Goal: Task Accomplishment & Management: Manage account settings

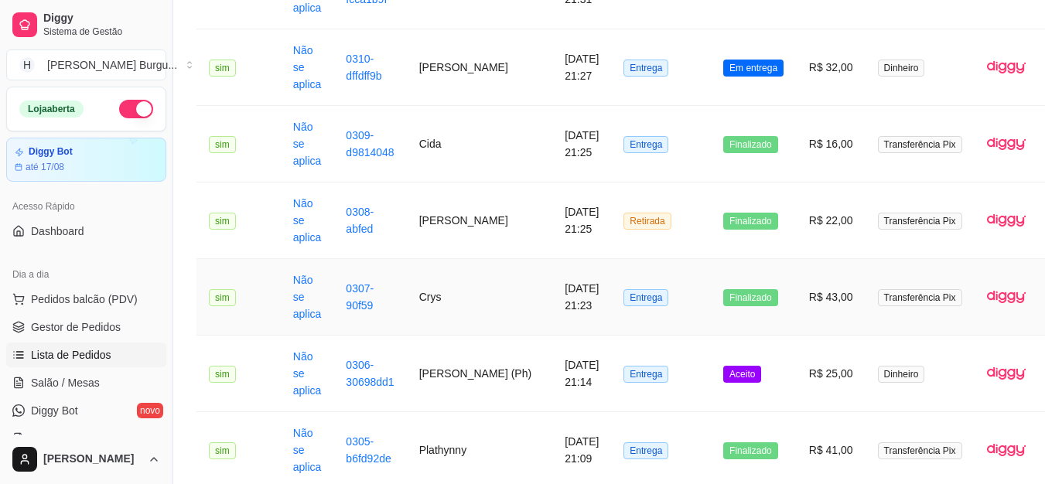
scroll to position [310, 2]
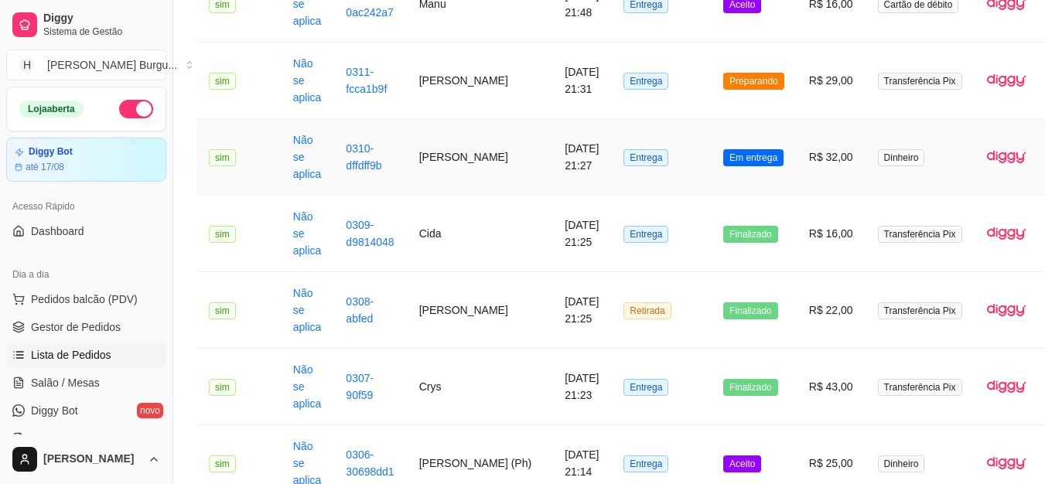
click at [648, 173] on td "Entrega" at bounding box center [661, 157] width 100 height 77
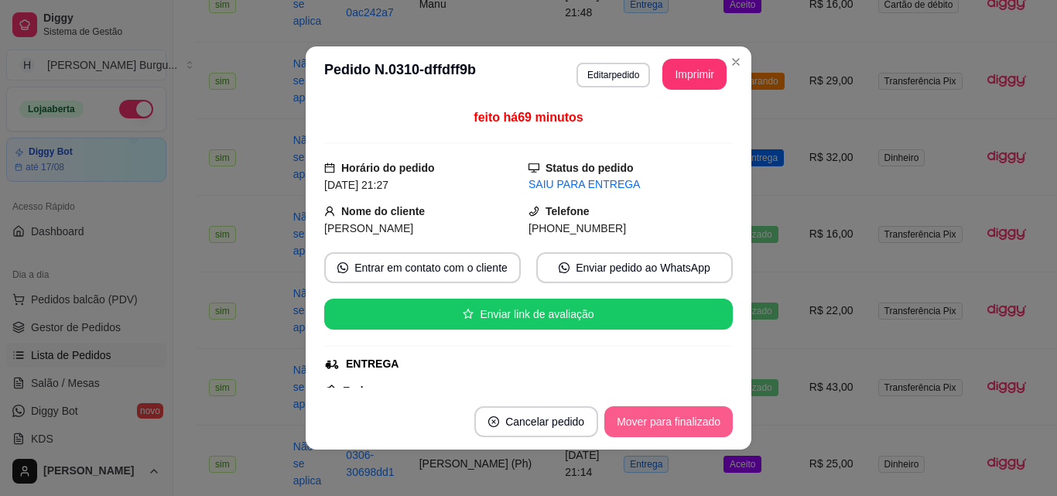
click at [648, 415] on button "Mover para finalizado" at bounding box center [668, 421] width 128 height 31
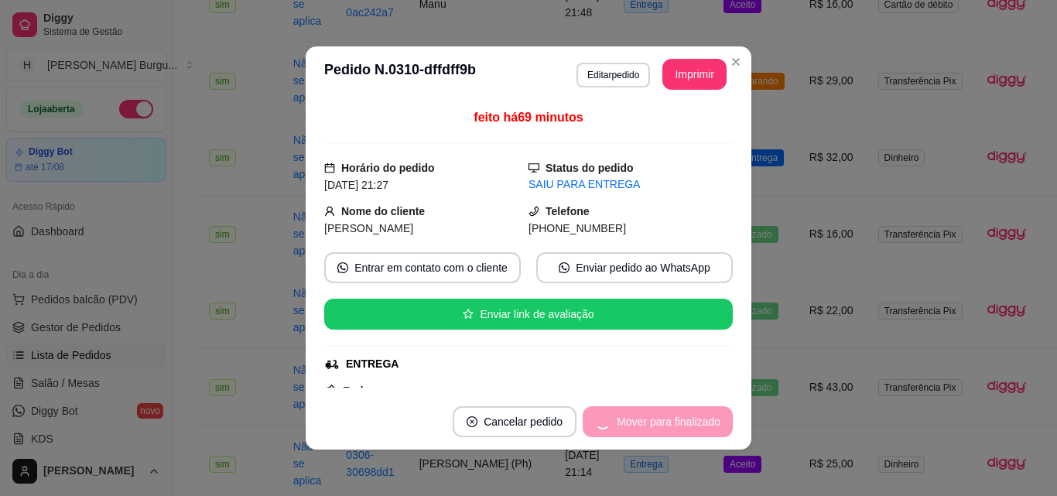
click at [648, 415] on div "Mover para finalizado" at bounding box center [658, 421] width 150 height 31
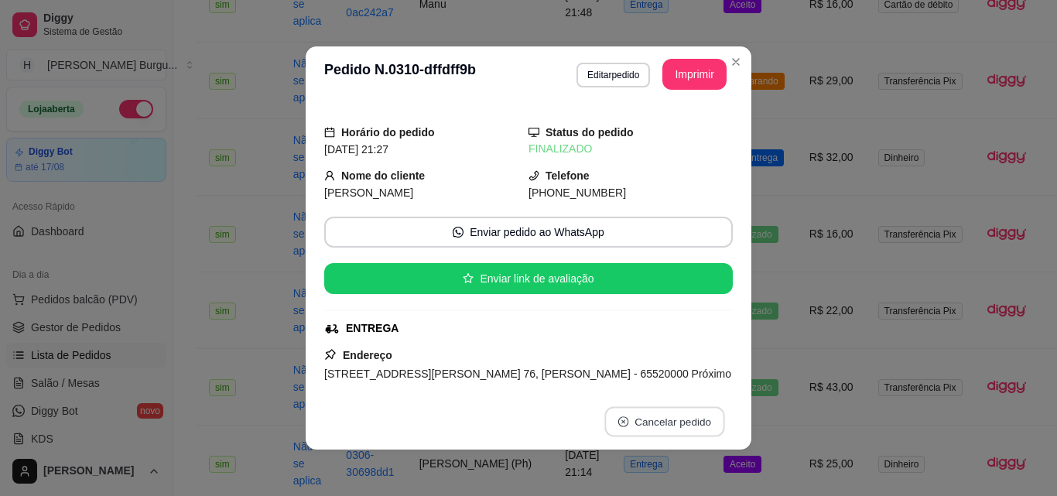
click at [657, 419] on button "Cancelar pedido" at bounding box center [664, 422] width 120 height 30
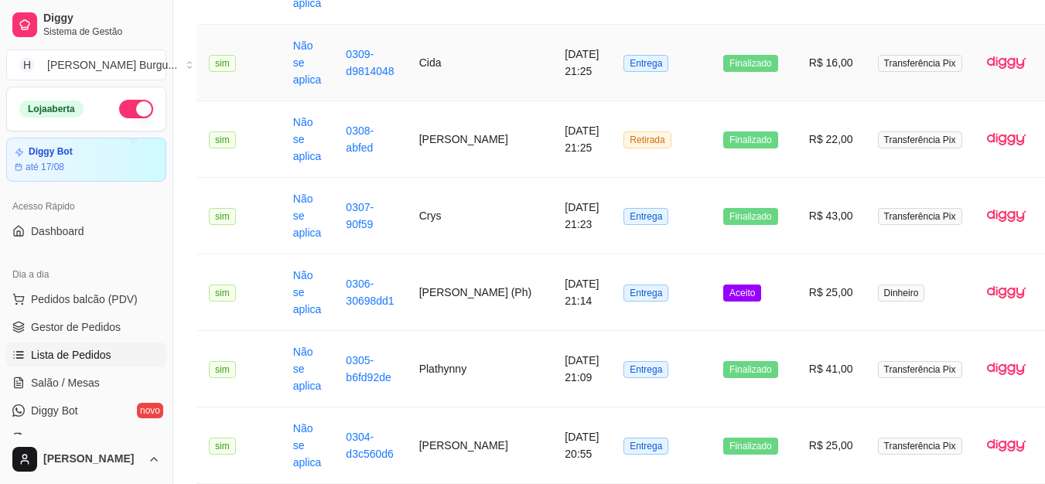
scroll to position [542, 2]
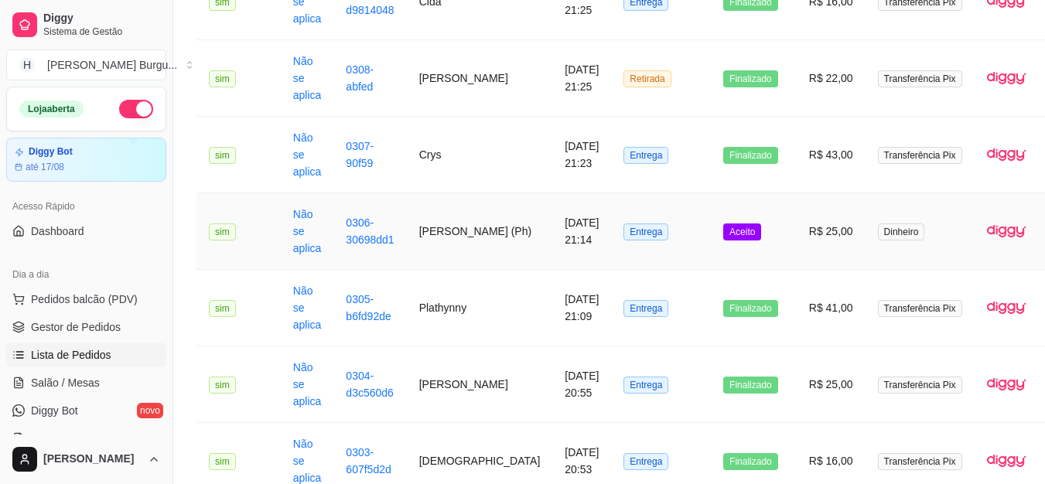
click at [634, 244] on td "Entrega" at bounding box center [661, 231] width 100 height 77
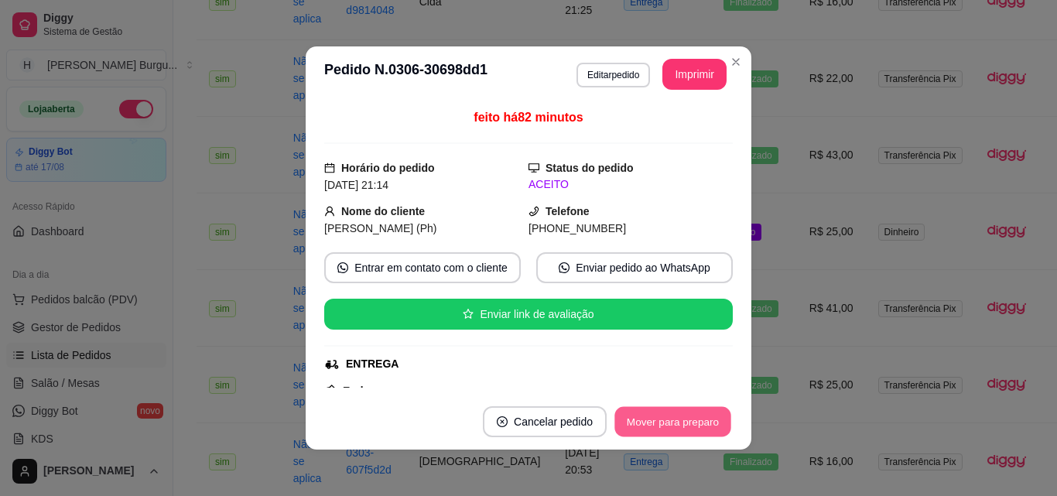
click at [670, 419] on button "Mover para preparo" at bounding box center [672, 422] width 116 height 30
click at [670, 419] on button "Mover para entrega" at bounding box center [673, 422] width 116 height 30
click at [705, 409] on button "Mover para finalizado" at bounding box center [669, 422] width 125 height 30
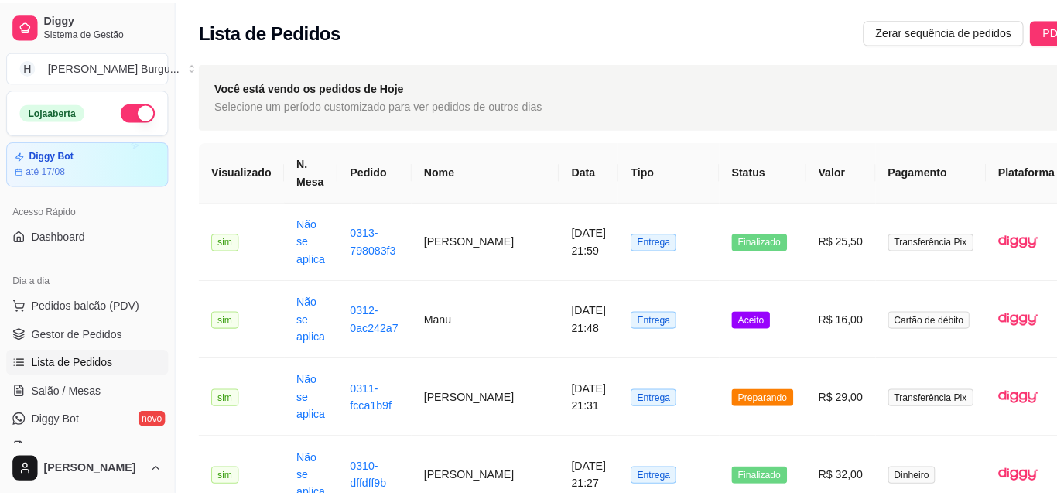
scroll to position [0, 2]
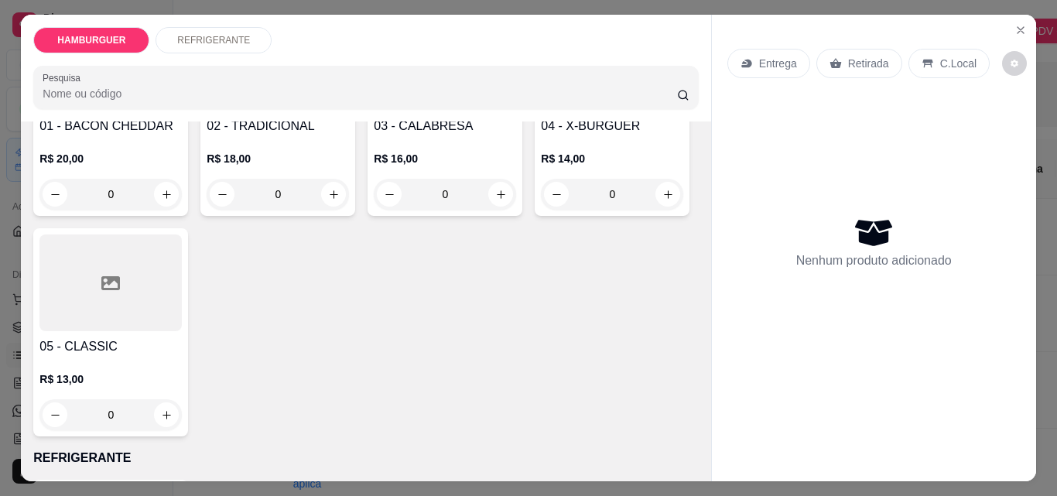
scroll to position [232, 0]
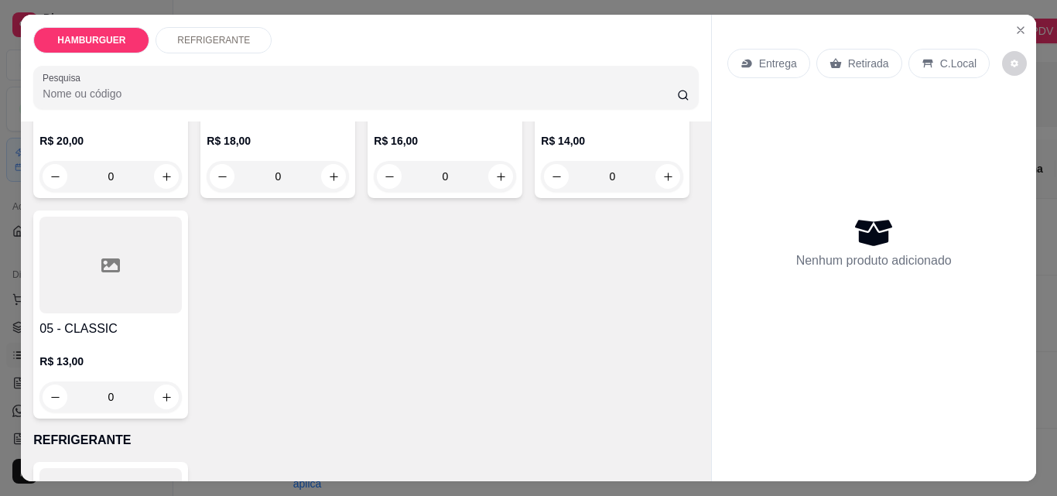
click at [182, 394] on div "0" at bounding box center [110, 396] width 142 height 31
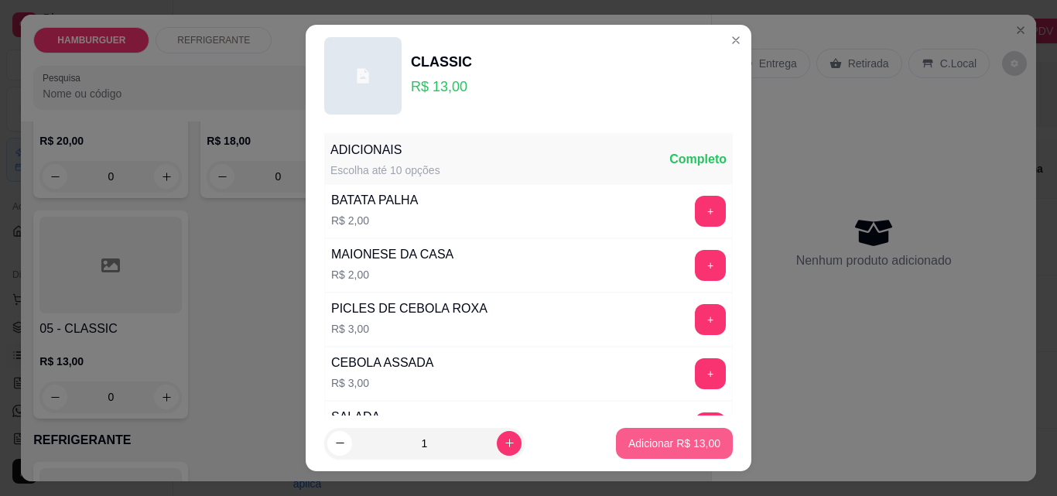
click at [637, 452] on button "Adicionar R$ 13,00" at bounding box center [674, 443] width 117 height 31
type input "1"
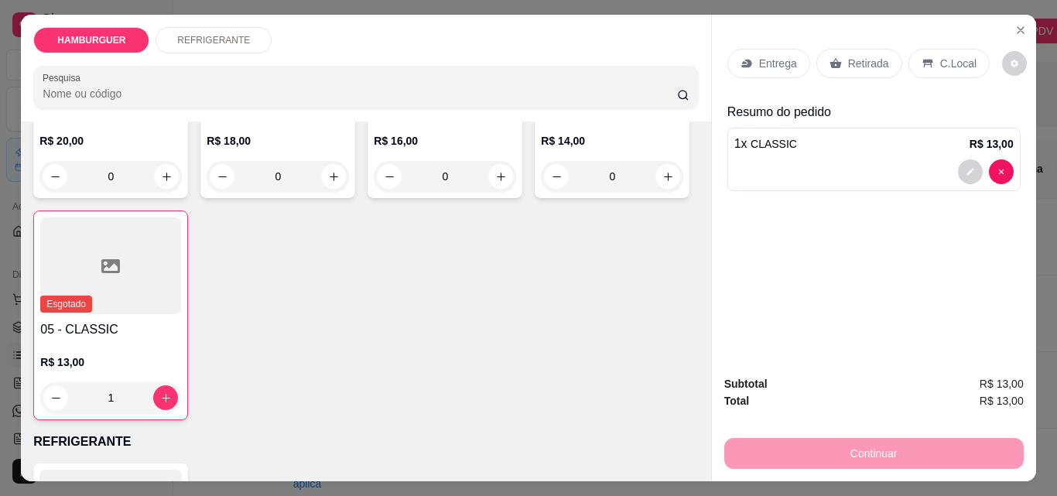
click at [951, 56] on p "C.Local" at bounding box center [958, 63] width 36 height 15
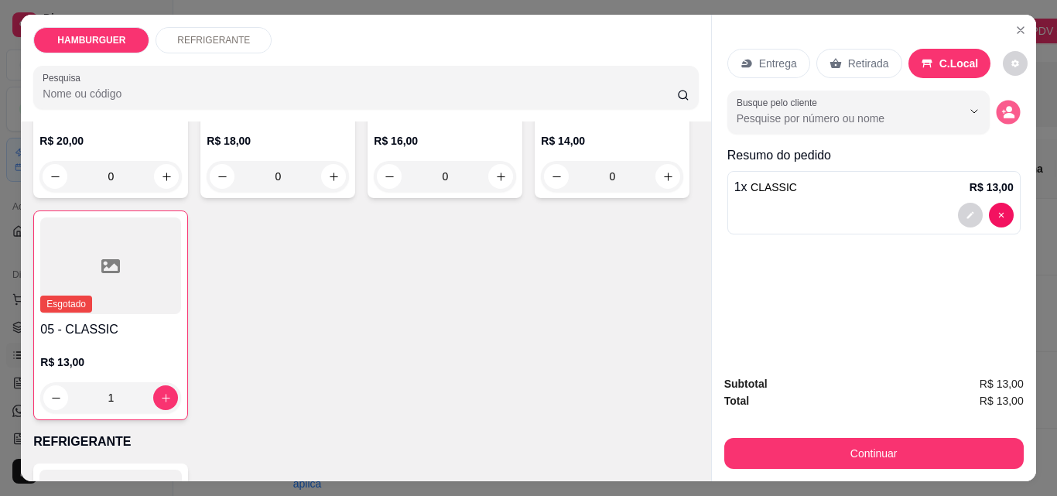
click at [1006, 107] on circle "decrease-product-quantity" at bounding box center [1009, 110] width 6 height 6
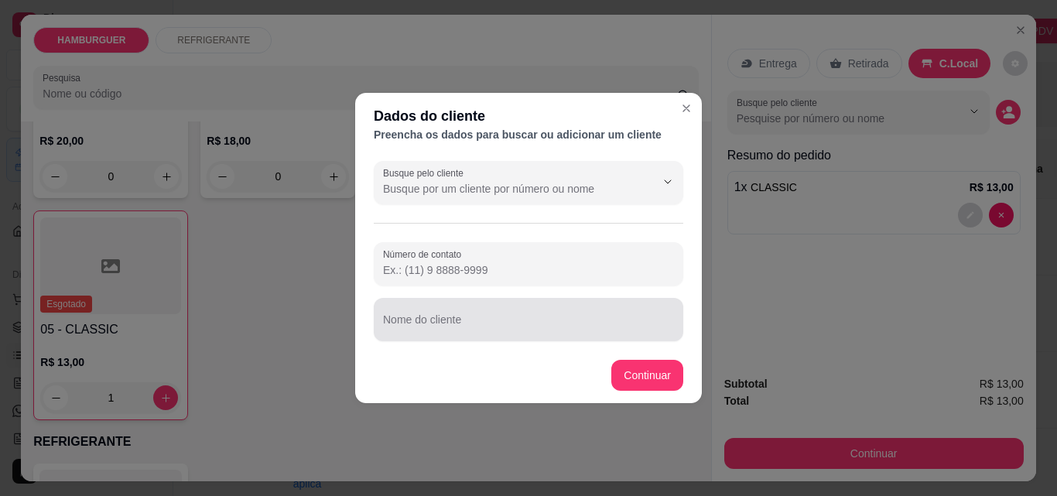
click at [458, 323] on input "Nome do cliente" at bounding box center [528, 325] width 291 height 15
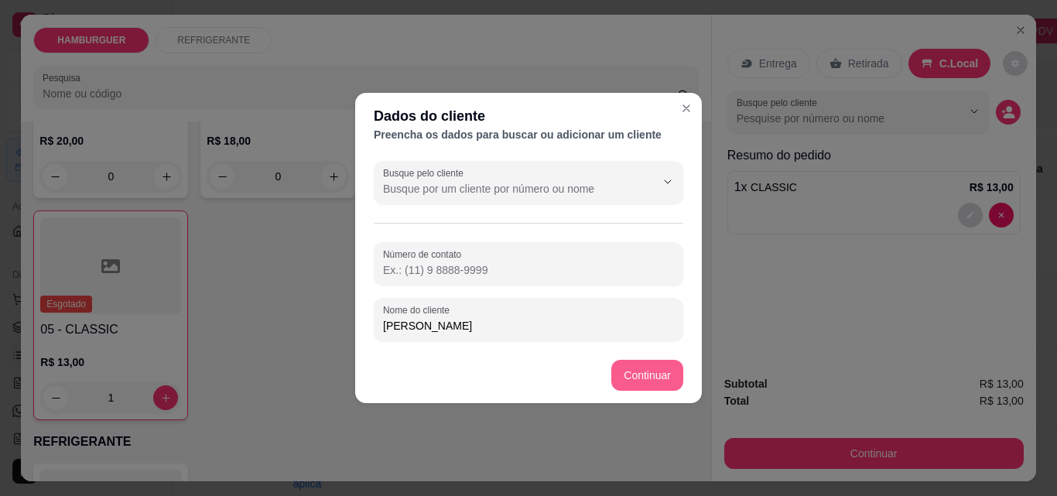
type input "[PERSON_NAME]"
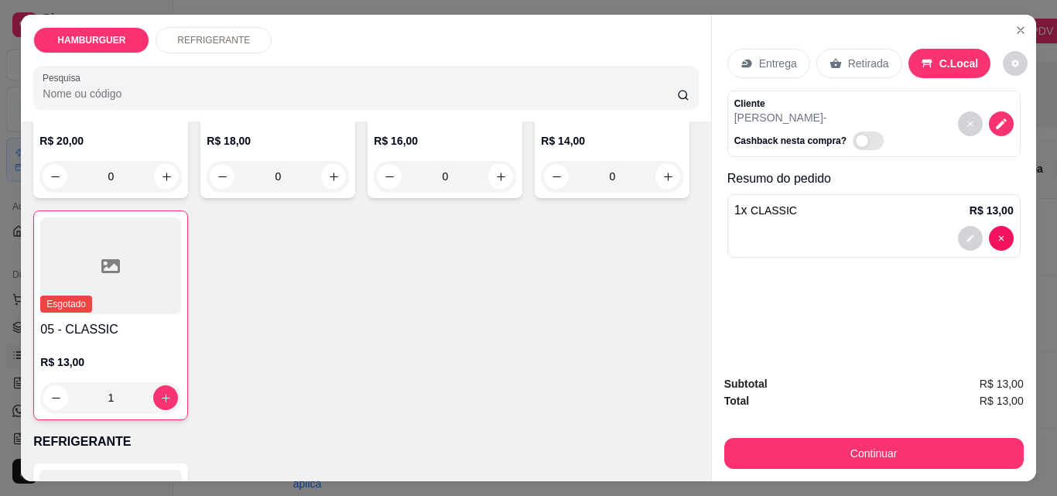
drag, startPoint x: 795, startPoint y: 467, endPoint x: 792, endPoint y: 453, distance: 14.3
click at [795, 467] on div "Subtotal R$ 13,00 Total R$ 13,00 Continuar" at bounding box center [874, 422] width 324 height 118
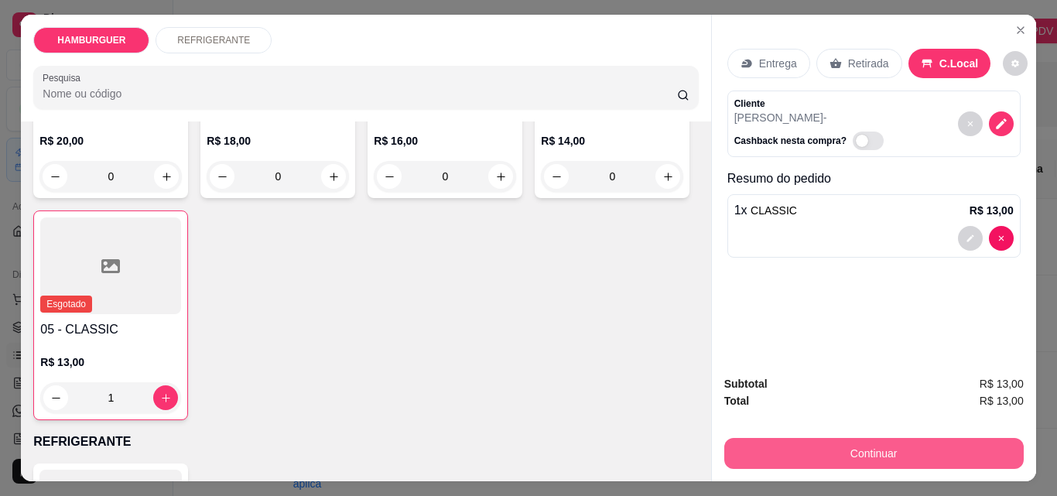
click at [792, 453] on button "Continuar" at bounding box center [873, 453] width 299 height 31
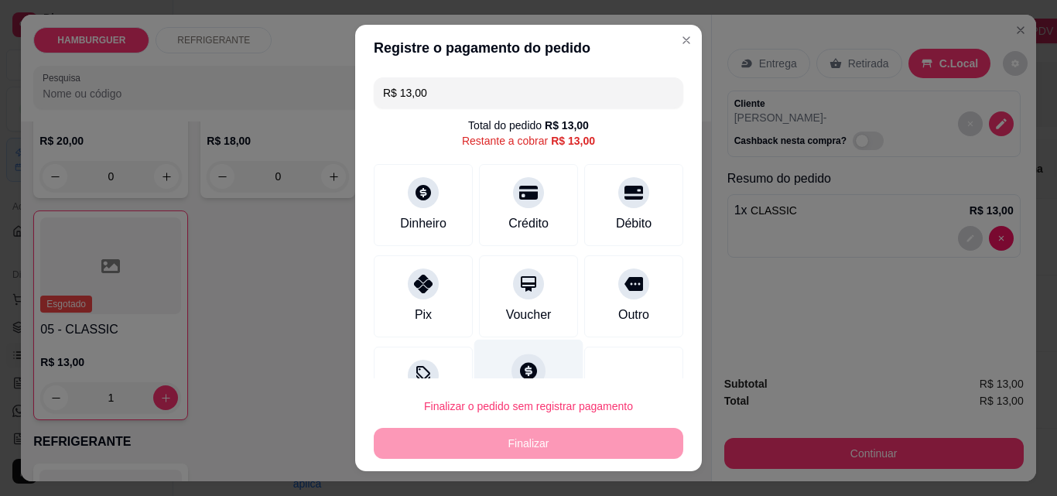
click at [520, 368] on icon at bounding box center [528, 370] width 17 height 17
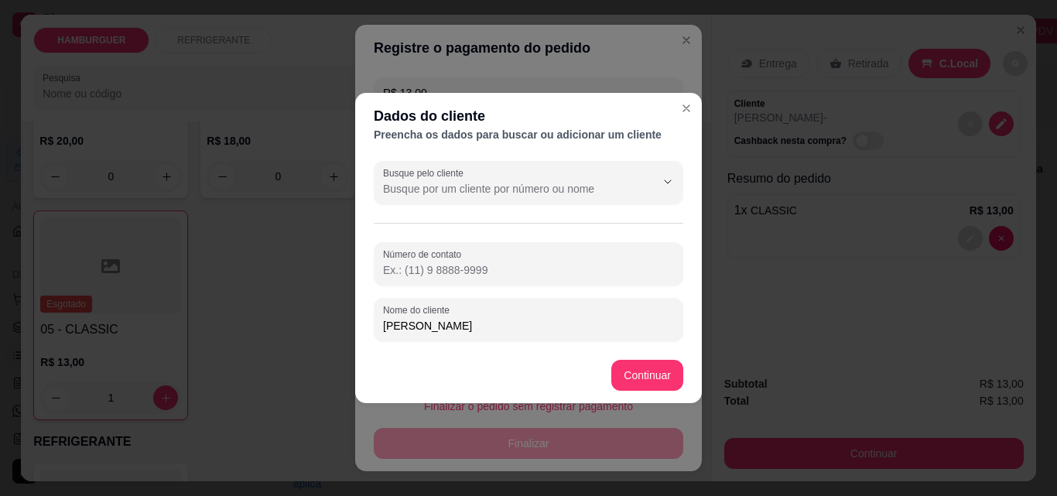
click at [520, 264] on input "Número de contato" at bounding box center [528, 269] width 291 height 15
type input "[PHONE_NUMBER]"
type input "R$ 0,00"
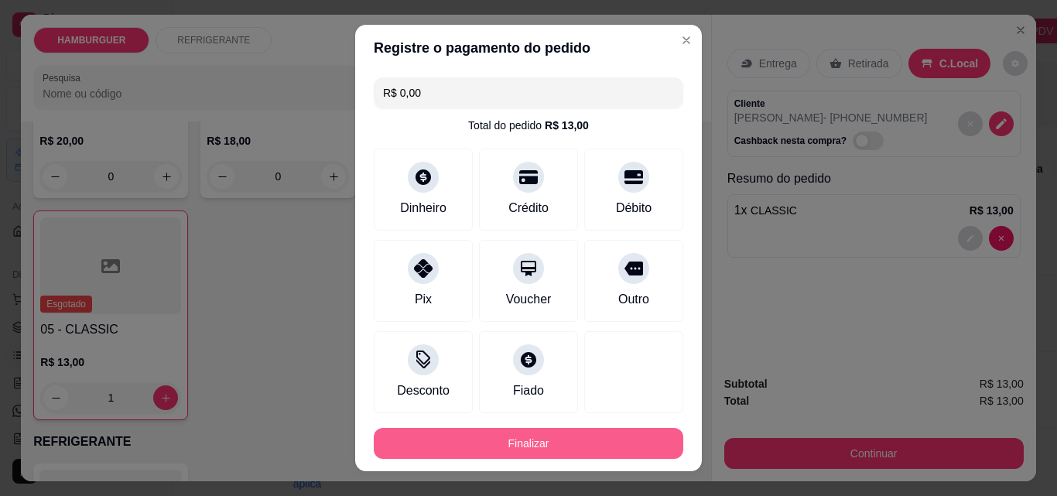
click at [629, 444] on button "Finalizar" at bounding box center [529, 443] width 310 height 31
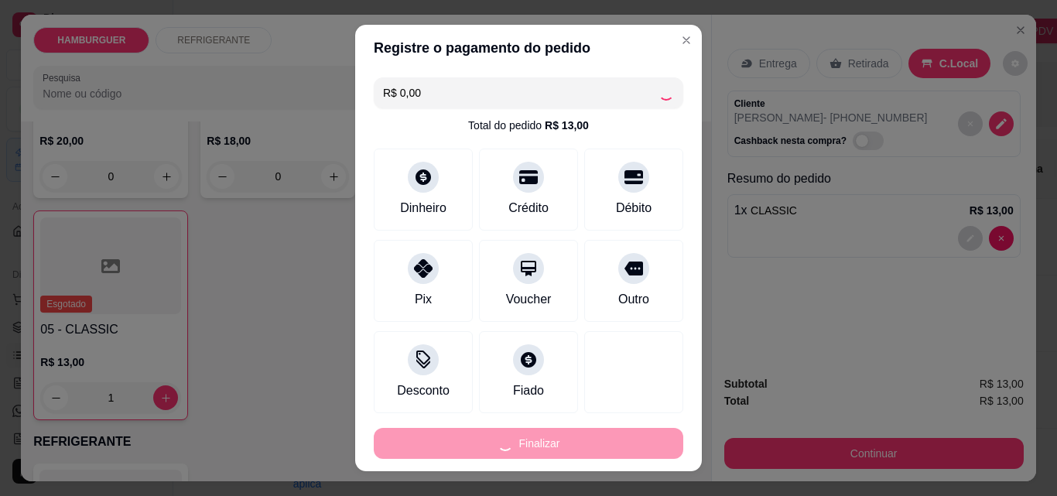
type input "0"
type input "-R$ 13,00"
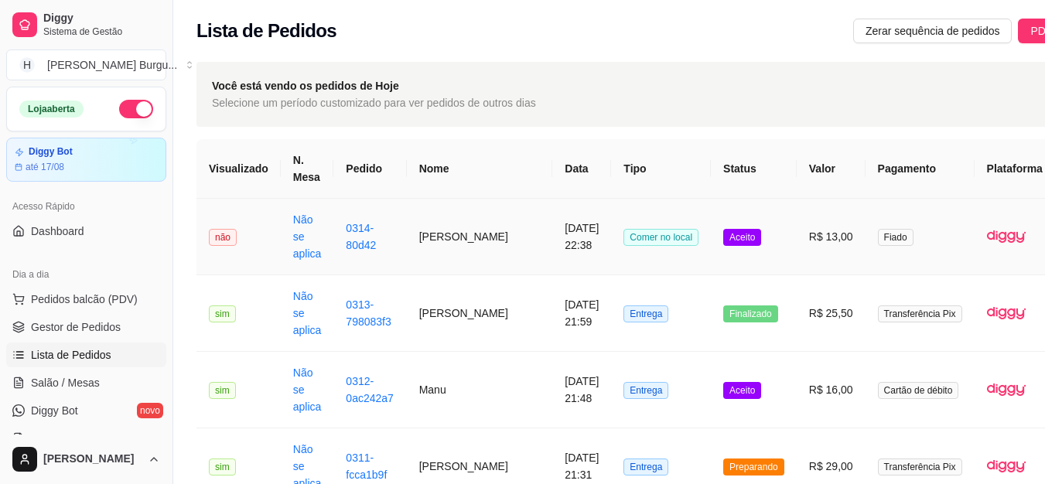
click at [715, 242] on td "Aceito" at bounding box center [754, 237] width 86 height 77
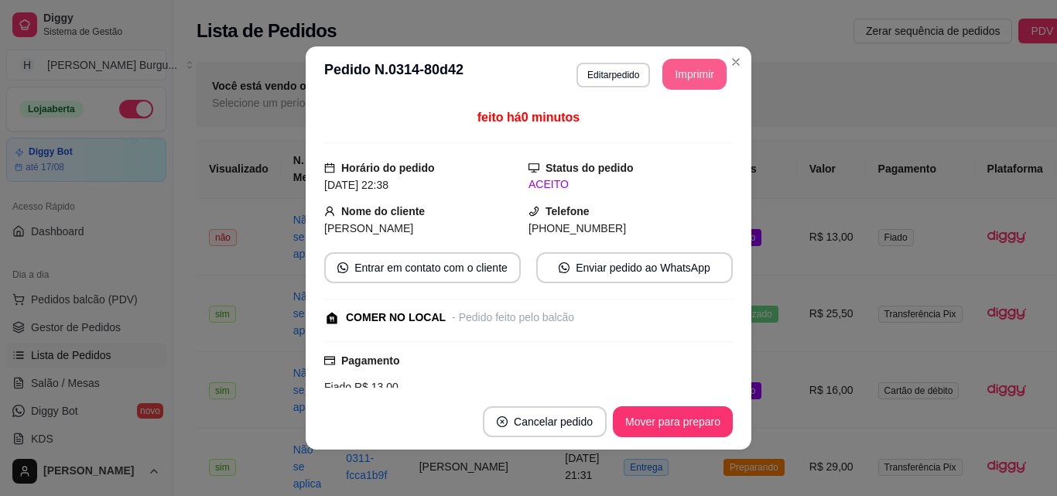
click at [689, 67] on button "Imprimir" at bounding box center [694, 74] width 64 height 31
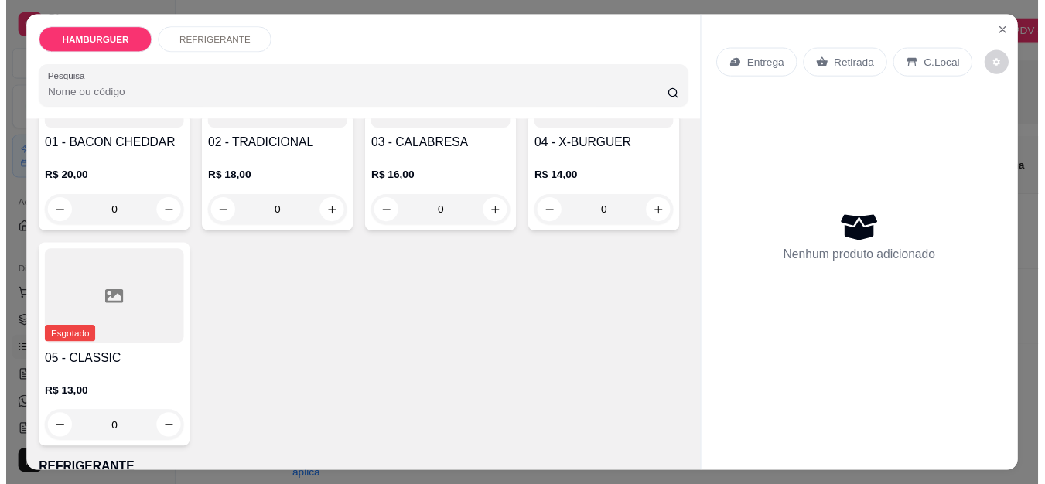
scroll to position [232, 0]
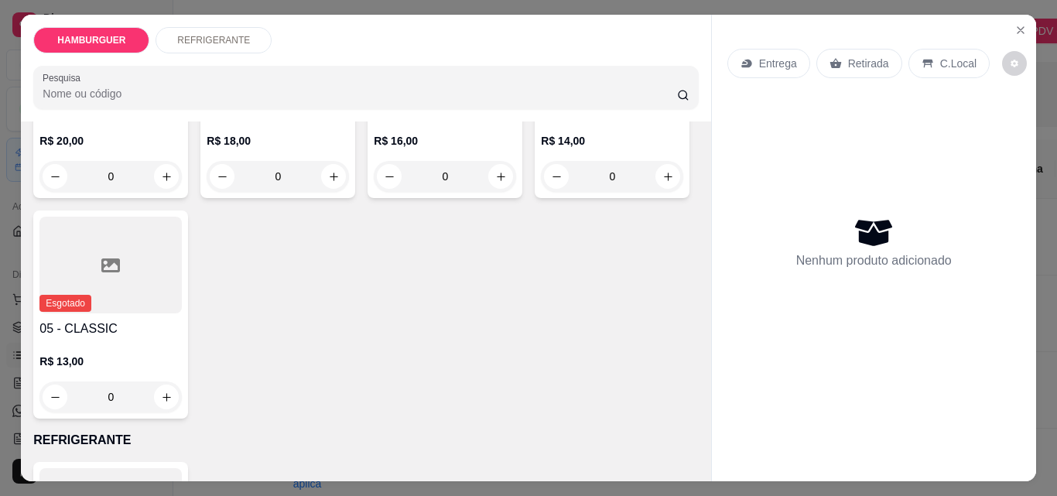
click at [182, 388] on div "0" at bounding box center [110, 396] width 142 height 31
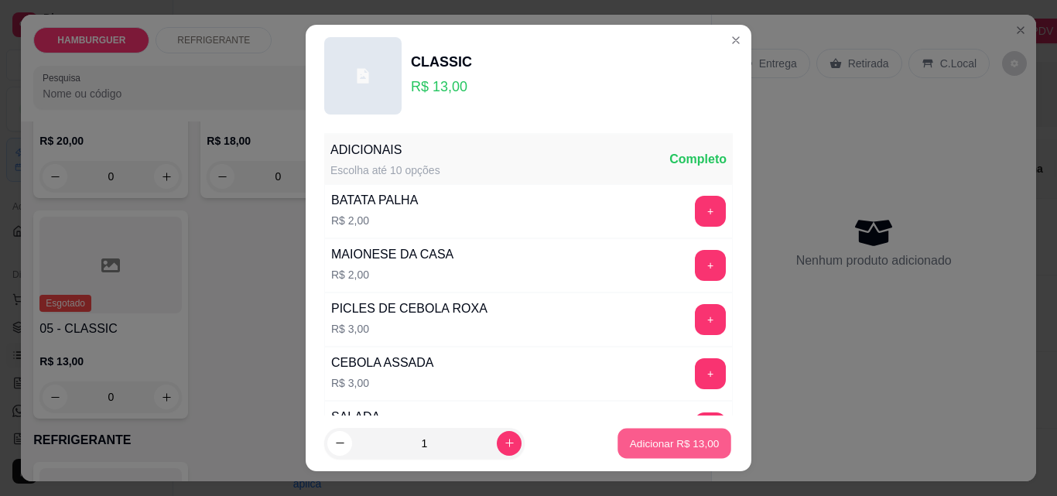
click at [651, 446] on p "Adicionar R$ 13,00" at bounding box center [675, 443] width 90 height 15
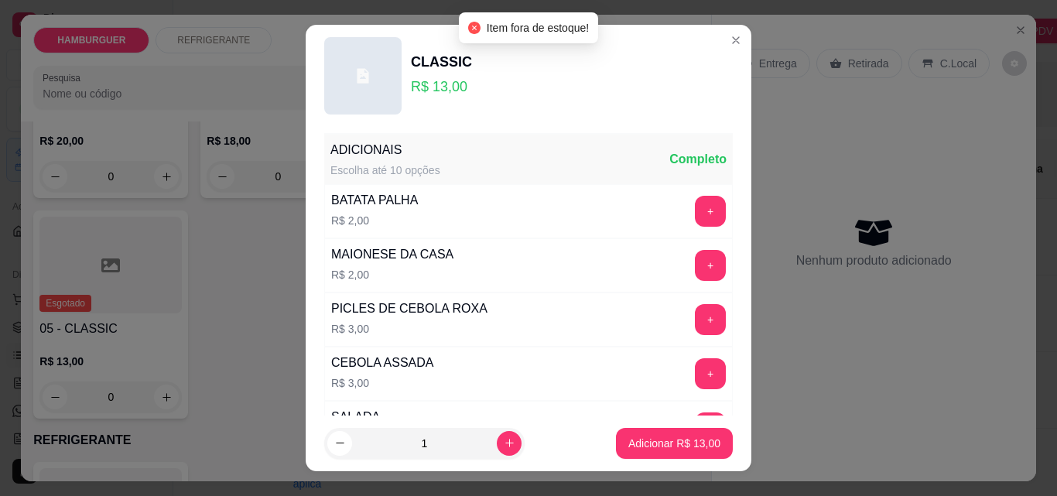
click at [708, 51] on div "CLASSIC R$ 13,00" at bounding box center [528, 75] width 409 height 77
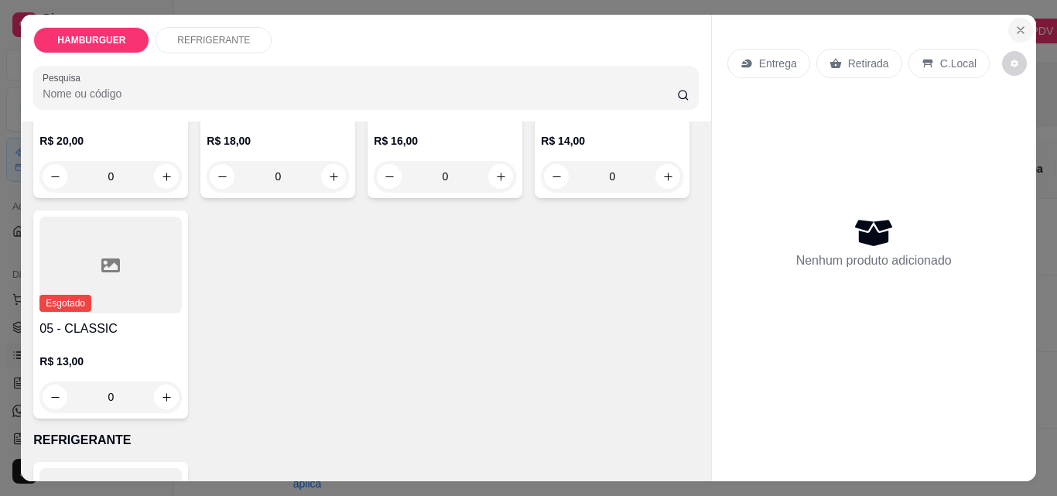
click at [1018, 25] on icon "Close" at bounding box center [1020, 30] width 12 height 12
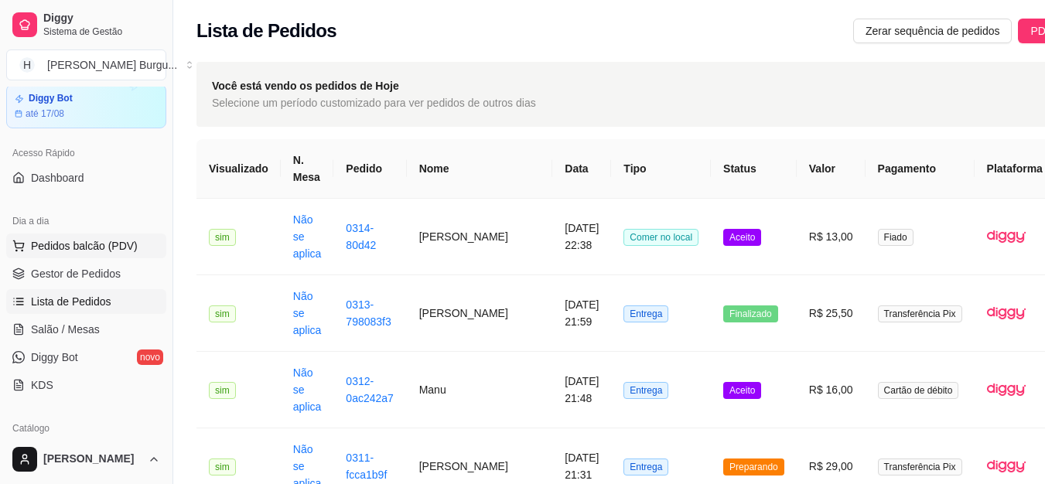
scroll to position [155, 0]
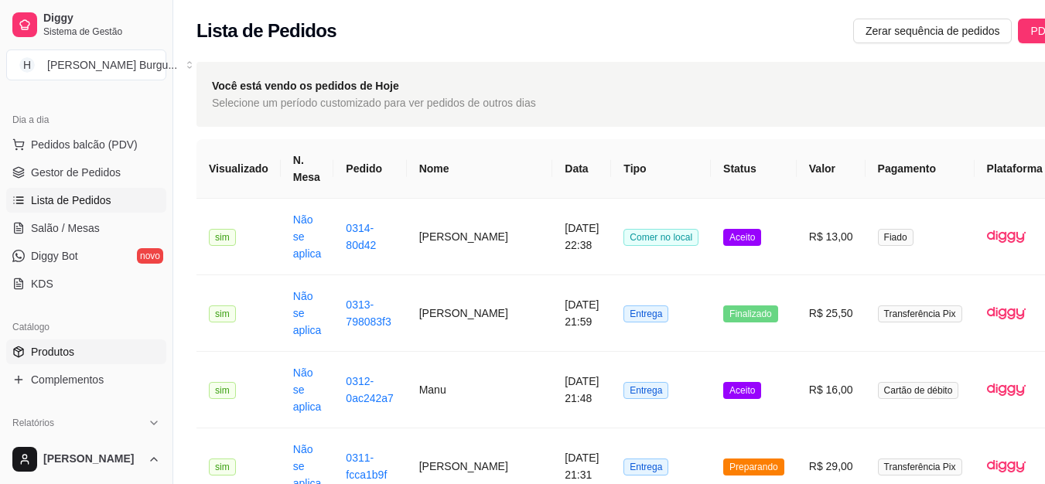
click at [103, 355] on link "Produtos" at bounding box center [86, 352] width 160 height 25
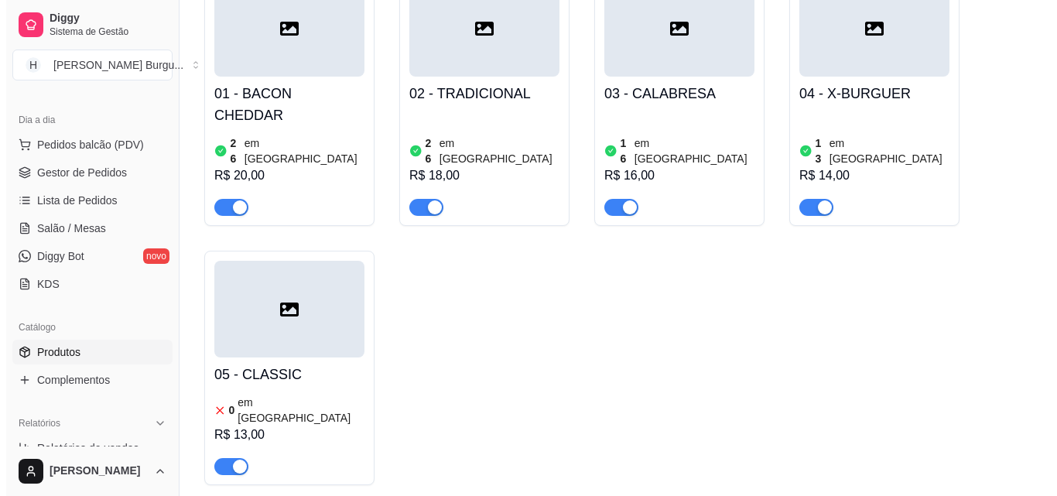
scroll to position [310, 0]
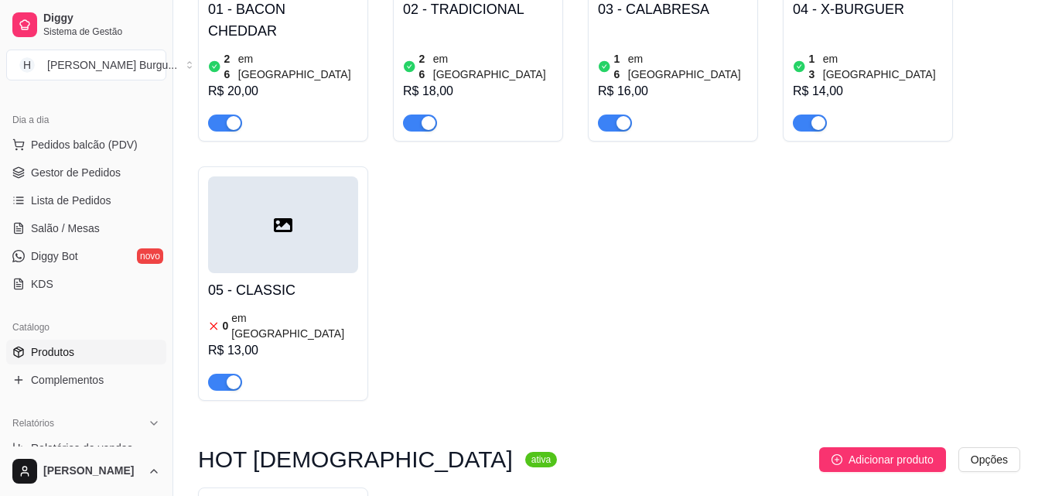
click at [279, 273] on div "05 - CLASSIC 0 em estoque R$ 13,00" at bounding box center [283, 332] width 150 height 118
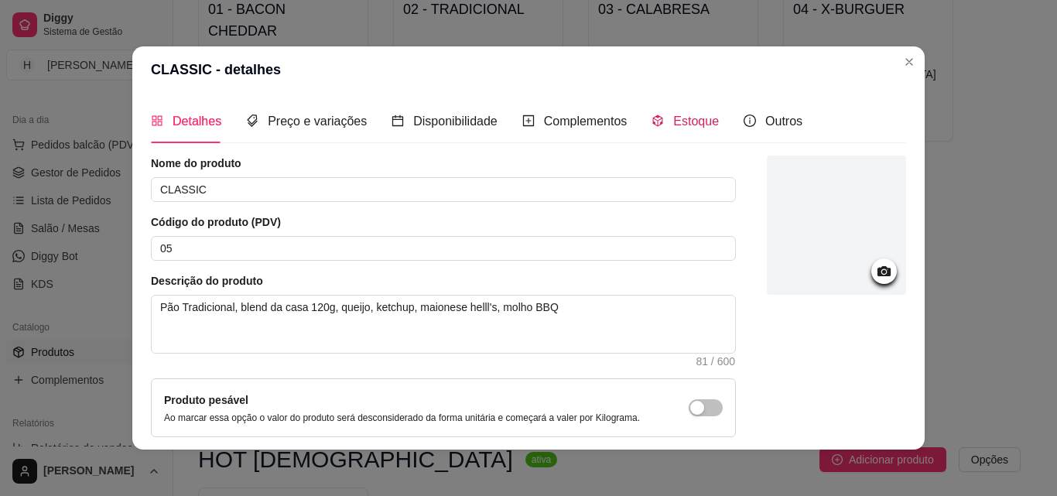
click at [686, 119] on span "Estoque" at bounding box center [696, 121] width 46 height 13
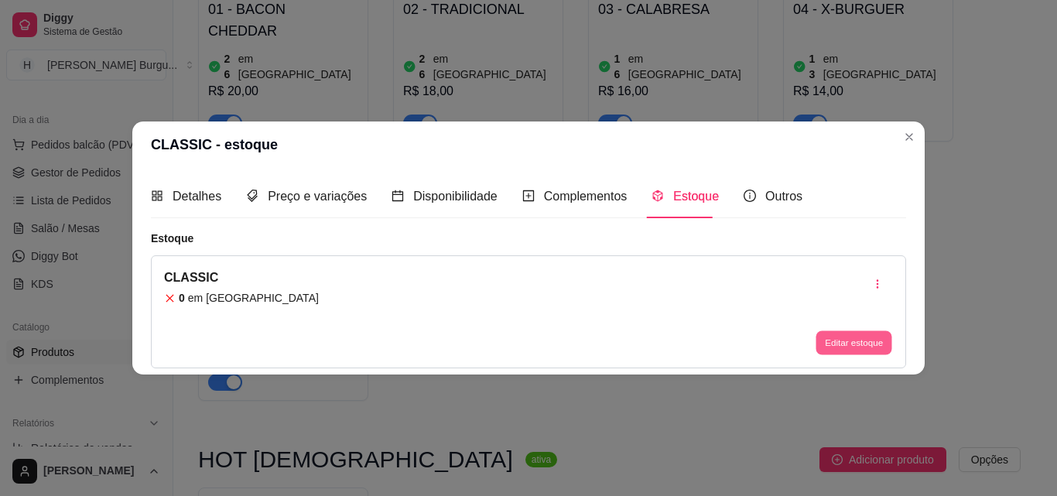
click at [830, 336] on button "Editar estoque" at bounding box center [854, 343] width 76 height 24
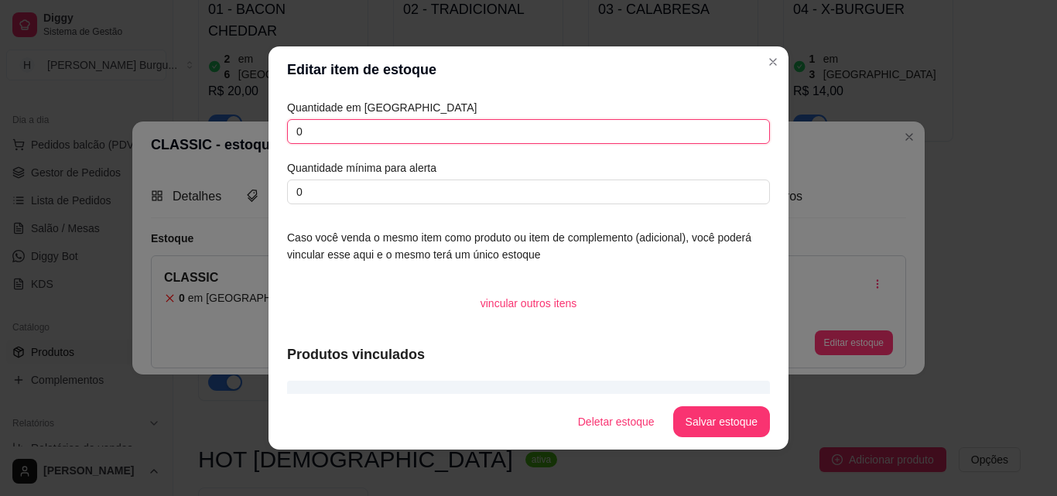
click at [320, 136] on input "0" at bounding box center [528, 131] width 483 height 25
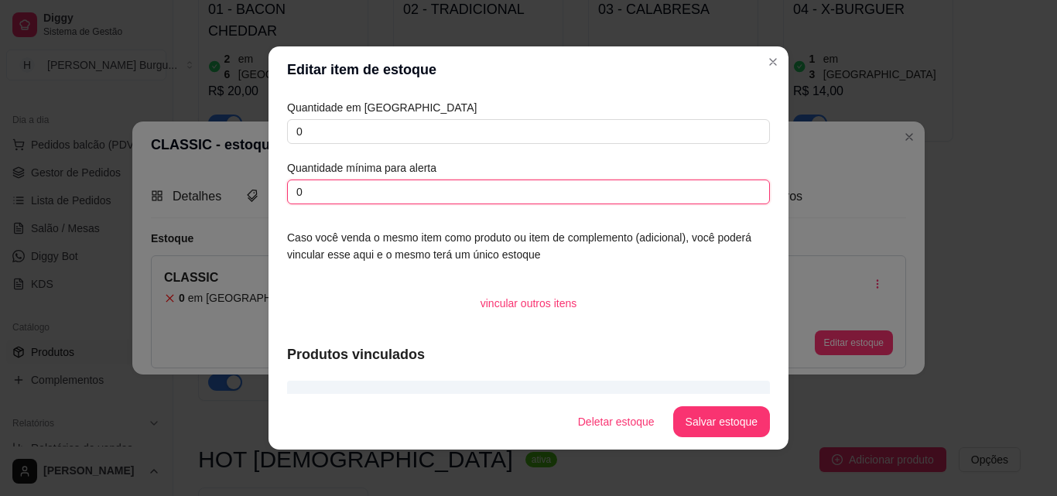
click at [337, 198] on input "0" at bounding box center [528, 192] width 483 height 25
type input "1"
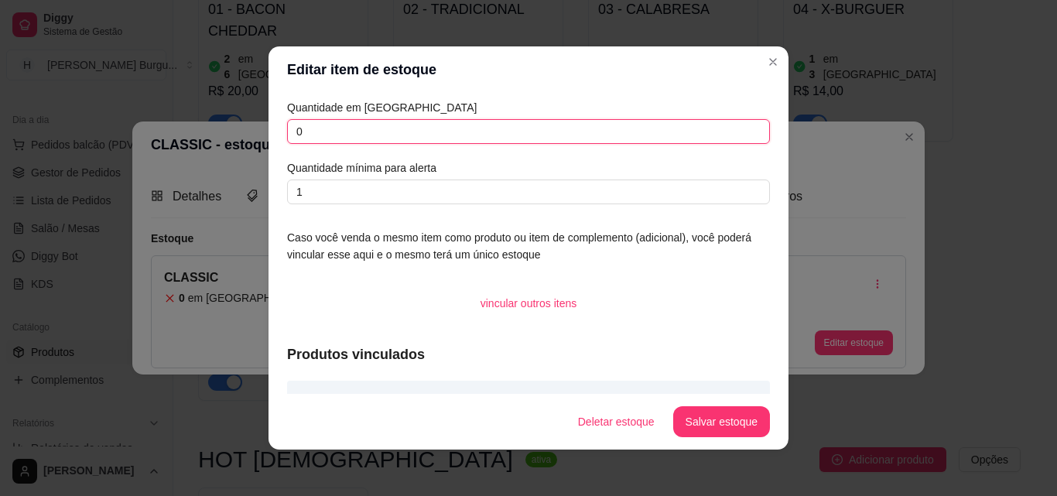
click at [423, 134] on input "0" at bounding box center [528, 131] width 483 height 25
type input "20"
click at [706, 429] on button "Salvar estoque" at bounding box center [721, 422] width 94 height 30
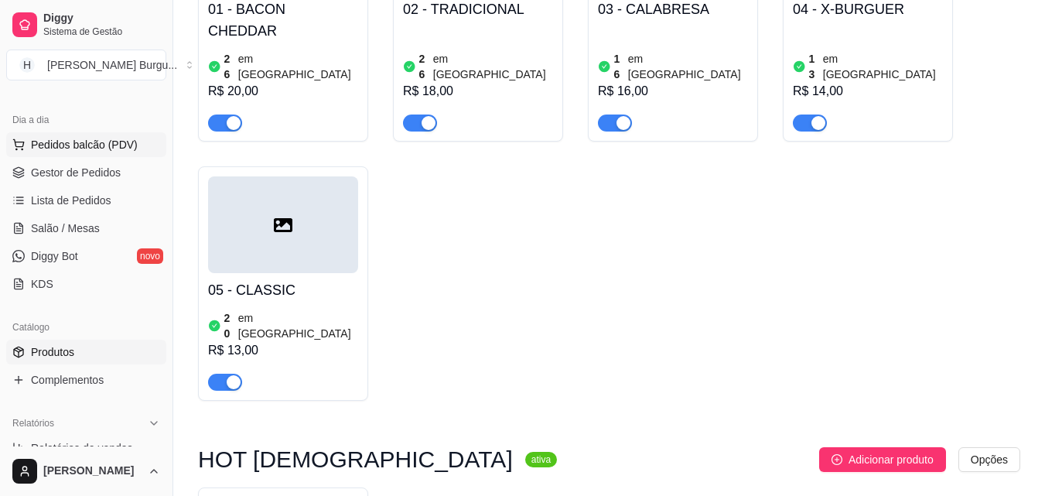
click at [77, 147] on span "Pedidos balcão (PDV)" at bounding box center [84, 144] width 107 height 15
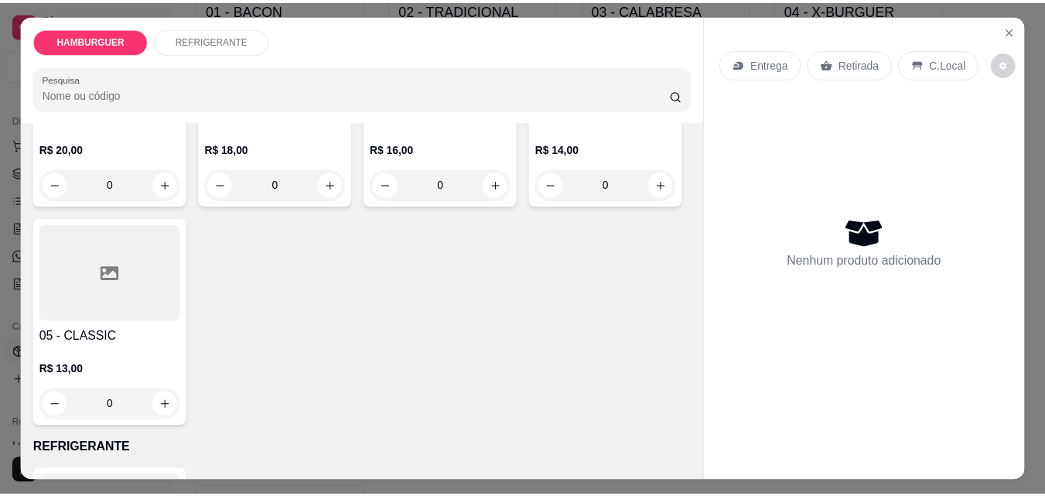
scroll to position [232, 0]
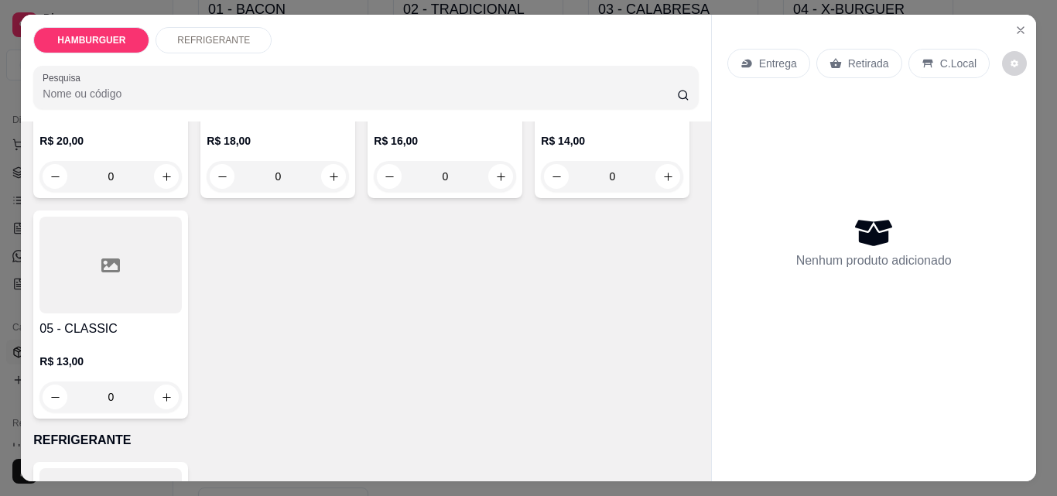
click at [182, 387] on div "0" at bounding box center [110, 396] width 142 height 31
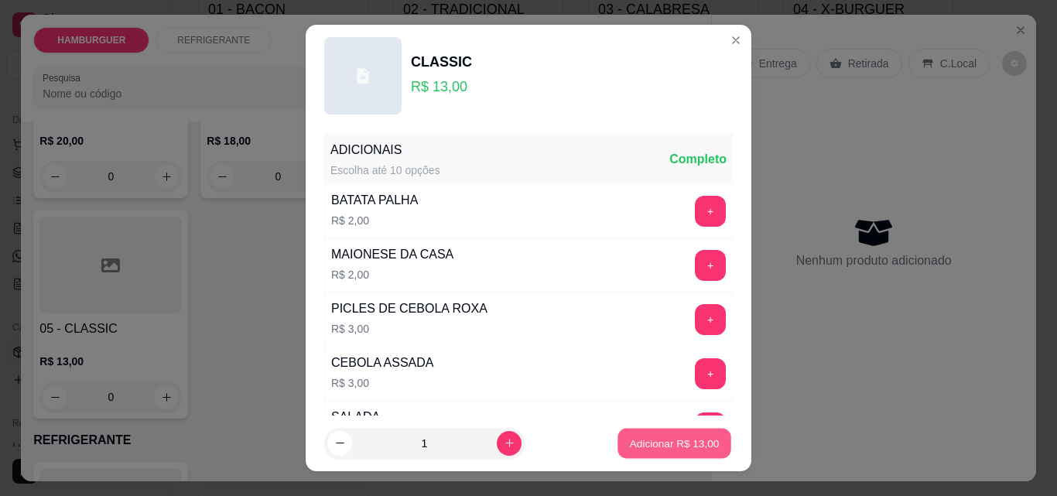
click at [653, 446] on p "Adicionar R$ 13,00" at bounding box center [675, 443] width 90 height 15
type input "1"
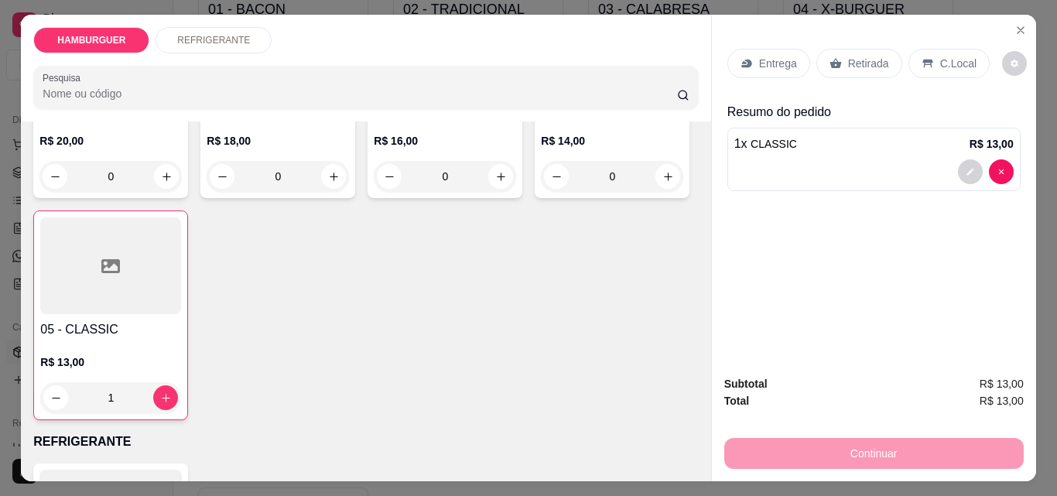
click at [931, 53] on div "C.Local" at bounding box center [948, 63] width 81 height 29
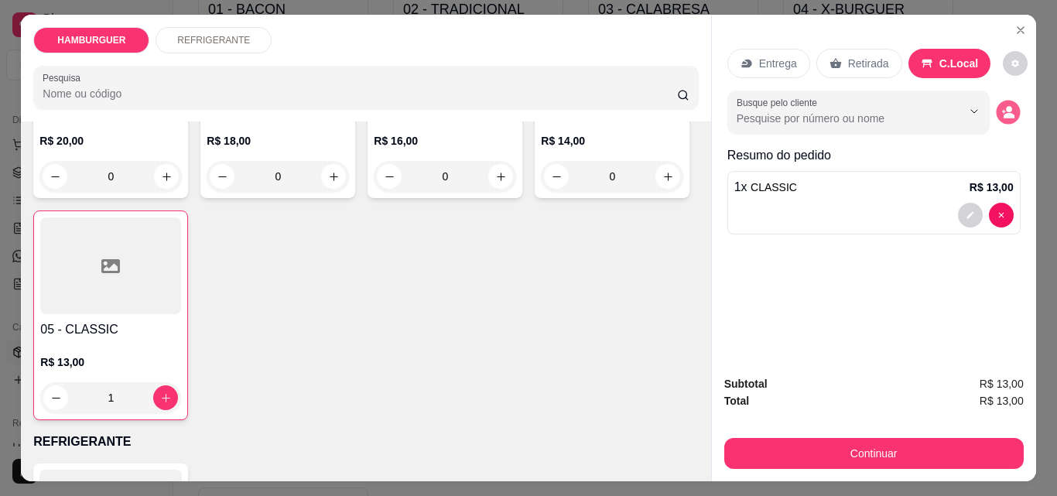
click at [996, 104] on button "decrease-product-quantity" at bounding box center [1008, 113] width 24 height 24
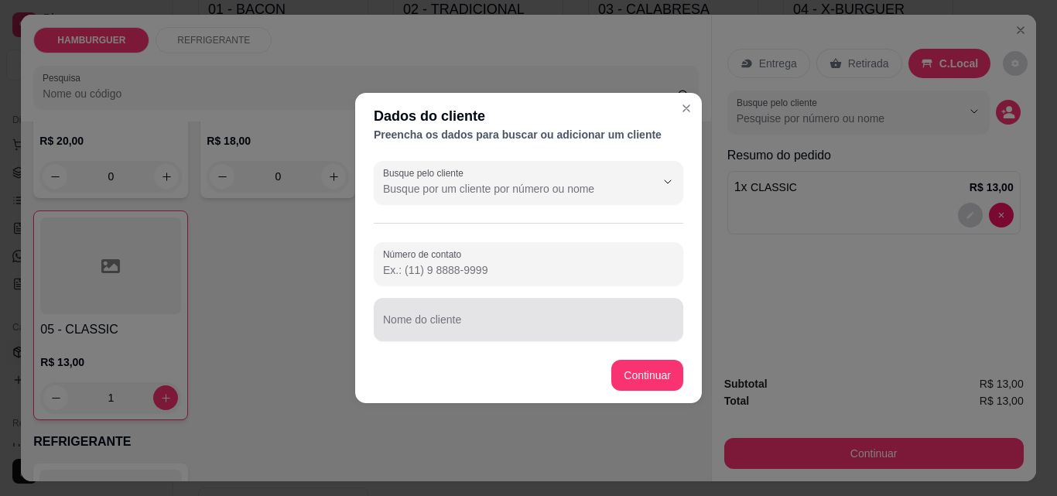
click at [445, 327] on input "Nome do cliente" at bounding box center [528, 325] width 291 height 15
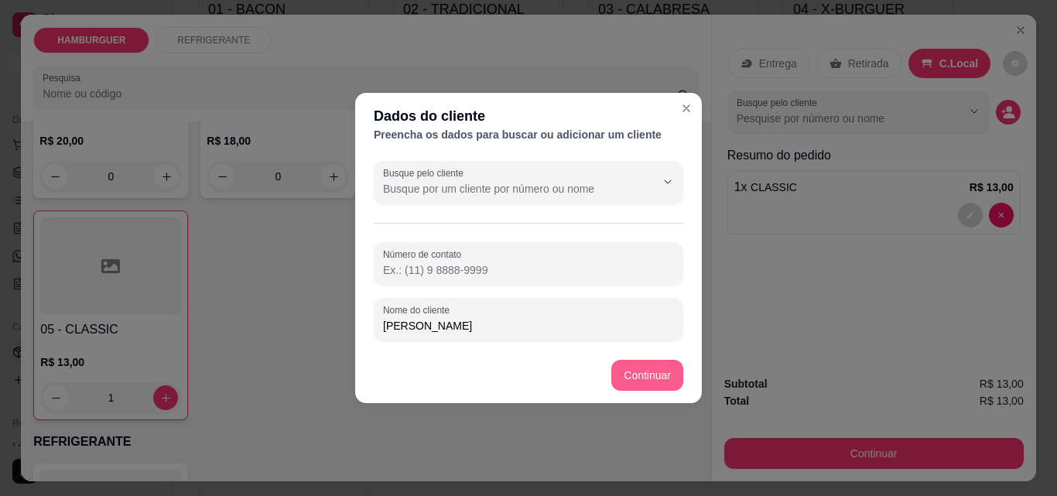
type input "[PERSON_NAME]"
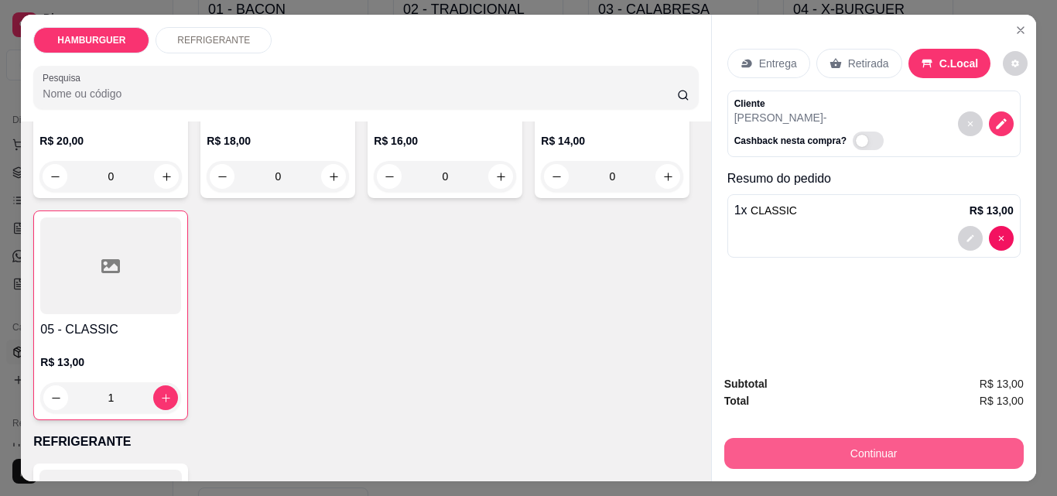
click at [775, 459] on button "Continuar" at bounding box center [873, 453] width 299 height 31
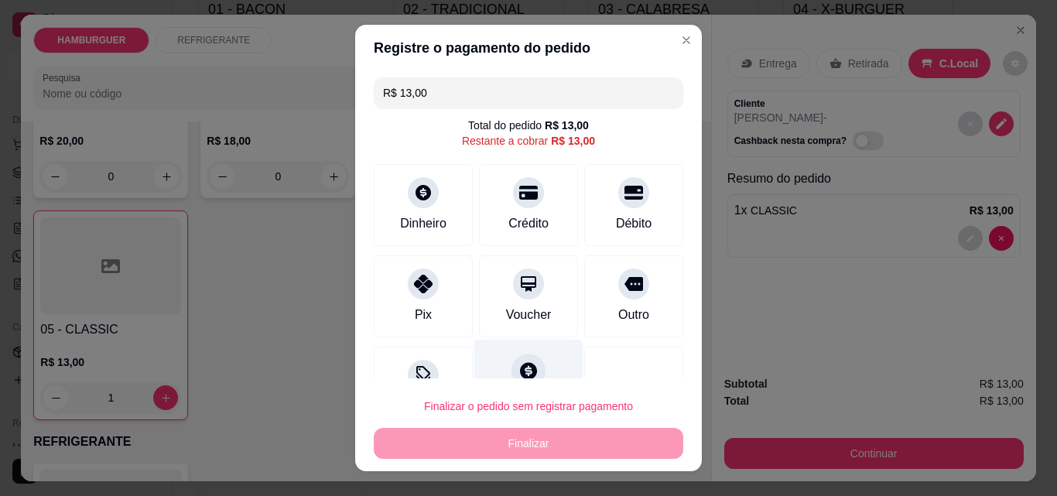
click at [518, 377] on icon at bounding box center [528, 371] width 20 height 20
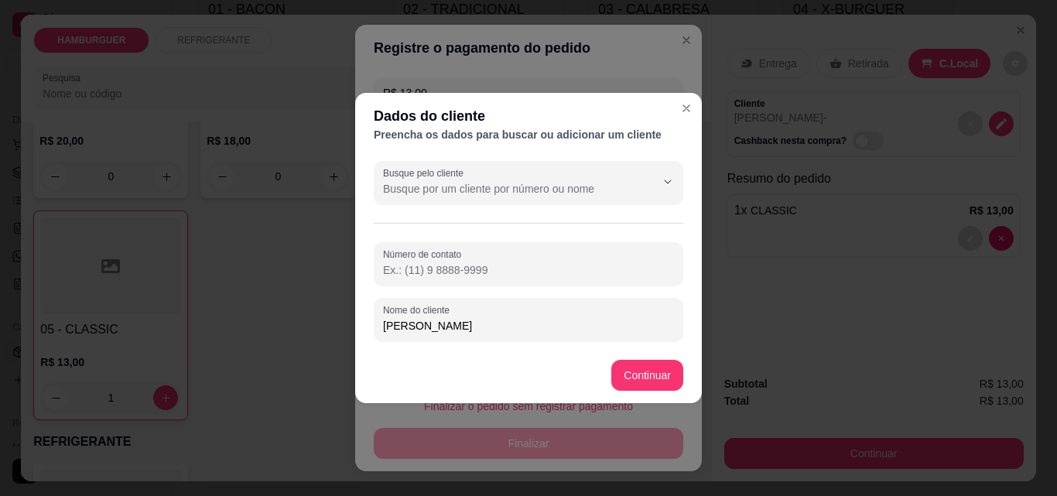
click at [499, 269] on input "Número de contato" at bounding box center [528, 269] width 291 height 15
type input "[PHONE_NUMBER]"
type input "R$ 0,00"
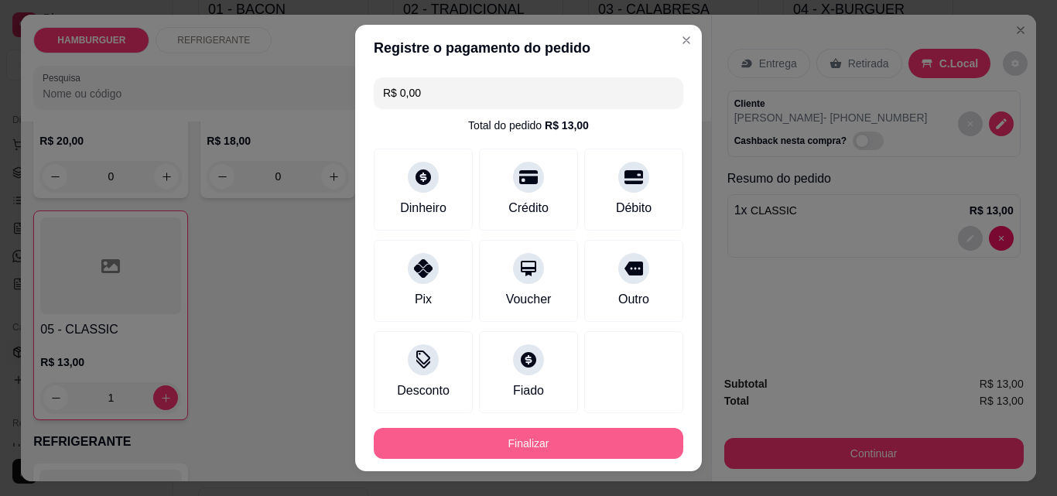
click at [607, 453] on button "Finalizar" at bounding box center [529, 443] width 310 height 31
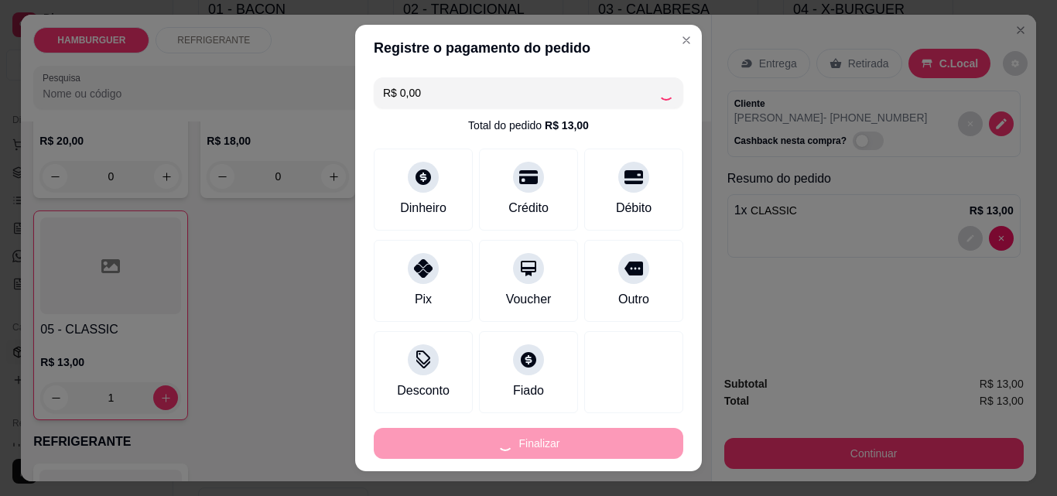
type input "0"
type input "-R$ 13,00"
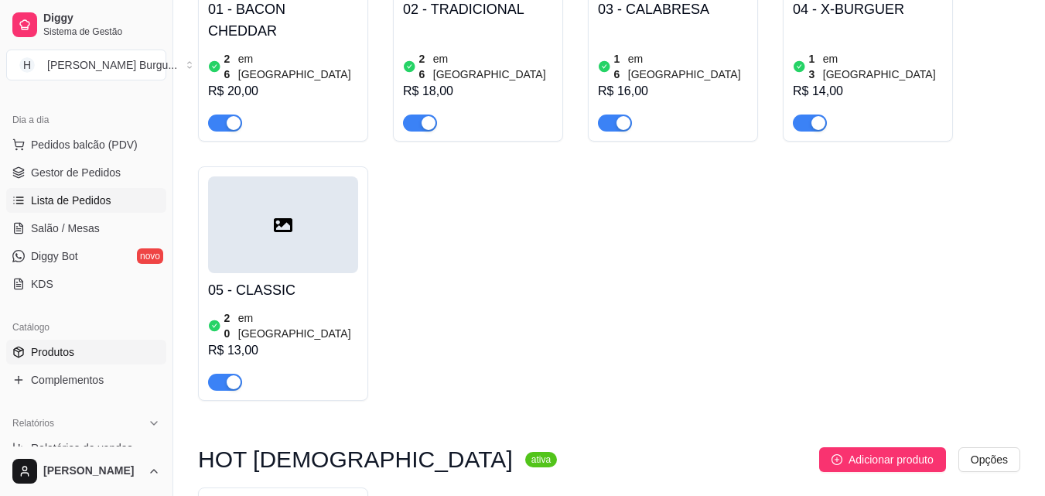
click at [80, 204] on span "Lista de Pedidos" at bounding box center [71, 200] width 80 height 15
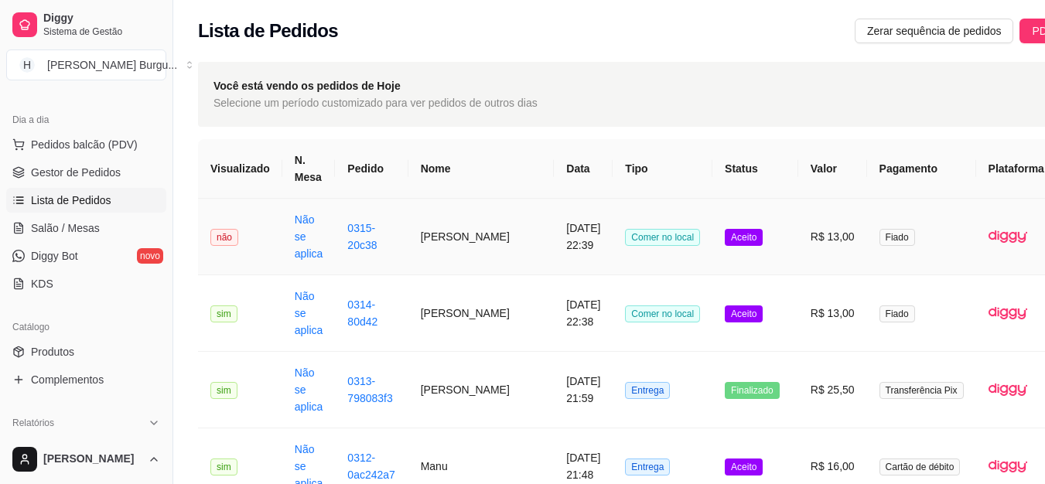
click at [734, 242] on td "Aceito" at bounding box center [756, 237] width 86 height 77
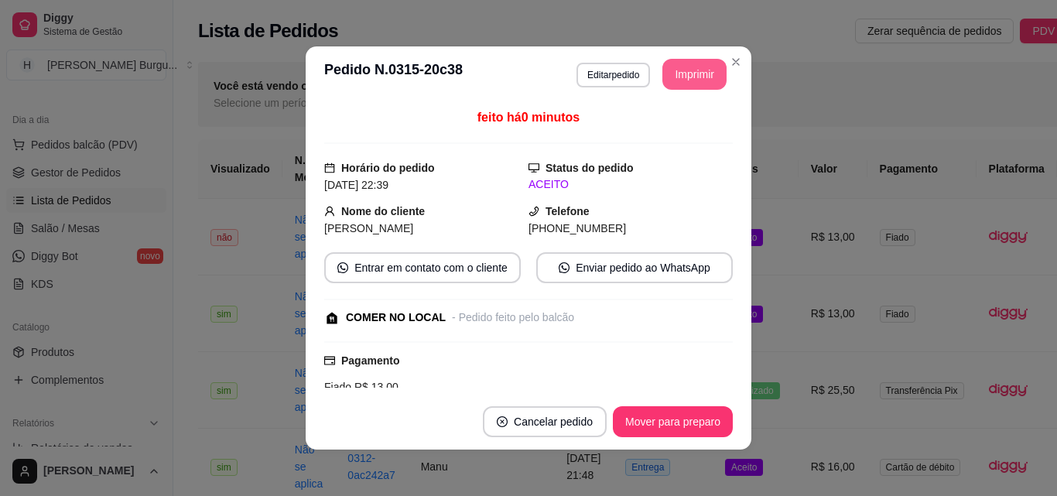
click at [693, 67] on button "Imprimir" at bounding box center [694, 74] width 64 height 31
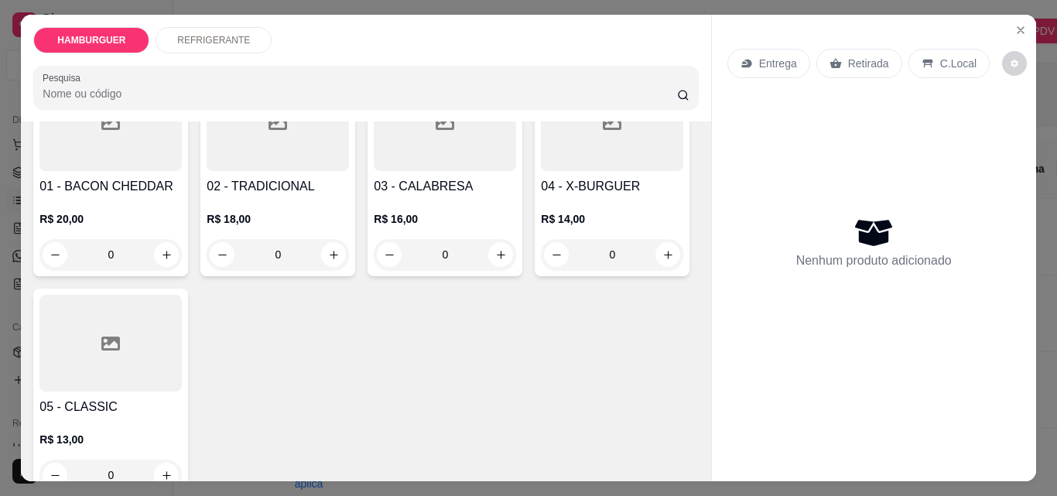
scroll to position [155, 0]
click at [501, 241] on div "0" at bounding box center [445, 253] width 142 height 31
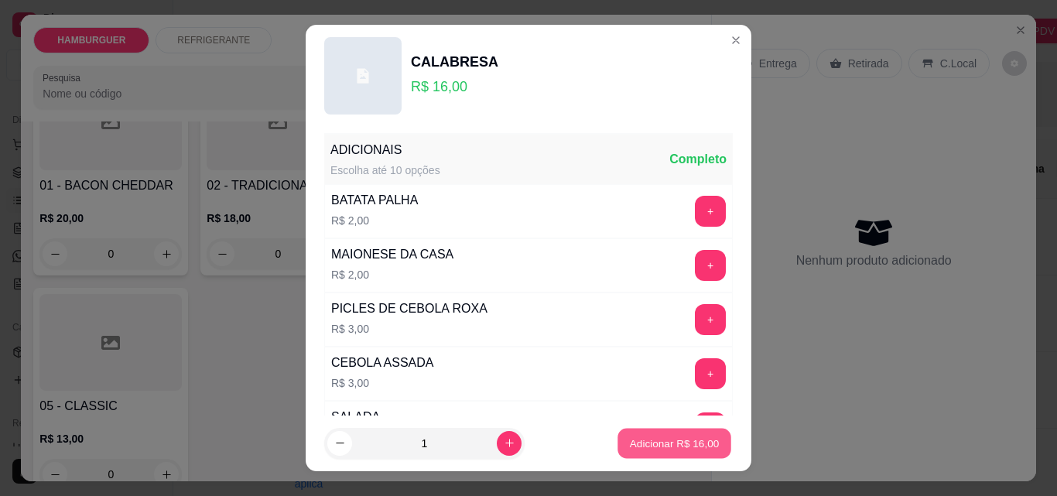
click at [642, 450] on p "Adicionar R$ 16,00" at bounding box center [675, 443] width 90 height 15
type input "1"
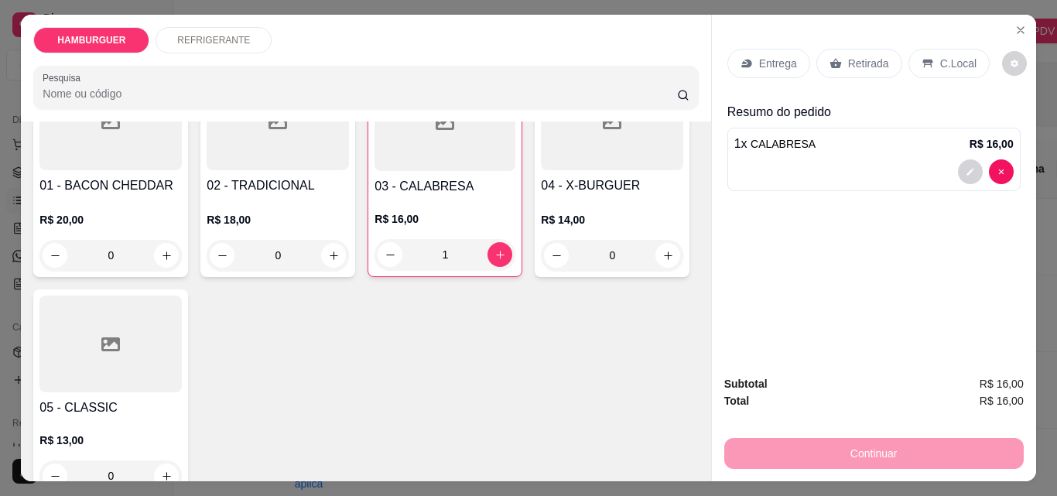
click at [940, 63] on p "C.Local" at bounding box center [958, 63] width 36 height 15
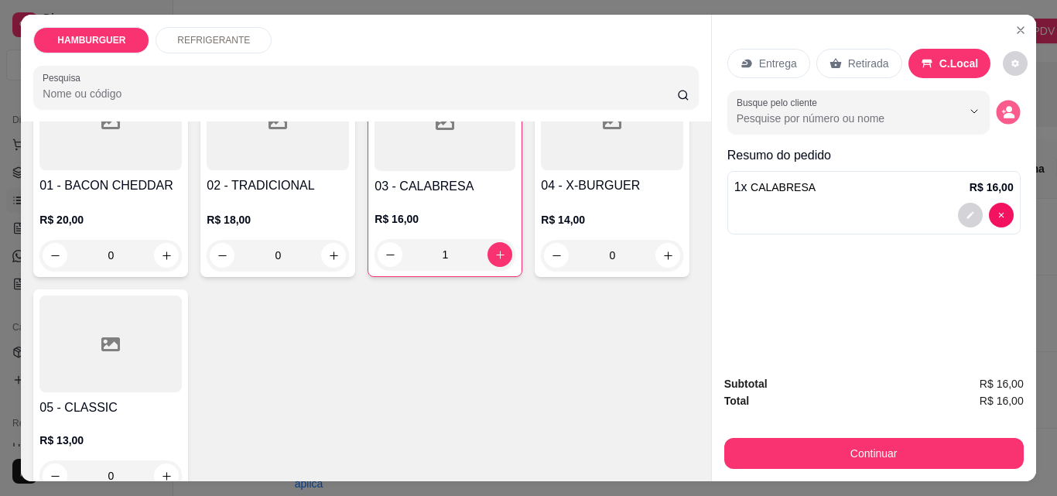
click at [996, 105] on button "decrease-product-quantity" at bounding box center [1008, 113] width 24 height 24
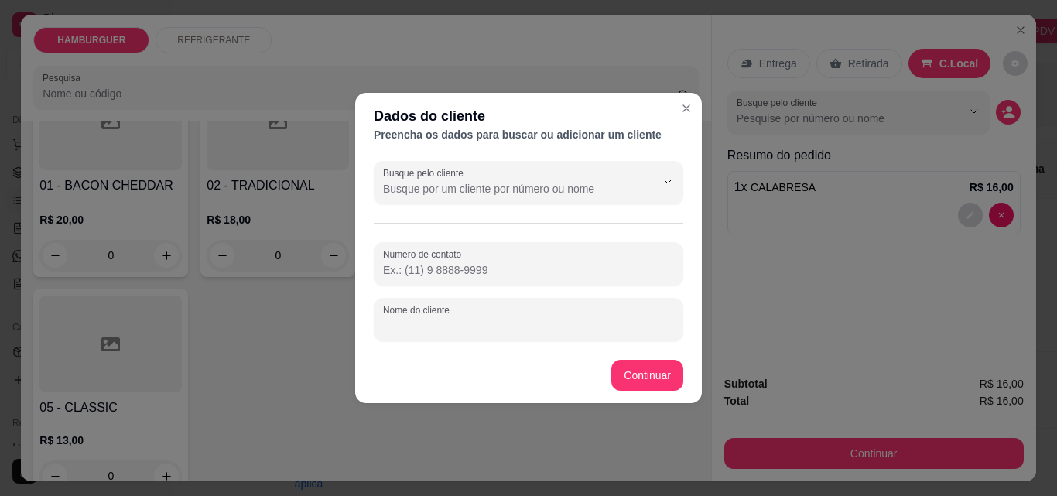
click at [481, 325] on input "Nome do cliente" at bounding box center [528, 325] width 291 height 15
type input "Carro"
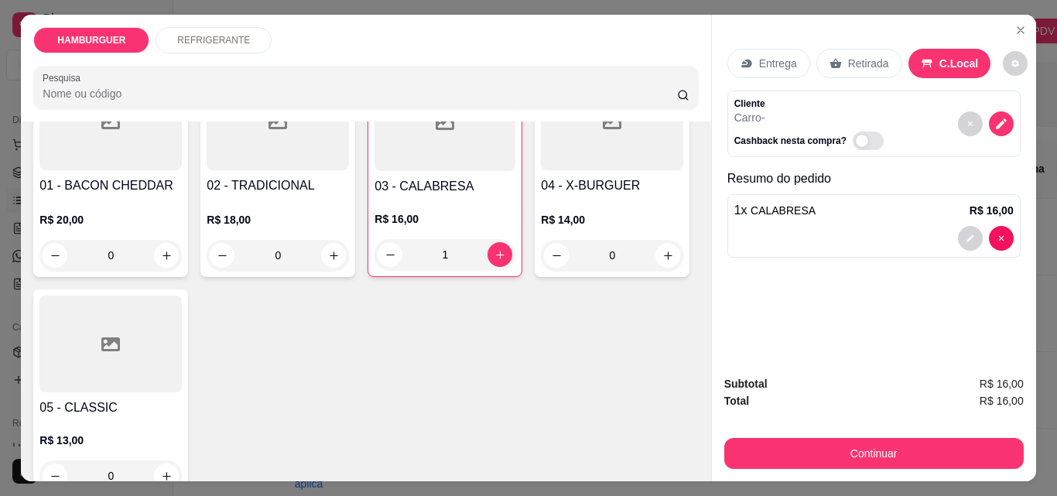
click at [327, 249] on div "0" at bounding box center [278, 255] width 142 height 31
click at [994, 123] on icon "decrease-product-quantity" at bounding box center [1000, 124] width 13 height 13
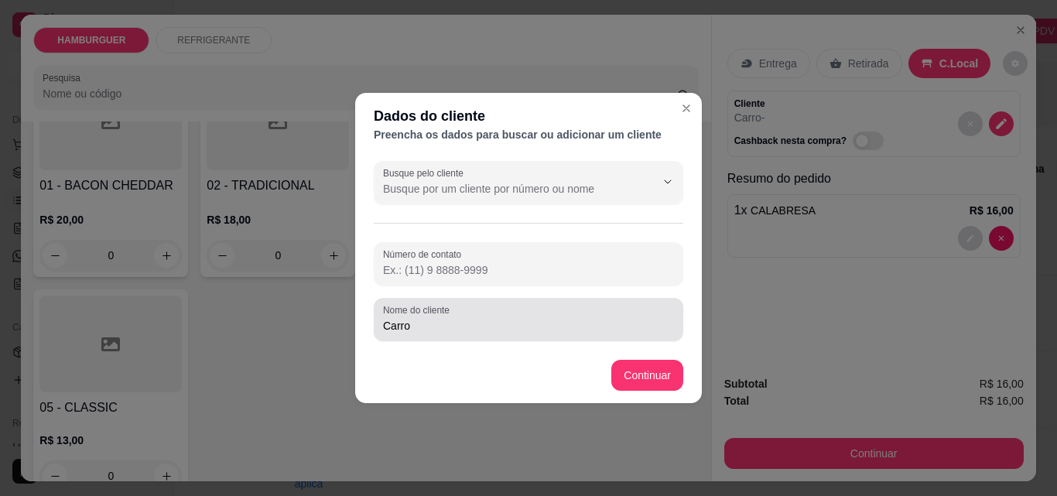
click at [491, 337] on div "Nome do cliente Carro" at bounding box center [529, 319] width 310 height 43
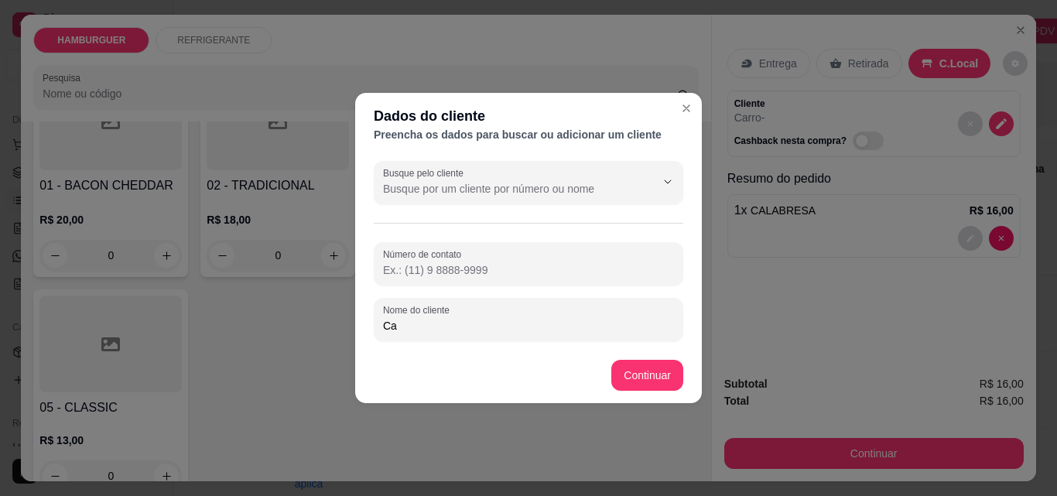
type input "C"
type input "Gustavin"
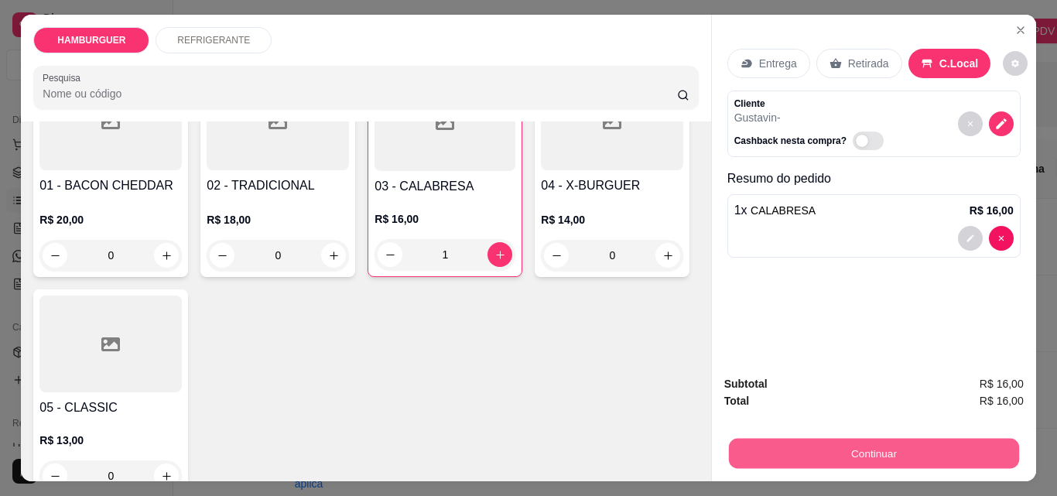
click at [804, 454] on button "Continuar" at bounding box center [873, 453] width 290 height 30
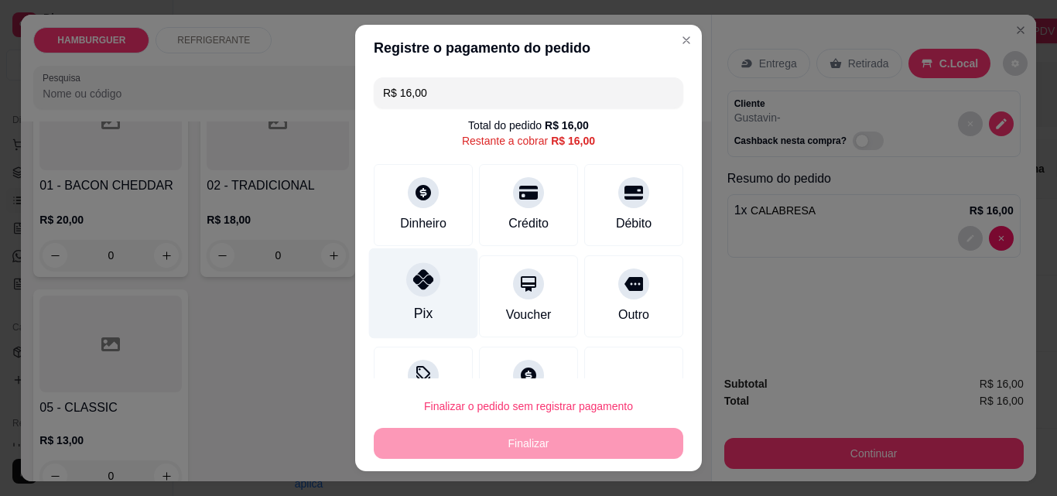
click at [426, 289] on div at bounding box center [423, 279] width 34 height 34
type input "R$ 0,00"
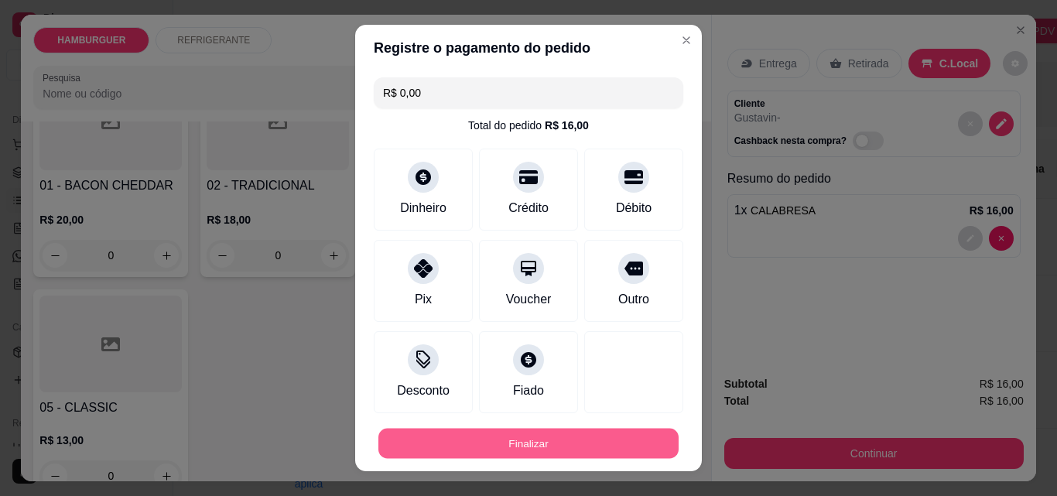
click at [500, 437] on button "Finalizar" at bounding box center [528, 444] width 300 height 30
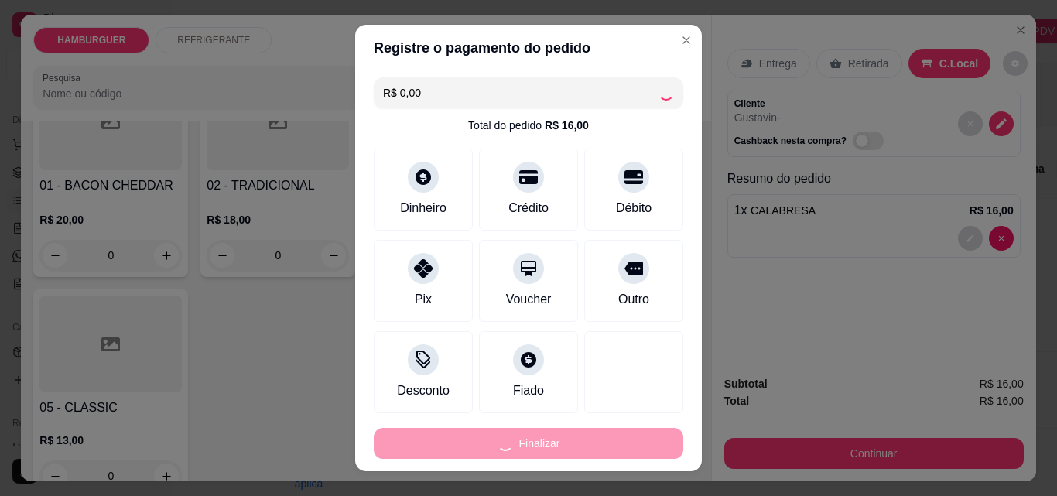
type input "0"
type input "-R$ 16,00"
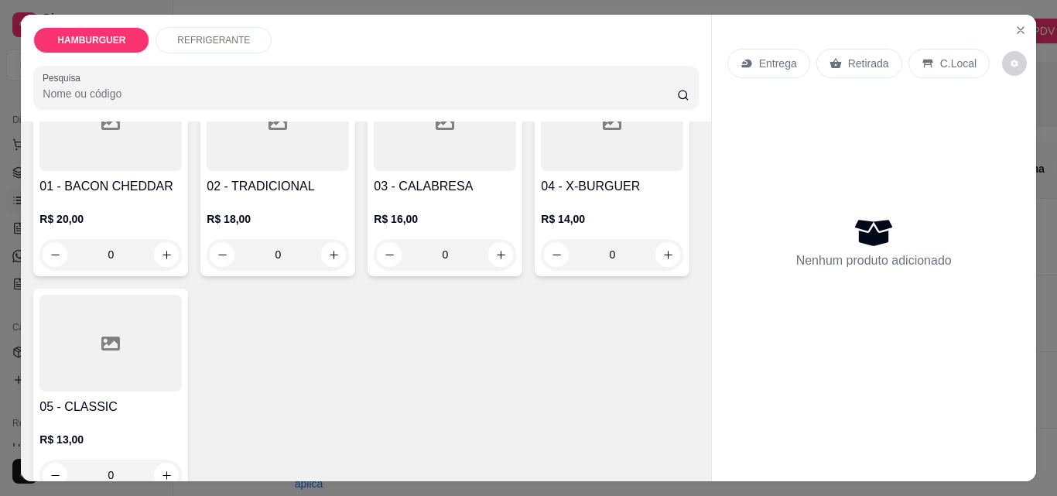
scroll to position [155, 0]
click at [330, 251] on div "0" at bounding box center [278, 253] width 142 height 31
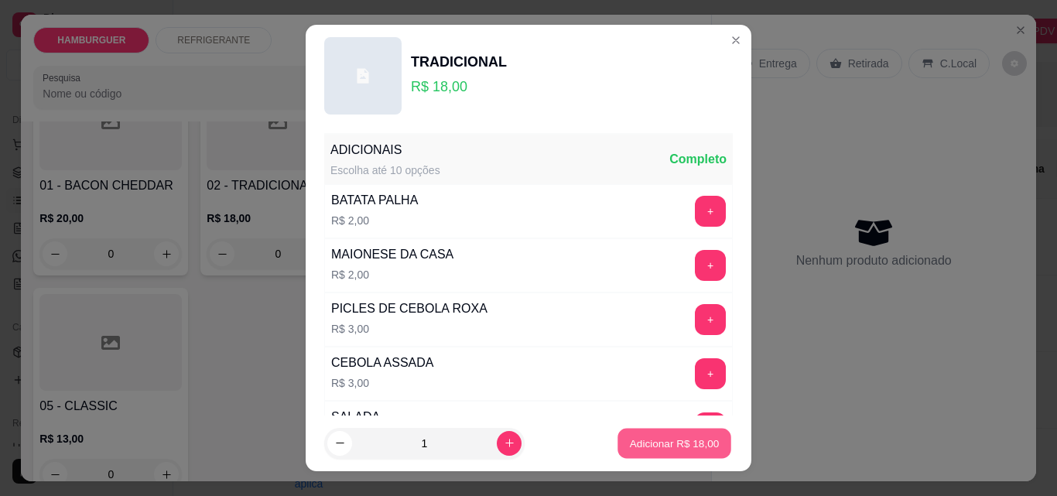
click at [657, 455] on button "Adicionar R$ 18,00" at bounding box center [674, 444] width 114 height 30
type input "1"
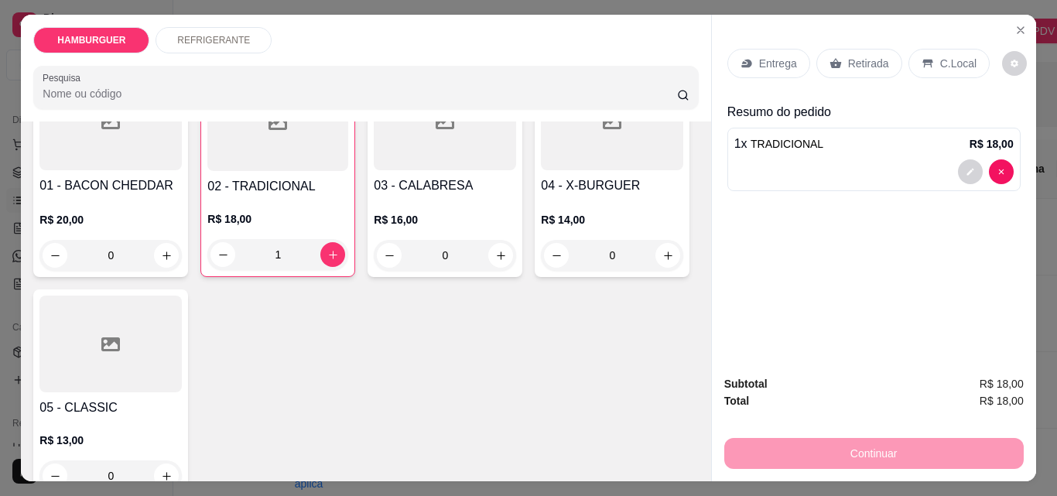
click at [541, 271] on div "0" at bounding box center [612, 255] width 142 height 31
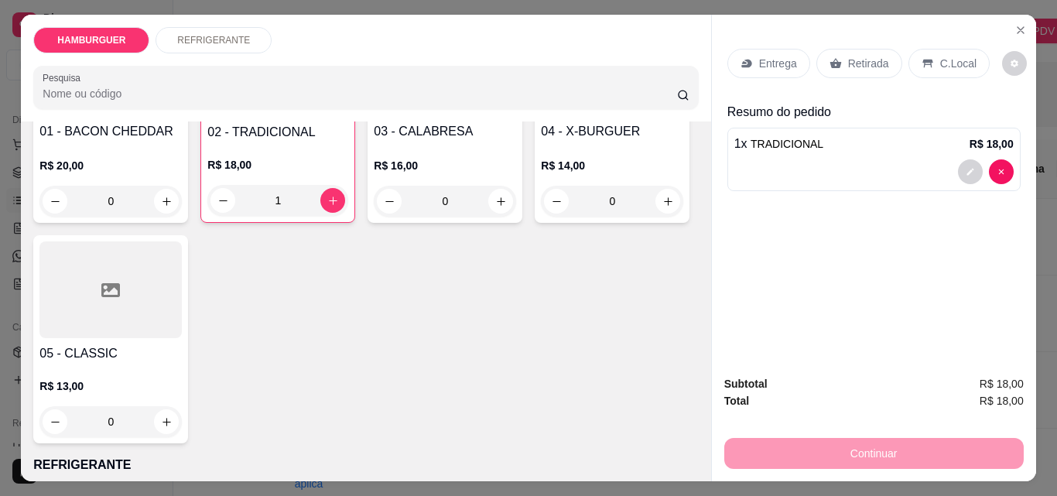
scroll to position [232, 0]
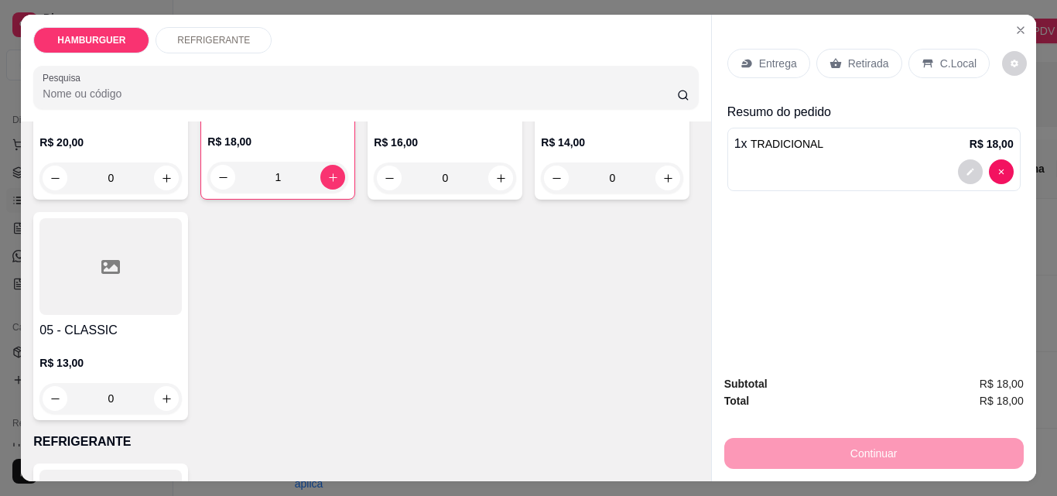
click at [541, 193] on div "0" at bounding box center [612, 177] width 142 height 31
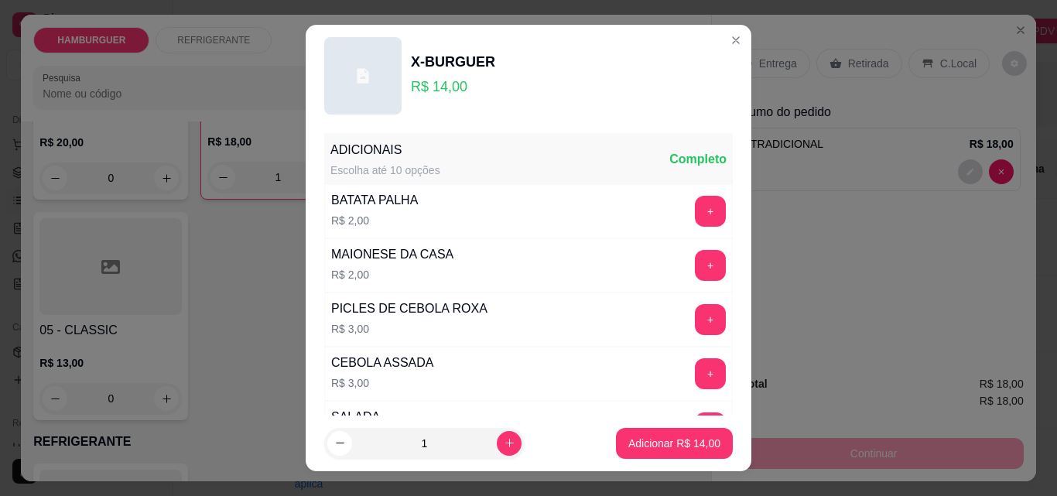
click at [681, 426] on footer "1 Adicionar R$ 14,00" at bounding box center [529, 444] width 446 height 56
click at [686, 454] on button "Adicionar R$ 14,00" at bounding box center [674, 444] width 114 height 30
type input "1"
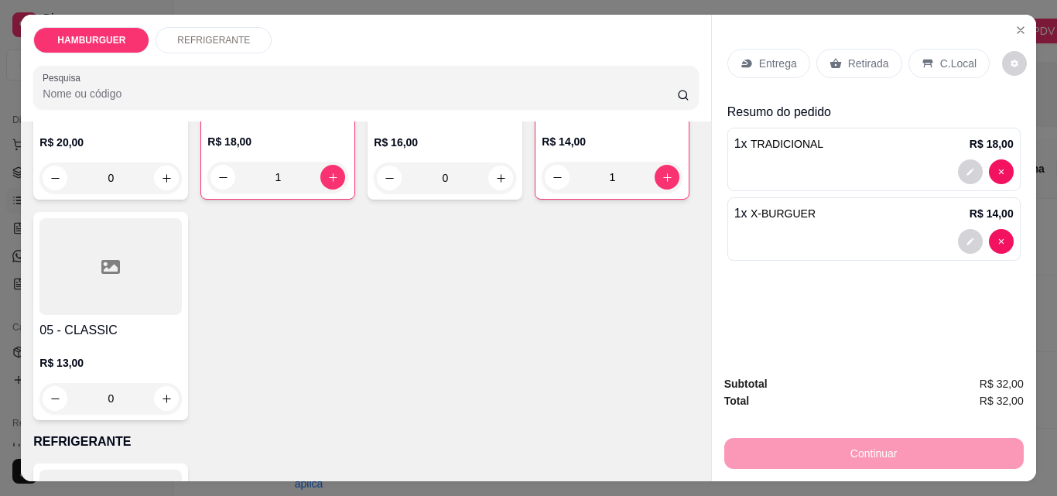
click at [952, 60] on p "C.Local" at bounding box center [958, 63] width 36 height 15
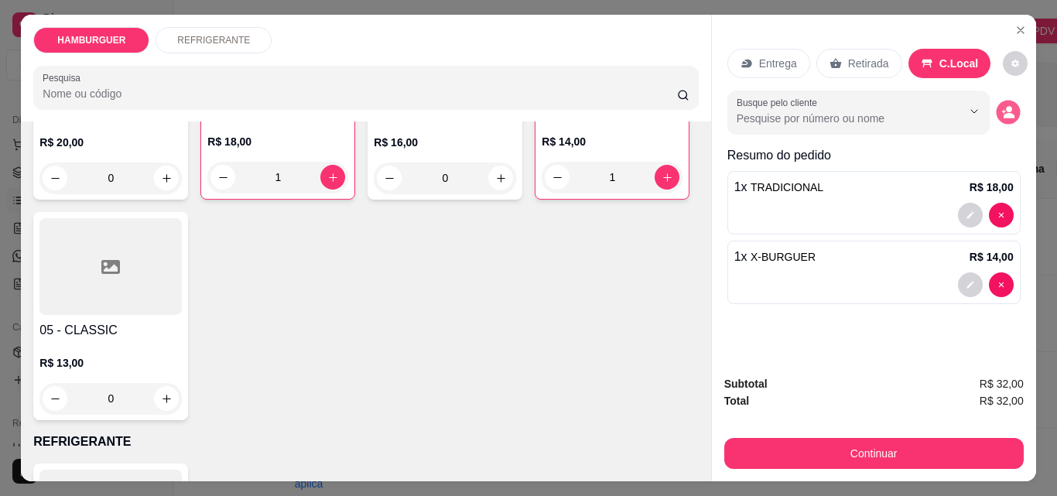
click at [1000, 118] on button "decrease-product-quantity" at bounding box center [1008, 113] width 24 height 24
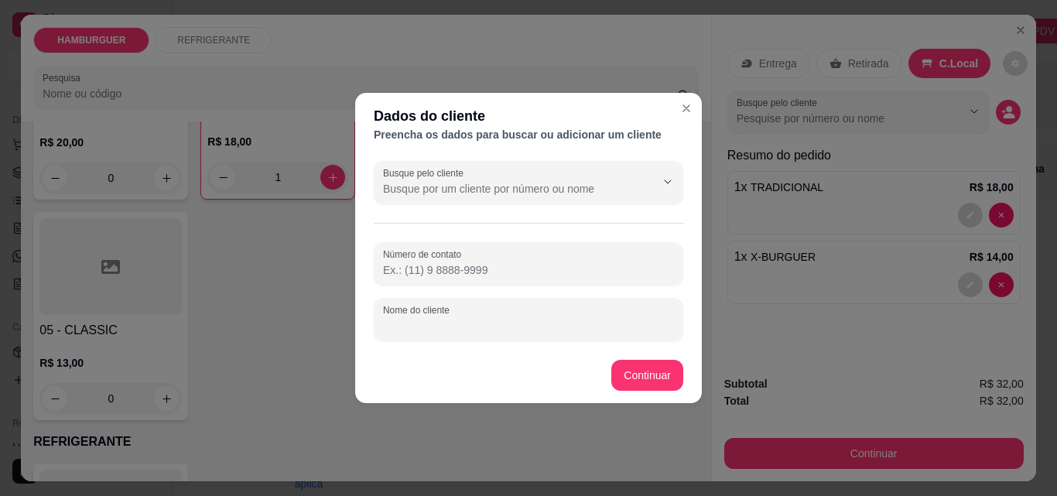
click at [409, 323] on input "Nome do cliente" at bounding box center [528, 325] width 291 height 15
type input "Carro"
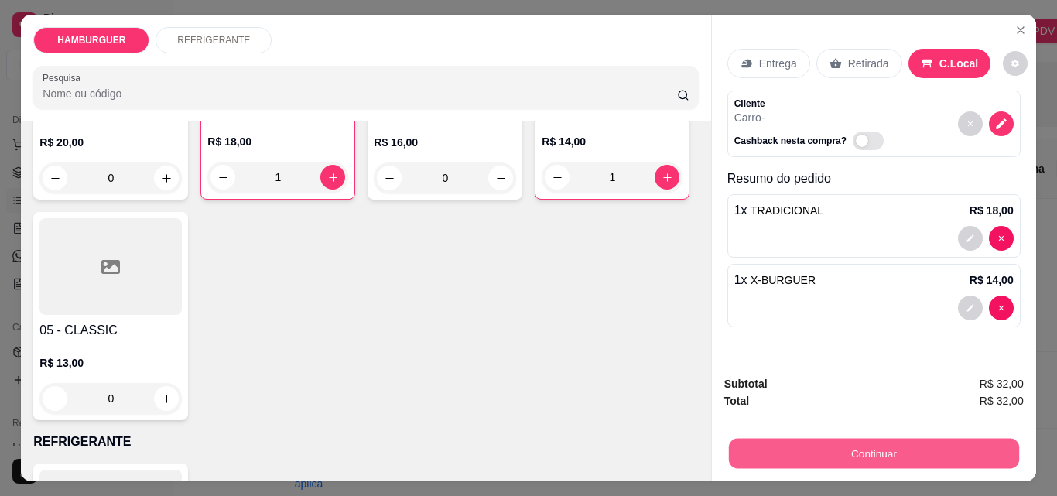
click at [766, 450] on button "Continuar" at bounding box center [873, 453] width 290 height 30
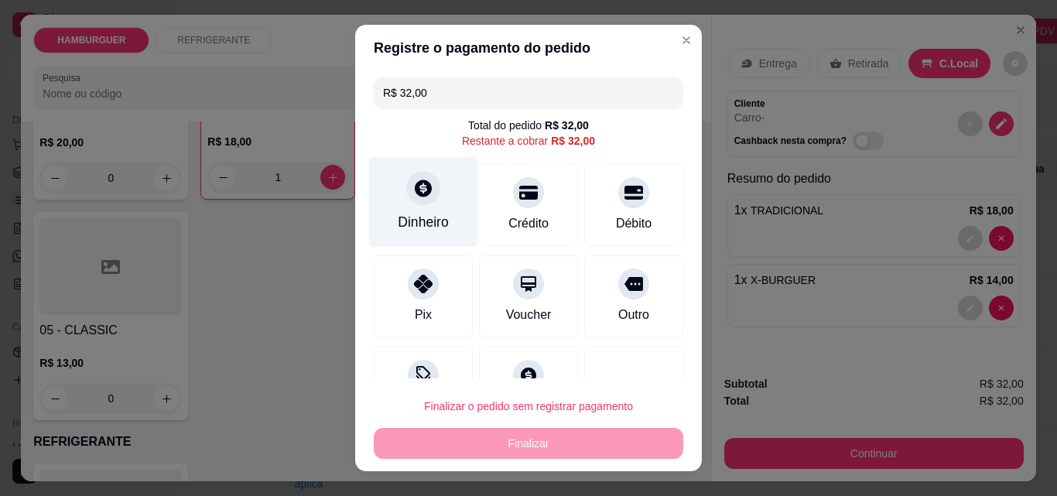
click at [414, 191] on icon at bounding box center [423, 188] width 20 height 20
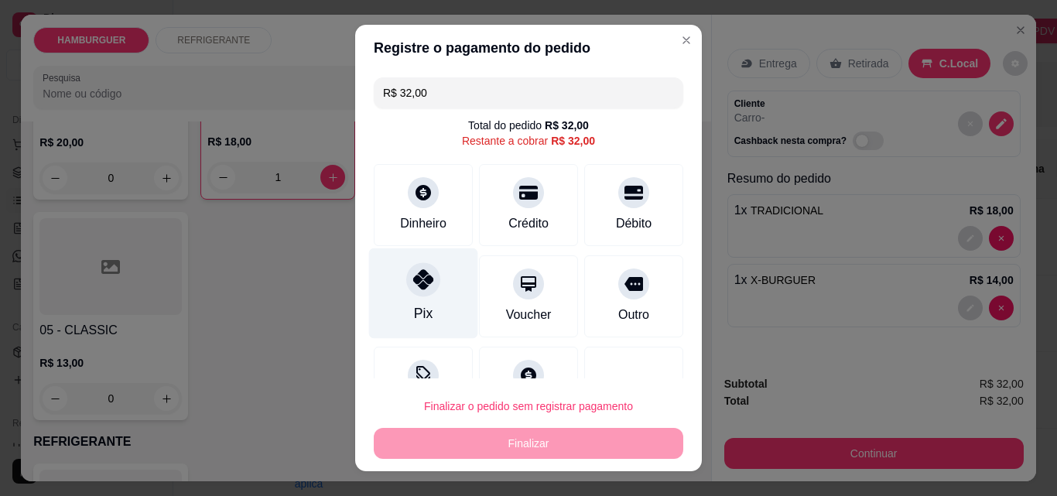
click at [413, 282] on icon at bounding box center [423, 279] width 20 height 20
type input "R$ 0,00"
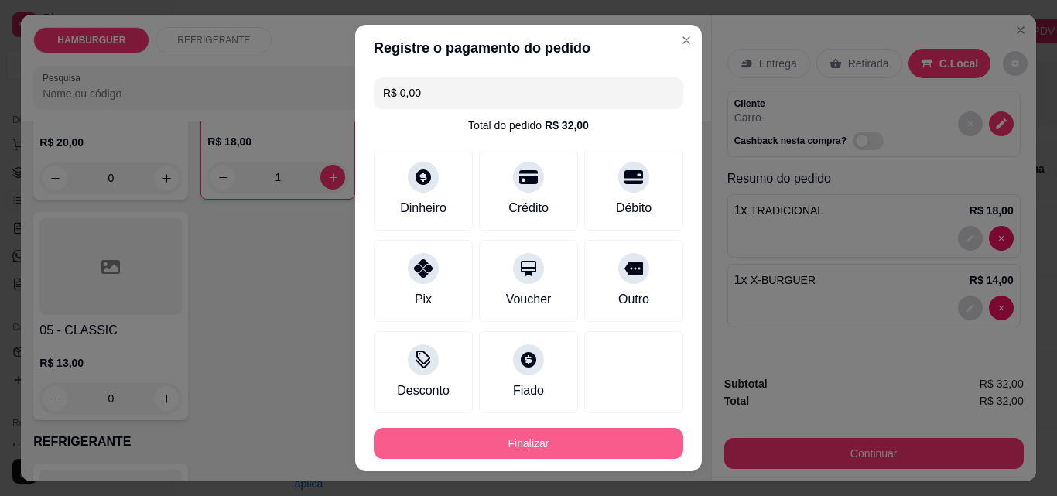
click at [473, 441] on button "Finalizar" at bounding box center [529, 443] width 310 height 31
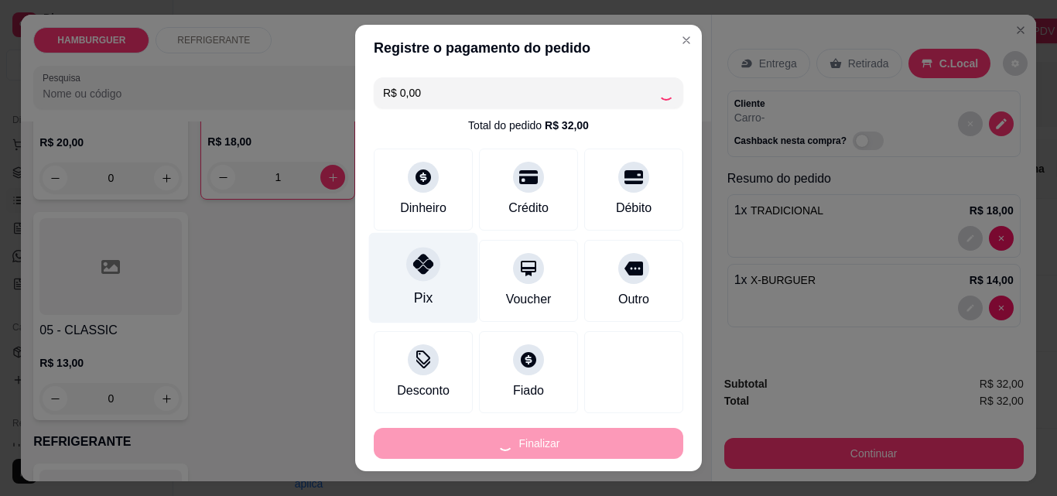
type input "0"
type input "-R$ 32,00"
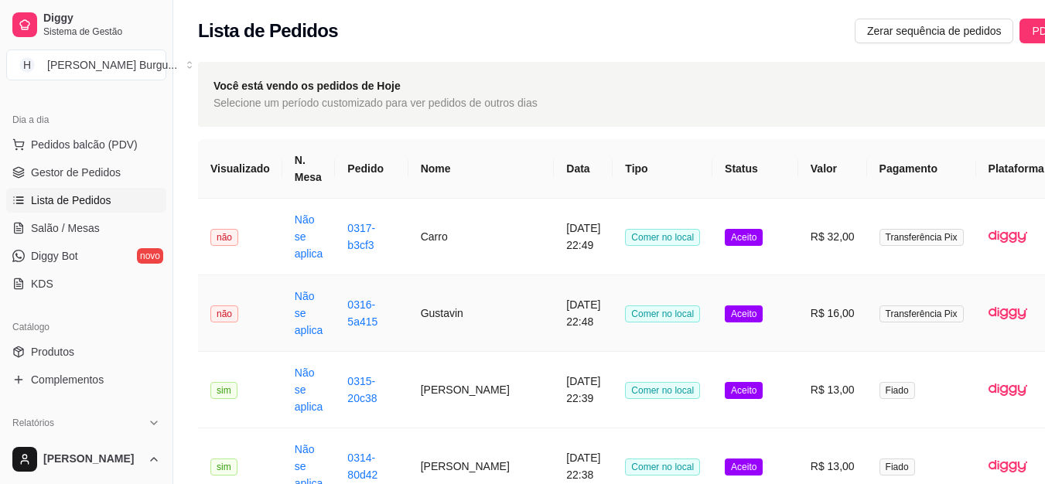
click at [652, 320] on td "Comer no local" at bounding box center [663, 313] width 100 height 77
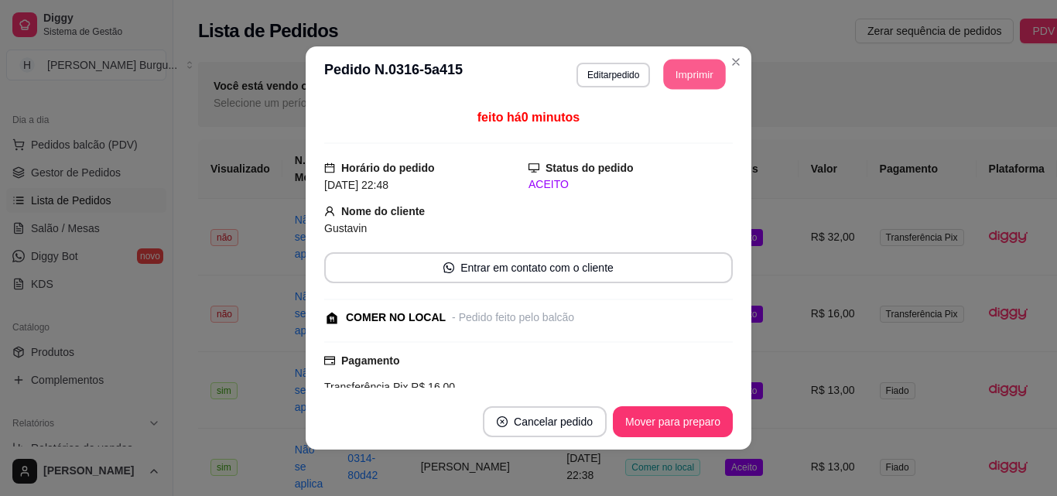
click at [687, 84] on button "Imprimir" at bounding box center [695, 75] width 62 height 30
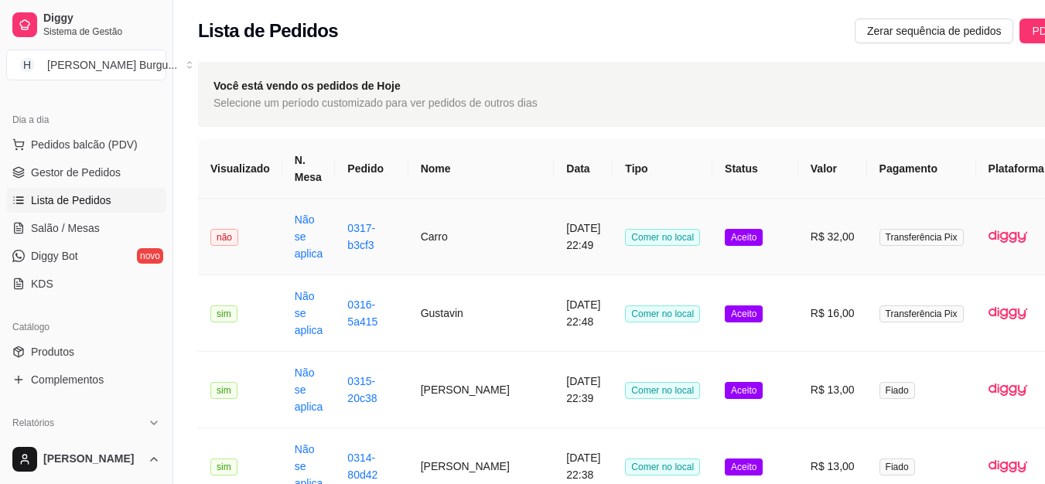
click at [738, 251] on td "Aceito" at bounding box center [756, 237] width 86 height 77
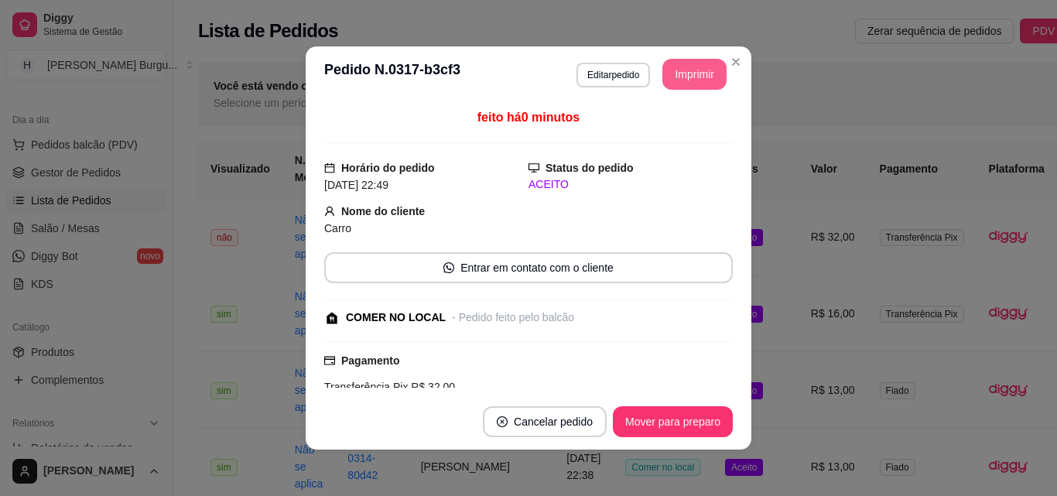
click at [694, 83] on button "Imprimir" at bounding box center [694, 74] width 64 height 31
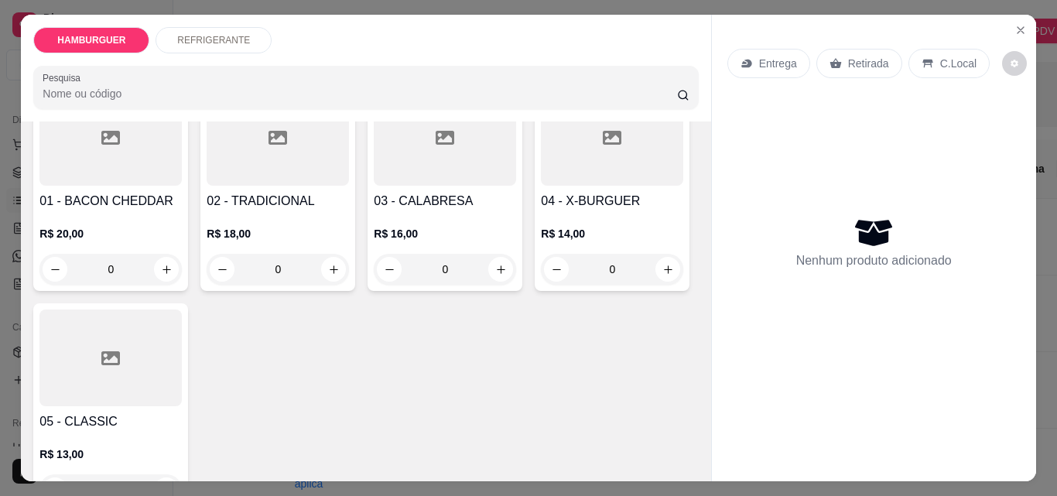
scroll to position [155, 0]
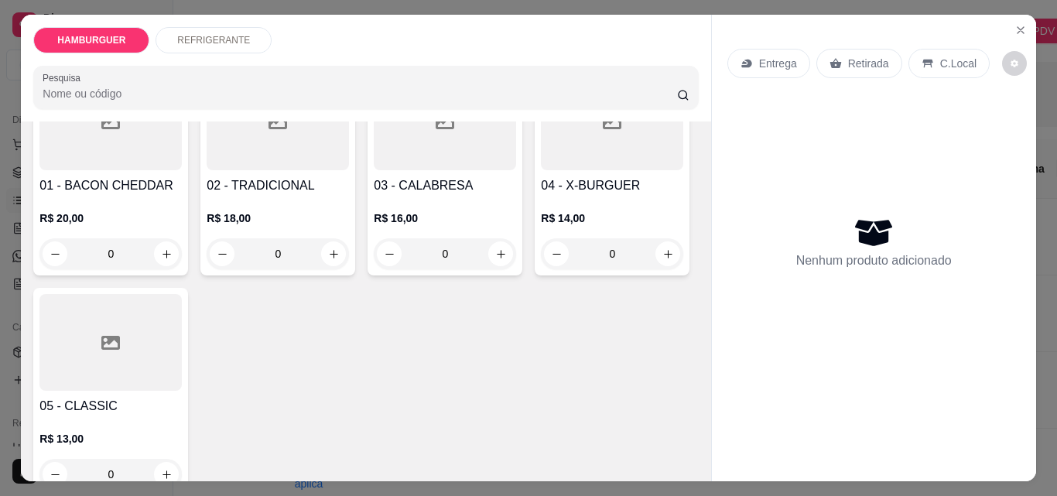
click at [160, 251] on div "0" at bounding box center [110, 253] width 142 height 31
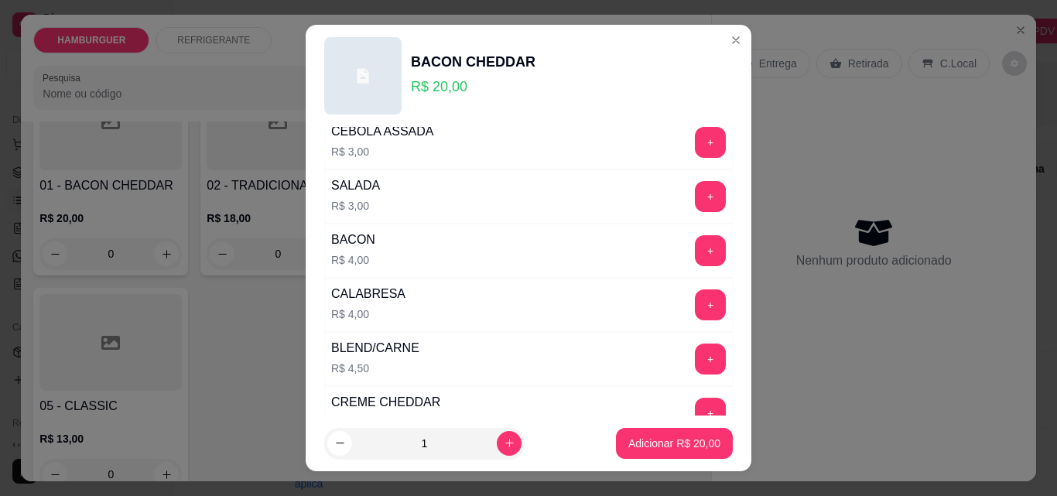
scroll to position [232, 0]
click at [696, 401] on button "+" at bounding box center [711, 413] width 30 height 30
click at [626, 412] on button "-" at bounding box center [641, 412] width 31 height 31
click at [696, 357] on button "+" at bounding box center [711, 359] width 30 height 30
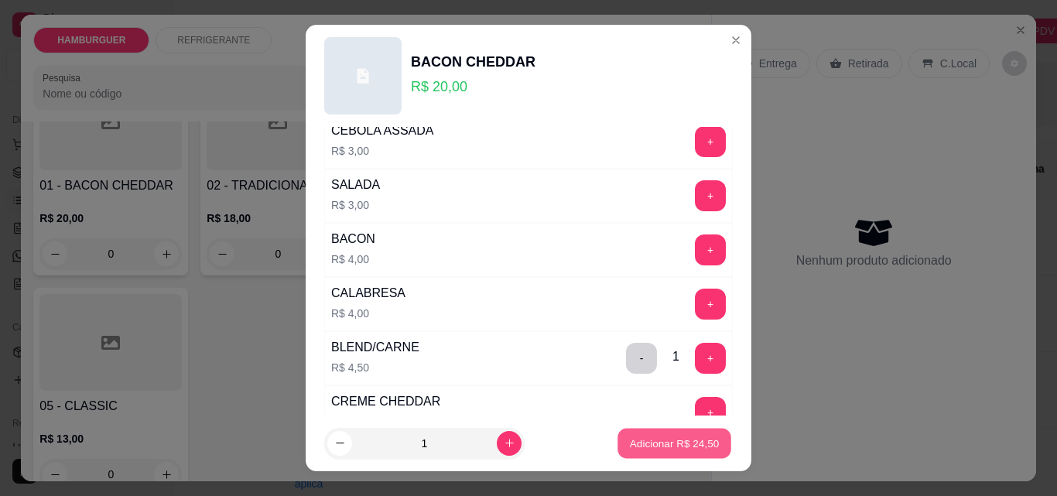
click at [665, 446] on p "Adicionar R$ 24,50" at bounding box center [675, 443] width 90 height 15
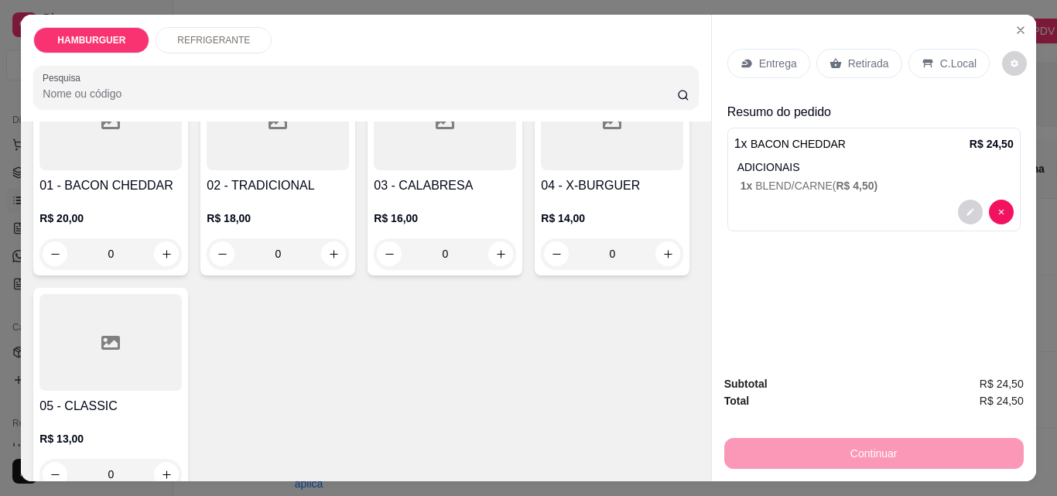
click at [940, 62] on p "C.Local" at bounding box center [958, 63] width 36 height 15
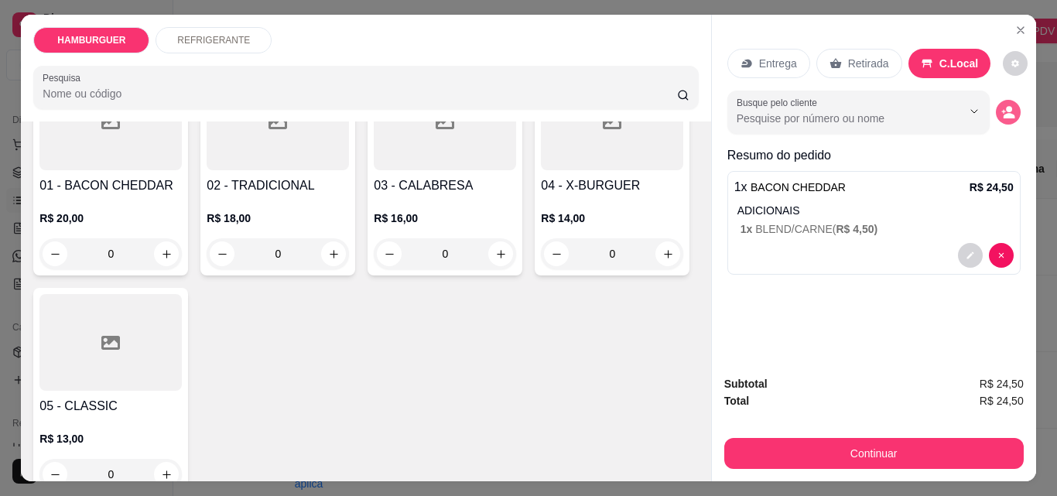
click at [1007, 113] on icon "decrease-product-quantity" at bounding box center [1009, 115] width 12 height 5
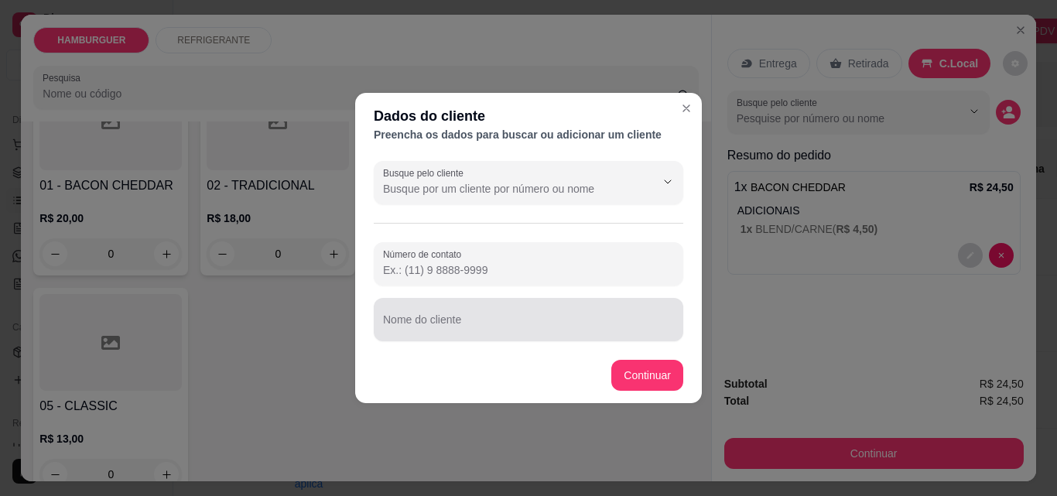
click at [446, 309] on div at bounding box center [528, 319] width 291 height 31
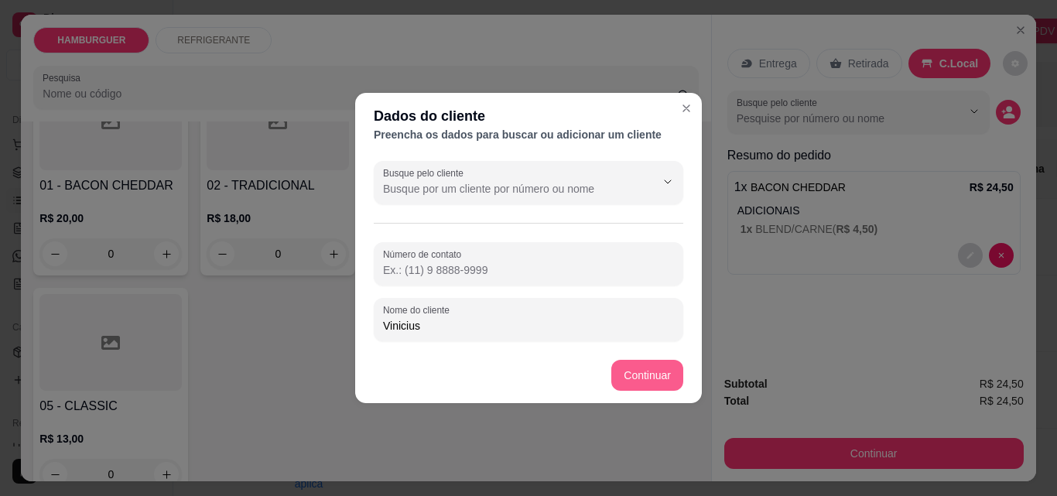
type input "Vinicius"
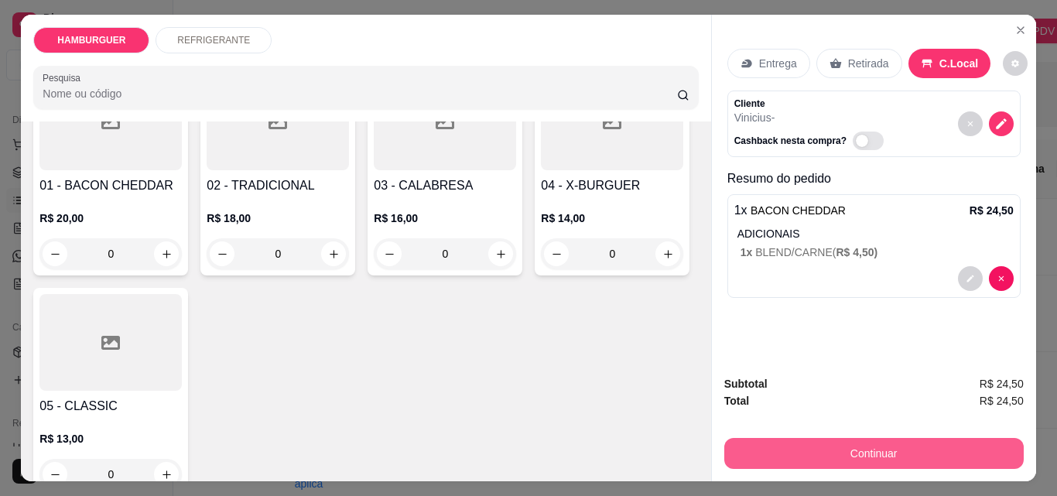
click at [749, 440] on button "Continuar" at bounding box center [873, 453] width 299 height 31
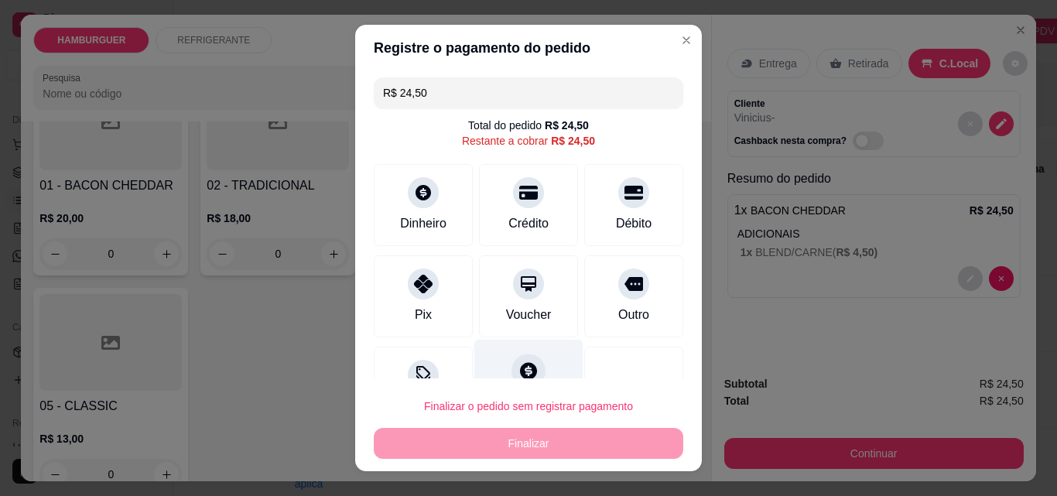
click at [511, 370] on div at bounding box center [528, 371] width 34 height 34
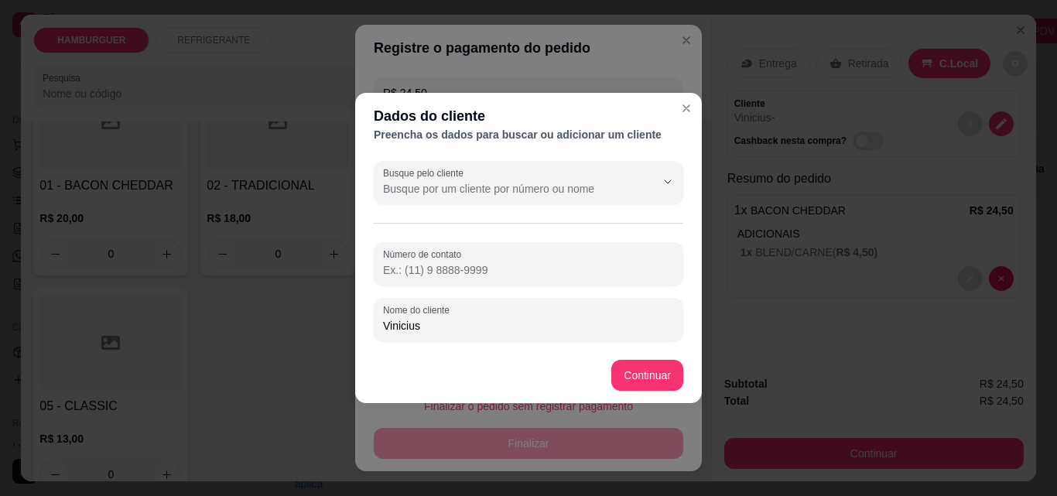
click at [492, 269] on input "Número de contato" at bounding box center [528, 269] width 291 height 15
type input "[PHONE_NUMBER]"
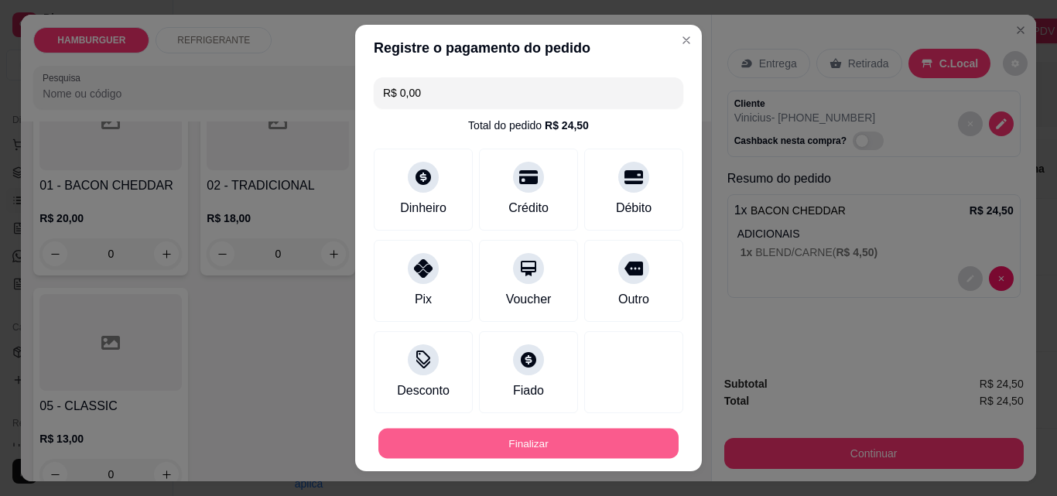
click at [579, 433] on button "Finalizar" at bounding box center [528, 444] width 300 height 30
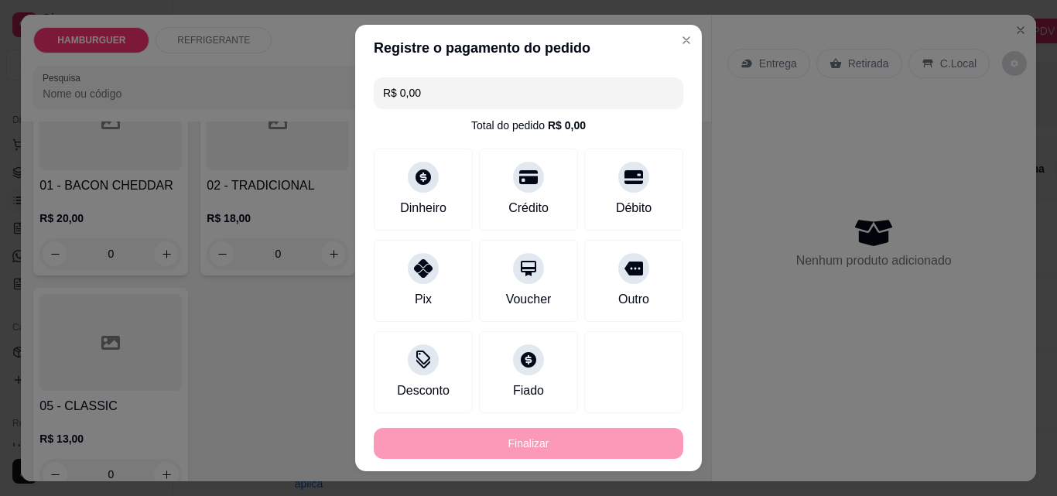
type input "-R$ 24,50"
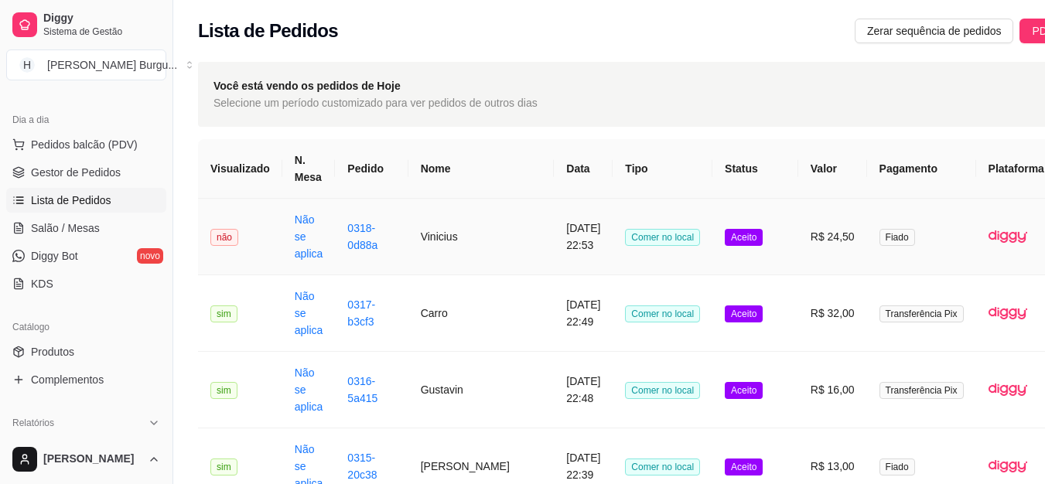
click at [721, 242] on td "Aceito" at bounding box center [756, 237] width 86 height 77
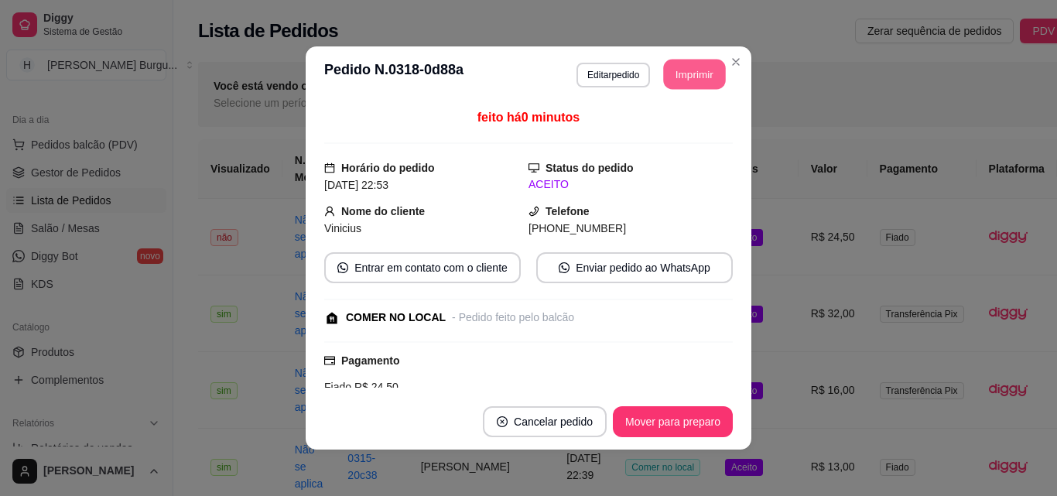
click at [674, 80] on button "Imprimir" at bounding box center [695, 75] width 62 height 30
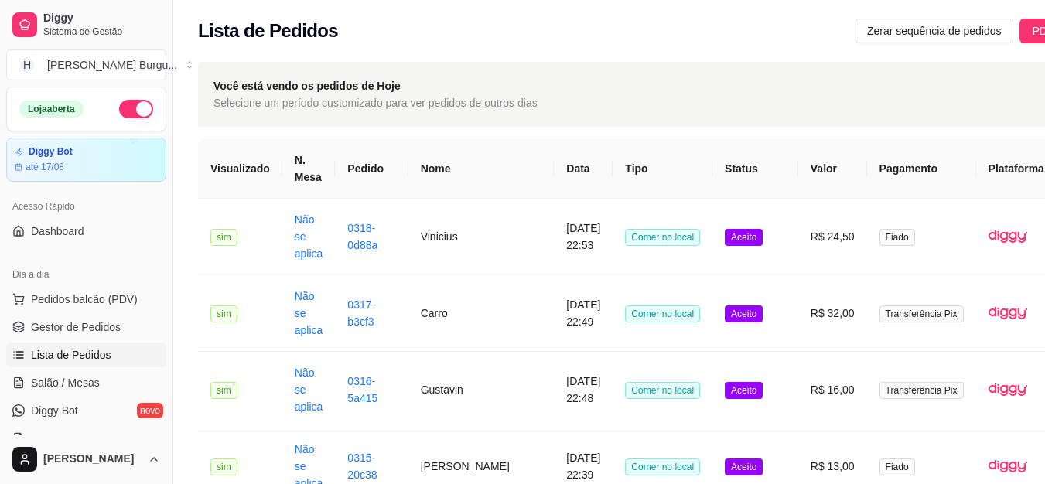
click at [126, 108] on button "button" at bounding box center [136, 109] width 34 height 19
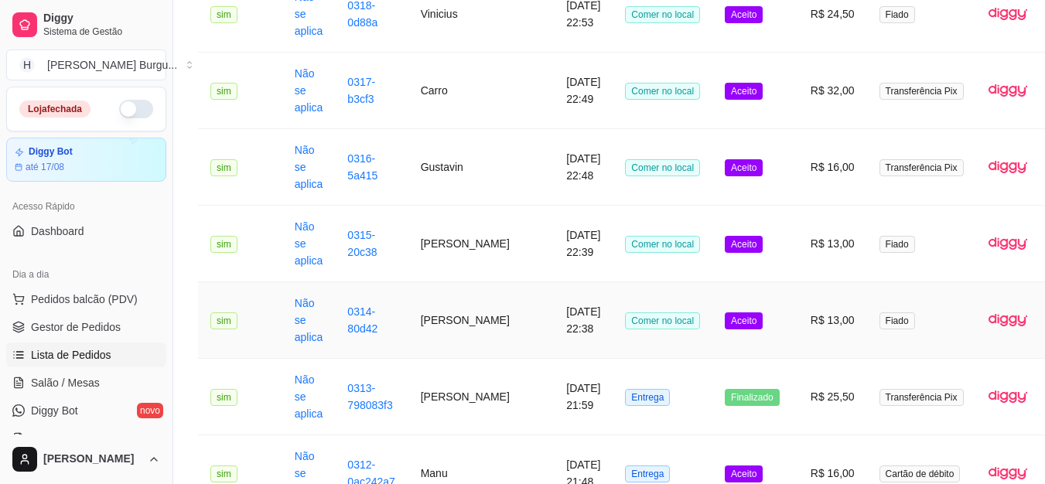
scroll to position [232, 0]
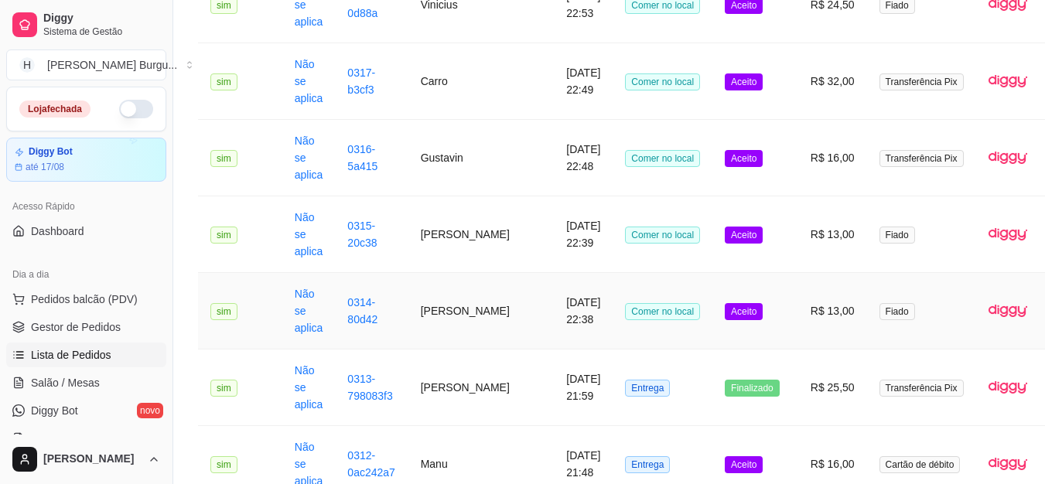
click at [713, 317] on td "Aceito" at bounding box center [756, 311] width 86 height 77
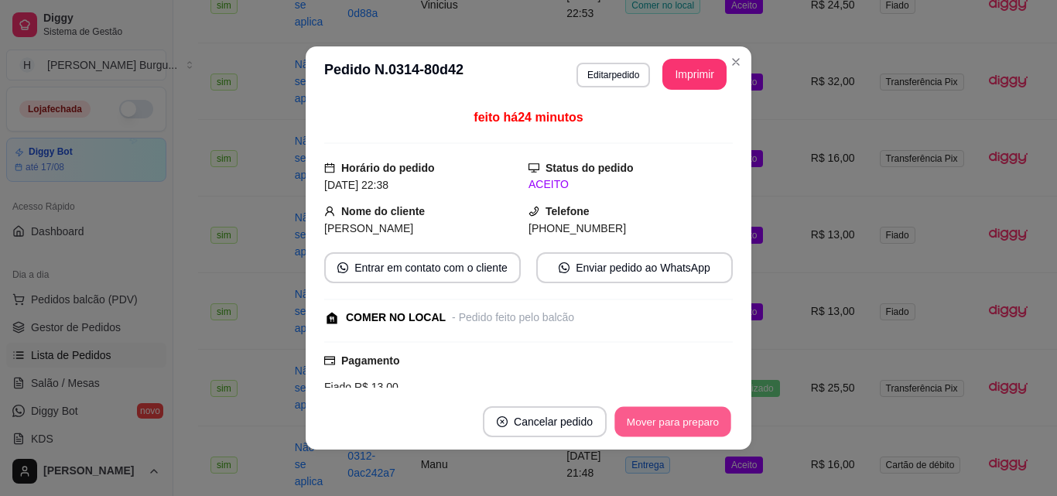
click at [664, 429] on button "Mover para preparo" at bounding box center [672, 422] width 116 height 30
click at [664, 429] on div "Mover para preparo" at bounding box center [662, 421] width 142 height 31
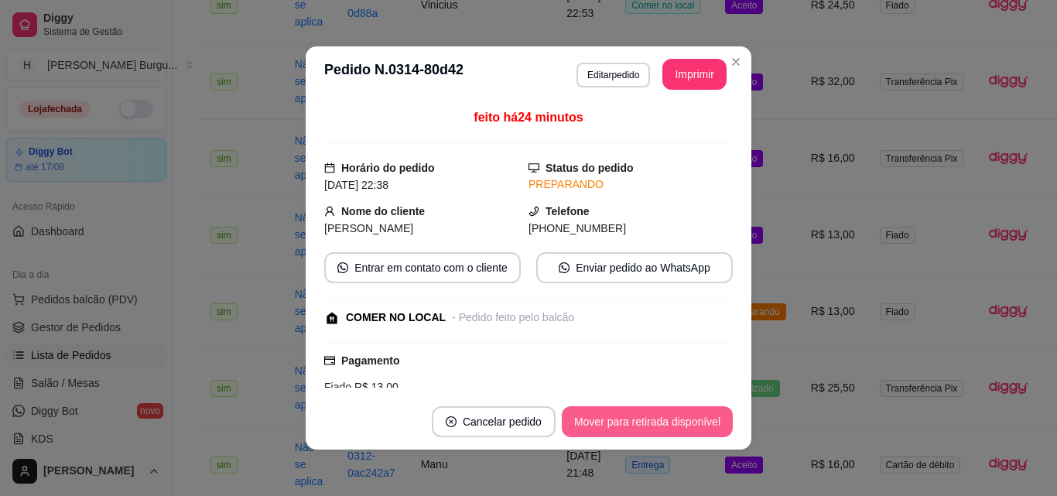
click at [664, 429] on button "Mover para retirada disponível" at bounding box center [647, 421] width 171 height 31
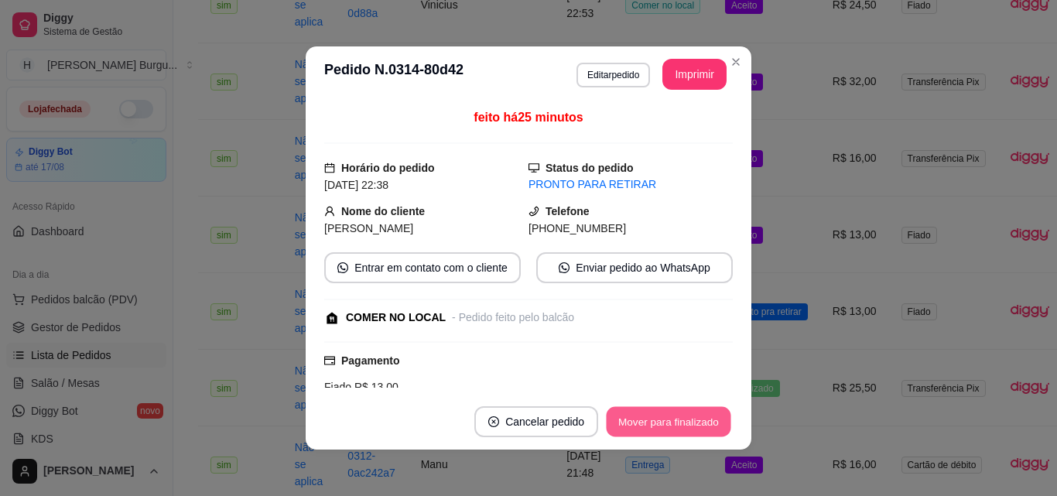
click at [694, 426] on button "Mover para finalizado" at bounding box center [669, 422] width 125 height 30
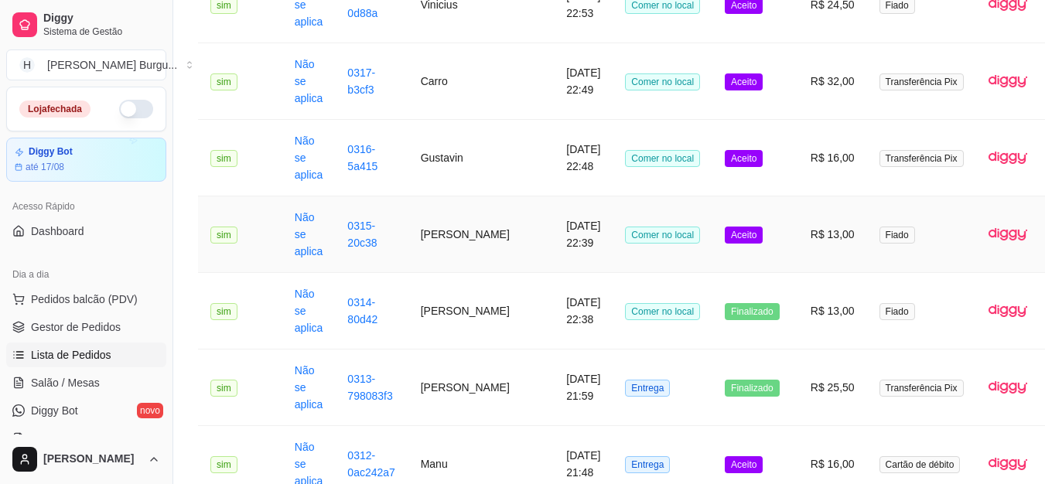
click at [648, 240] on td "Comer no local" at bounding box center [663, 235] width 100 height 77
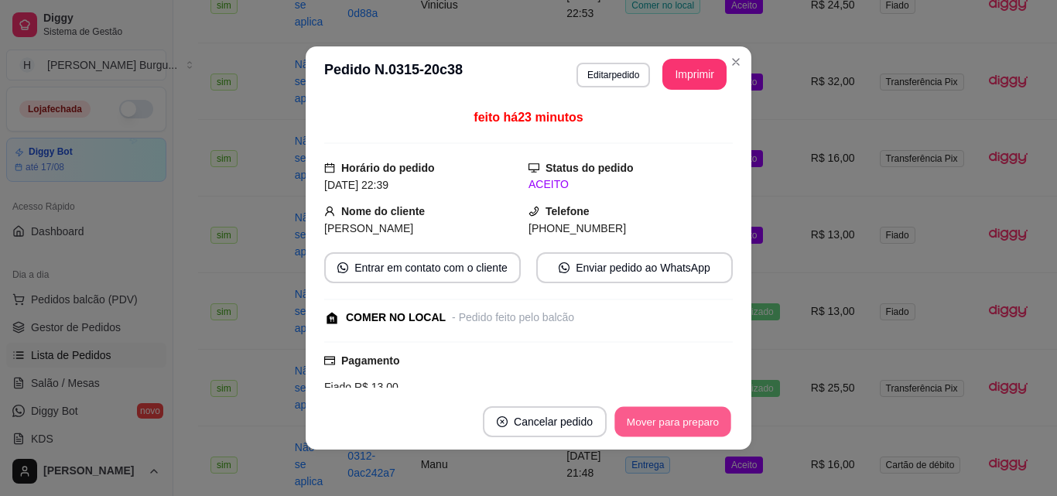
click at [631, 421] on button "Mover para preparo" at bounding box center [672, 422] width 116 height 30
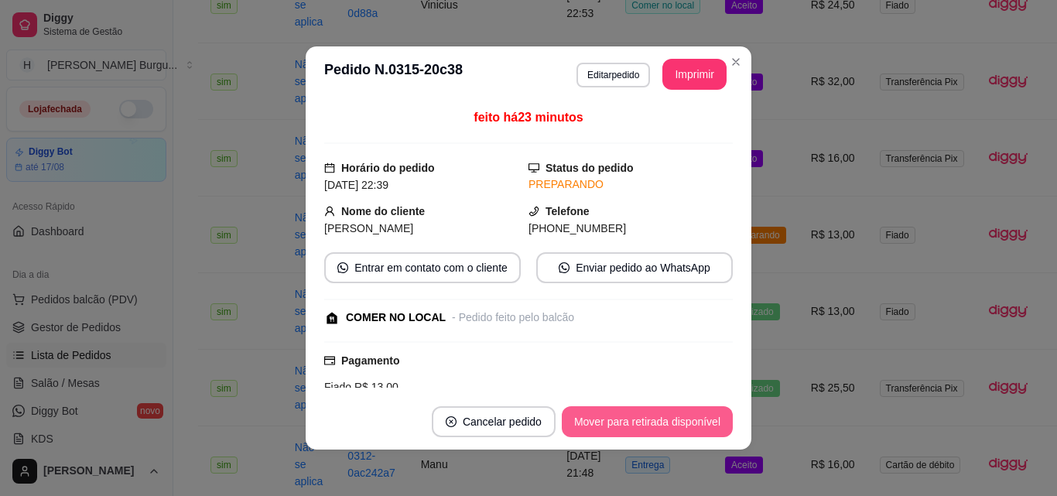
click at [648, 407] on button "Mover para retirada disponível" at bounding box center [647, 421] width 171 height 31
click at [661, 416] on button "Mover para finalizado" at bounding box center [668, 421] width 128 height 31
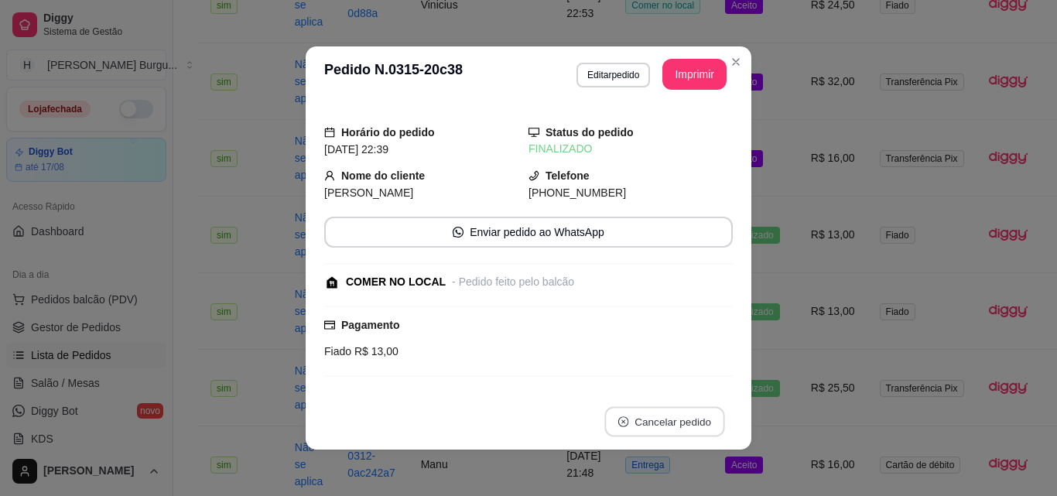
click at [661, 416] on button "Cancelar pedido" at bounding box center [664, 422] width 120 height 30
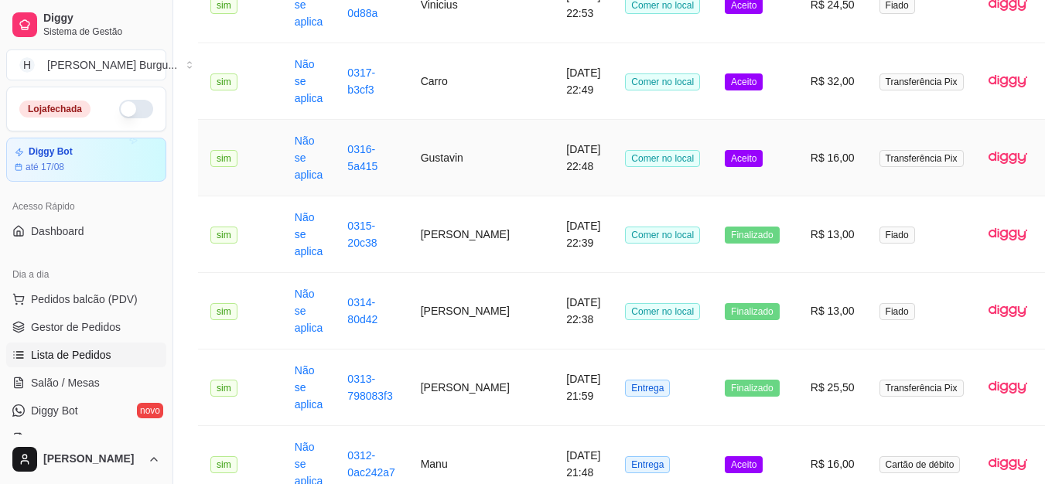
click at [648, 159] on td "Comer no local" at bounding box center [663, 158] width 100 height 77
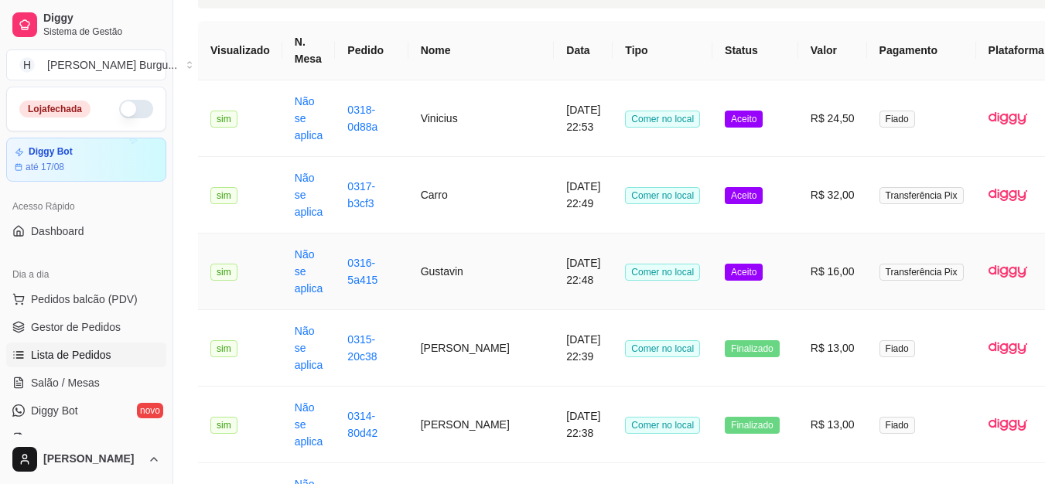
scroll to position [77, 0]
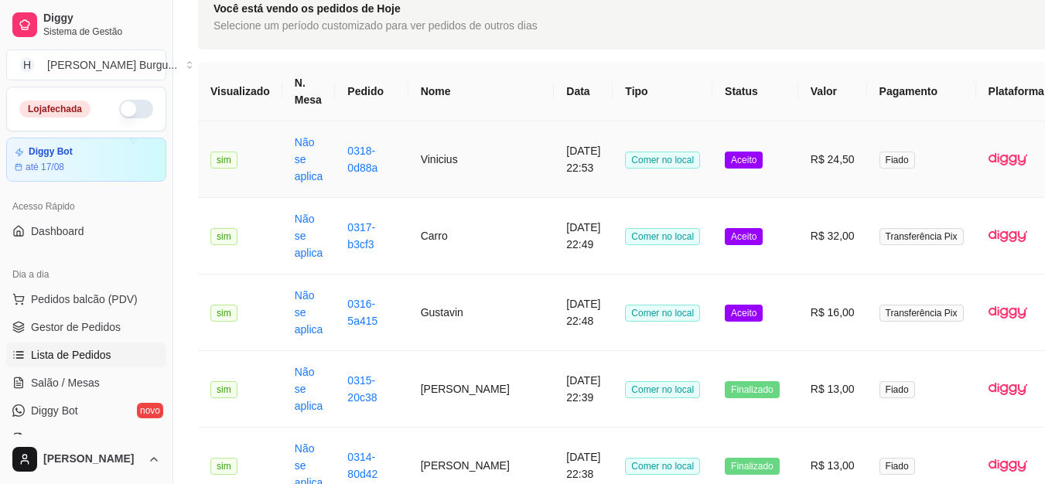
click at [713, 170] on td "Aceito" at bounding box center [756, 159] width 86 height 77
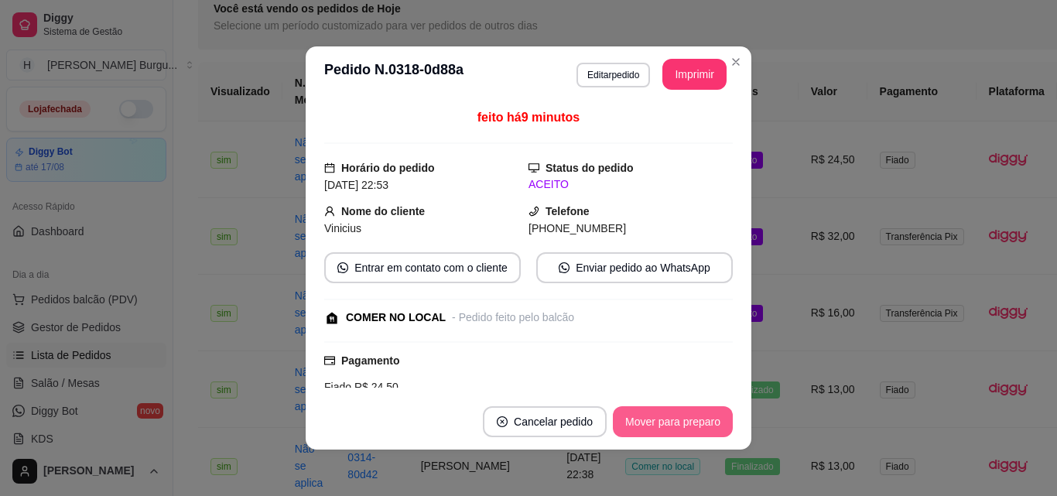
click at [704, 419] on button "Mover para preparo" at bounding box center [673, 421] width 120 height 31
click at [704, 419] on button "Mover para retirada disponível" at bounding box center [647, 422] width 166 height 30
click at [704, 419] on button "Mover para finalizado" at bounding box center [669, 422] width 125 height 30
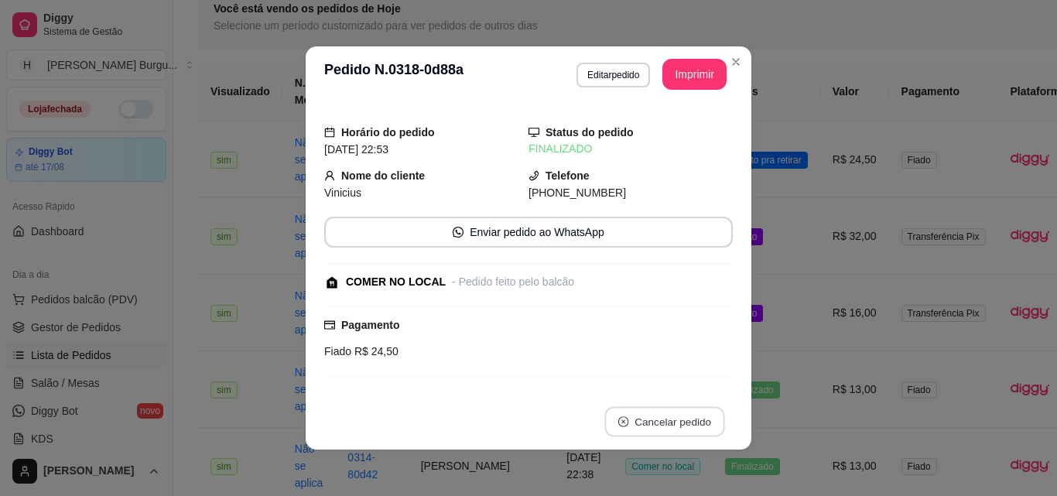
click at [703, 419] on button "Cancelar pedido" at bounding box center [664, 422] width 120 height 30
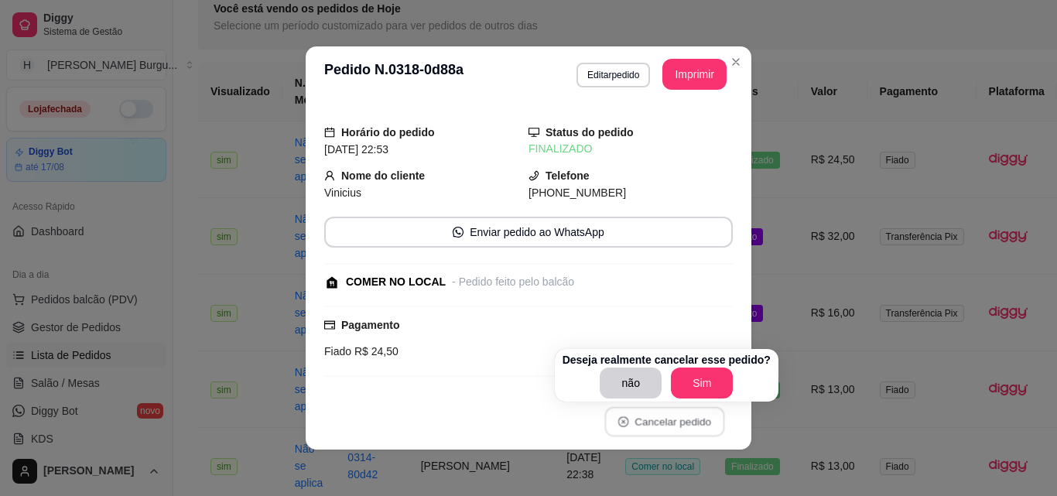
click at [764, 375] on div "Deseja realmente cancelar esse pedido? não Sim" at bounding box center [667, 375] width 224 height 53
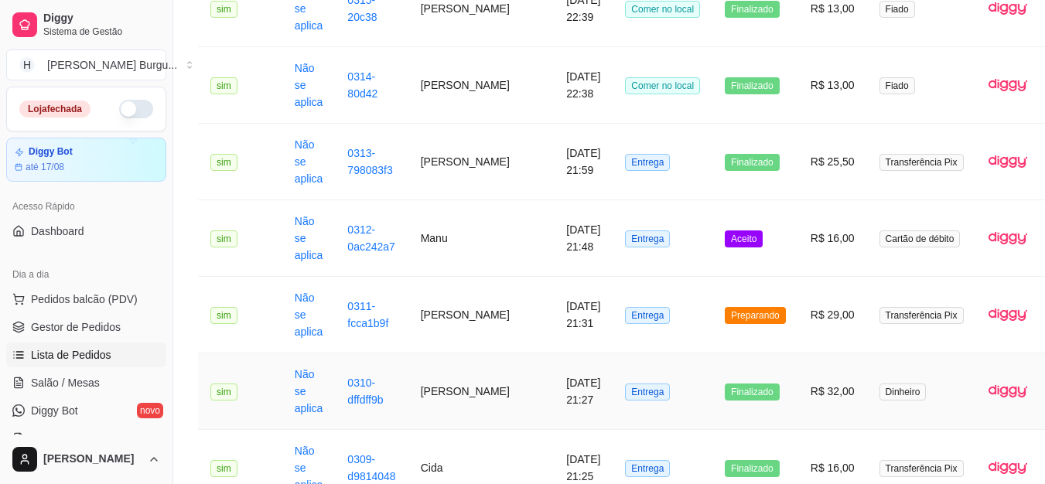
scroll to position [464, 0]
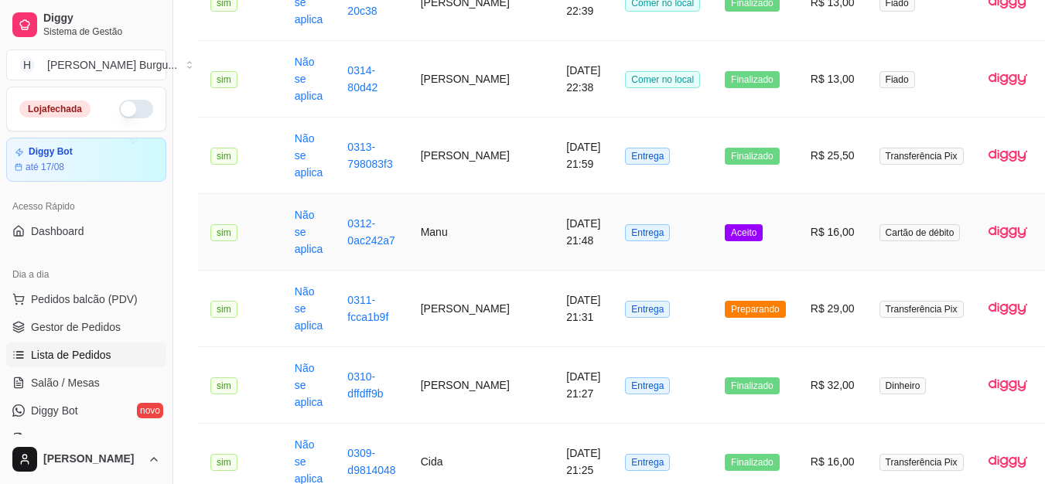
click at [646, 230] on td "Entrega" at bounding box center [663, 232] width 100 height 77
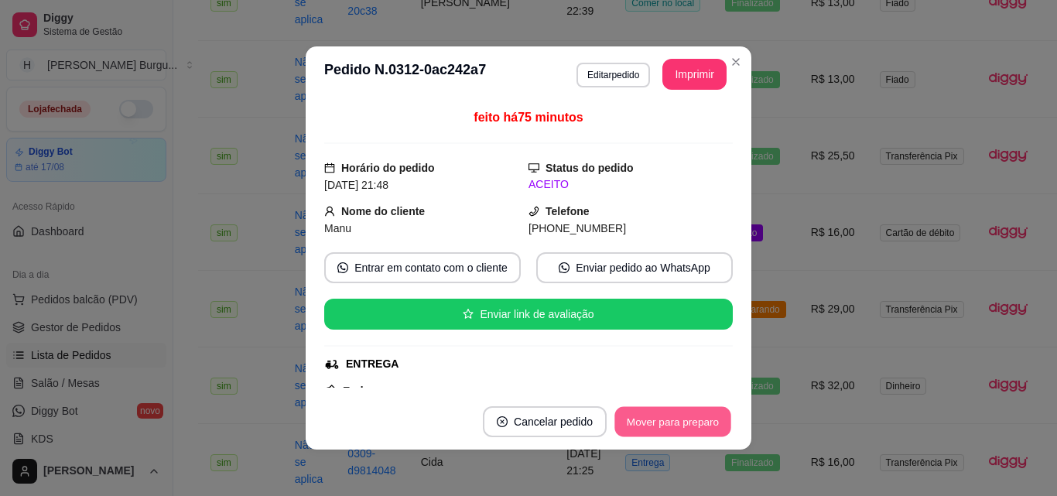
click at [686, 412] on button "Mover para preparo" at bounding box center [672, 422] width 116 height 30
click at [688, 423] on div "Mover para preparo" at bounding box center [662, 421] width 142 height 31
click at [688, 423] on button "Mover para entrega" at bounding box center [673, 421] width 119 height 31
click at [712, 419] on button "Mover para finalizado" at bounding box center [669, 422] width 125 height 30
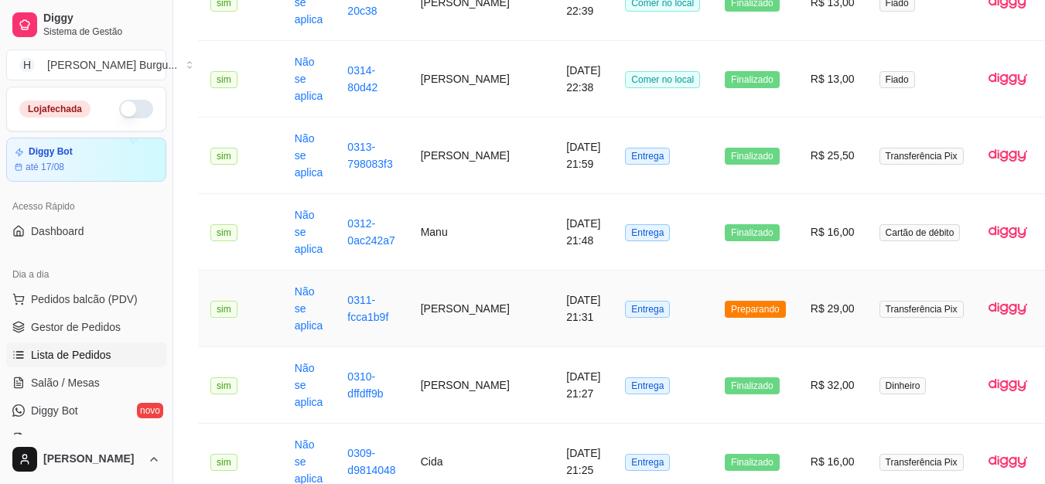
click at [713, 327] on td "Preparando" at bounding box center [756, 309] width 86 height 77
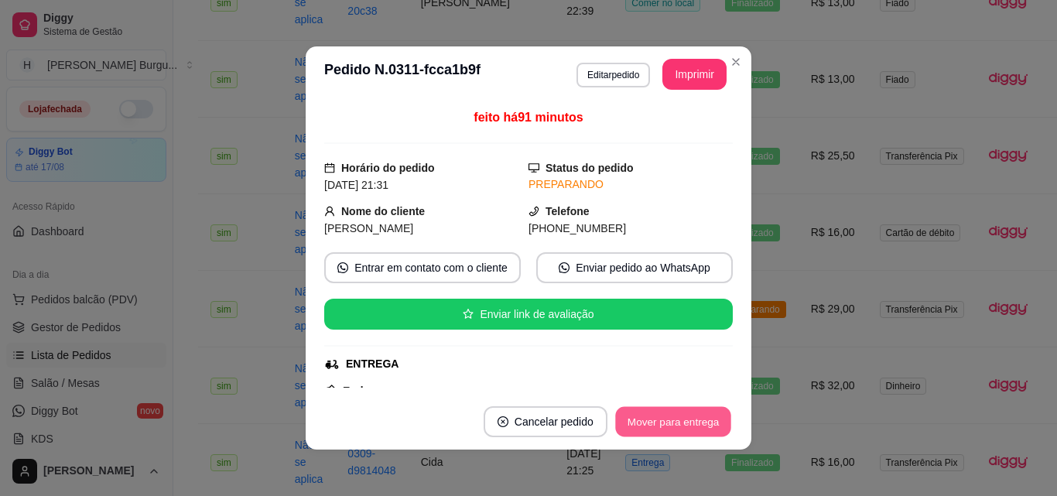
click at [713, 420] on button "Mover para entrega" at bounding box center [673, 422] width 116 height 30
click at [711, 419] on button "Mover para finalizado" at bounding box center [668, 421] width 128 height 31
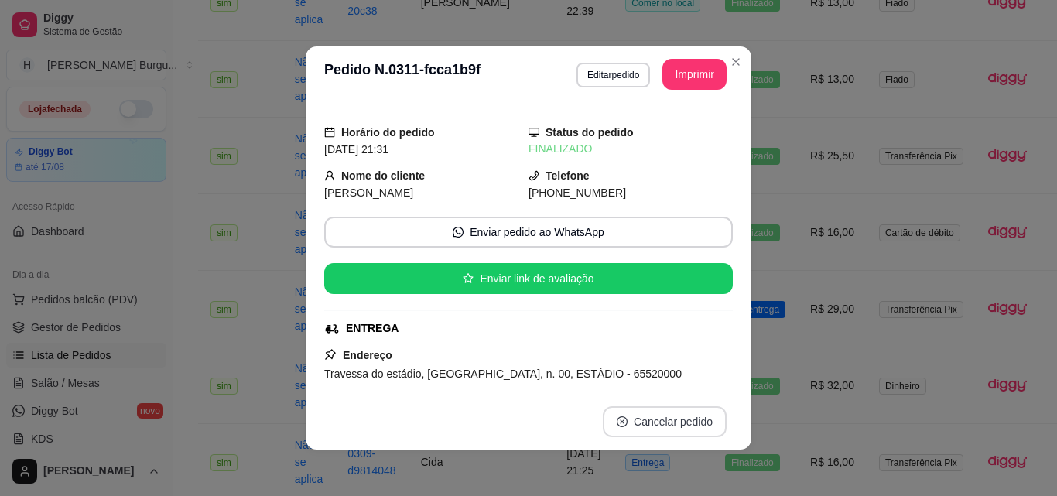
click at [711, 419] on button "Cancelar pedido" at bounding box center [665, 421] width 124 height 31
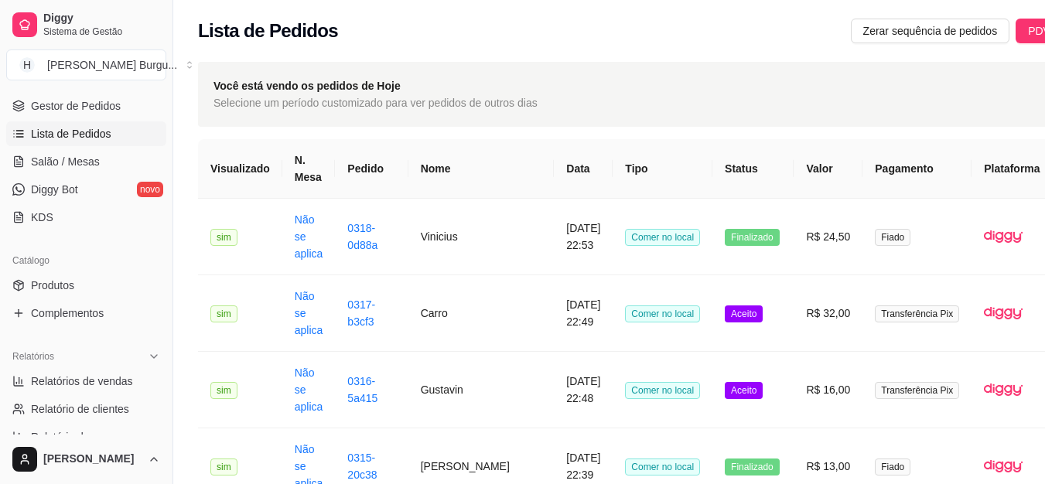
scroll to position [232, 0]
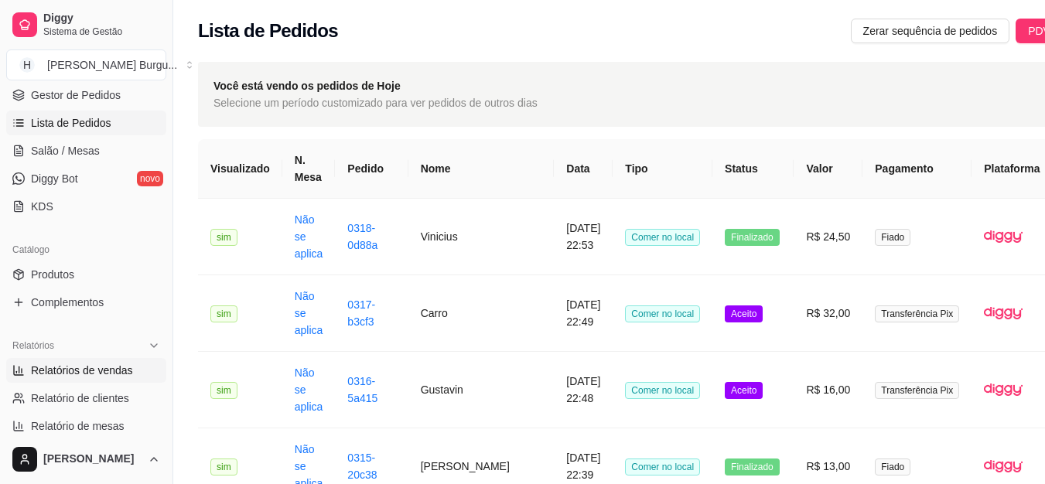
drag, startPoint x: 126, startPoint y: 369, endPoint x: 126, endPoint y: 378, distance: 9.3
click at [126, 370] on span "Relatórios de vendas" at bounding box center [82, 370] width 102 height 15
select select "ALL"
select select "0"
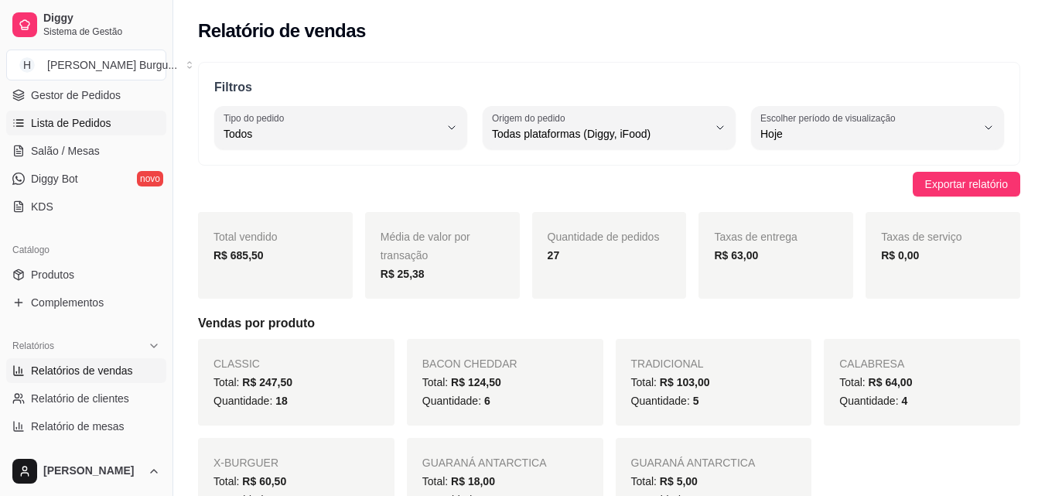
click at [74, 130] on span "Lista de Pedidos" at bounding box center [71, 122] width 80 height 15
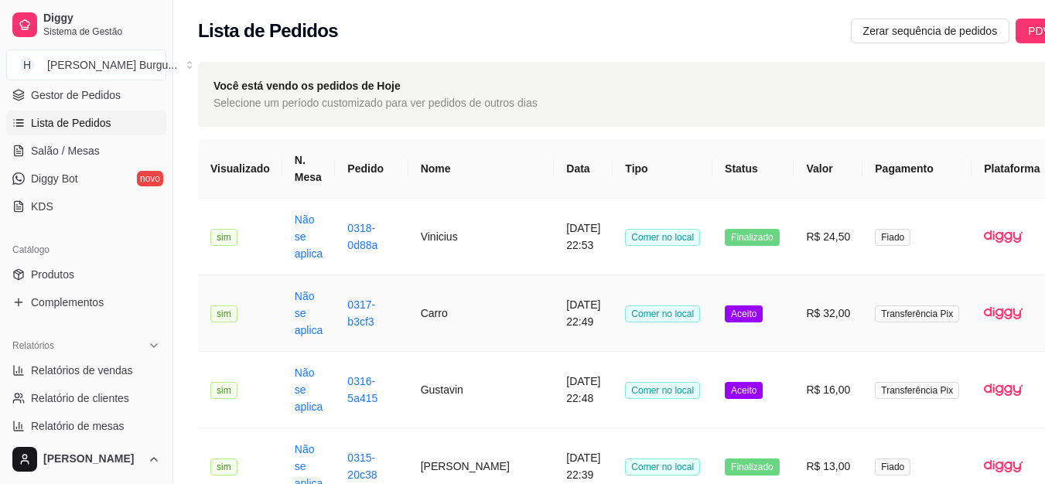
click at [650, 312] on td "Comer no local" at bounding box center [663, 313] width 100 height 77
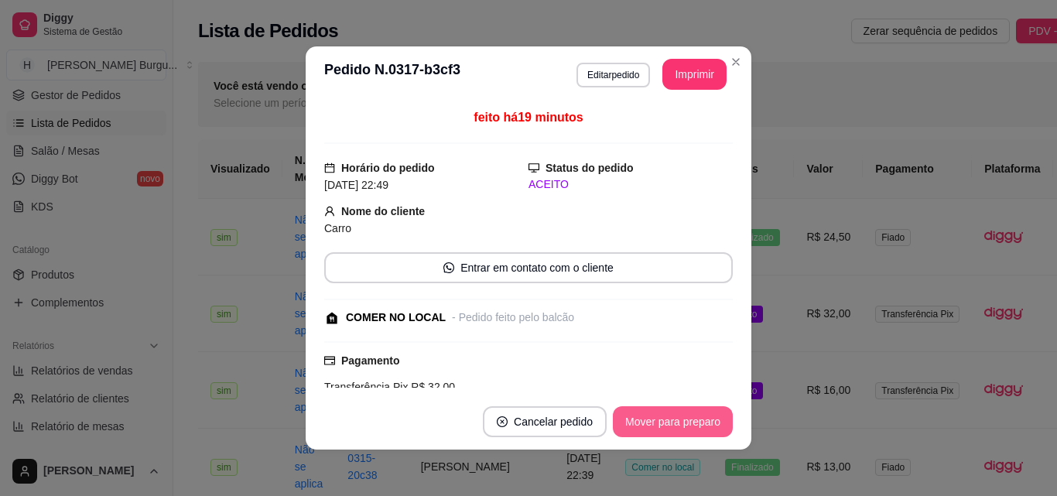
click at [684, 416] on button "Mover para preparo" at bounding box center [673, 421] width 120 height 31
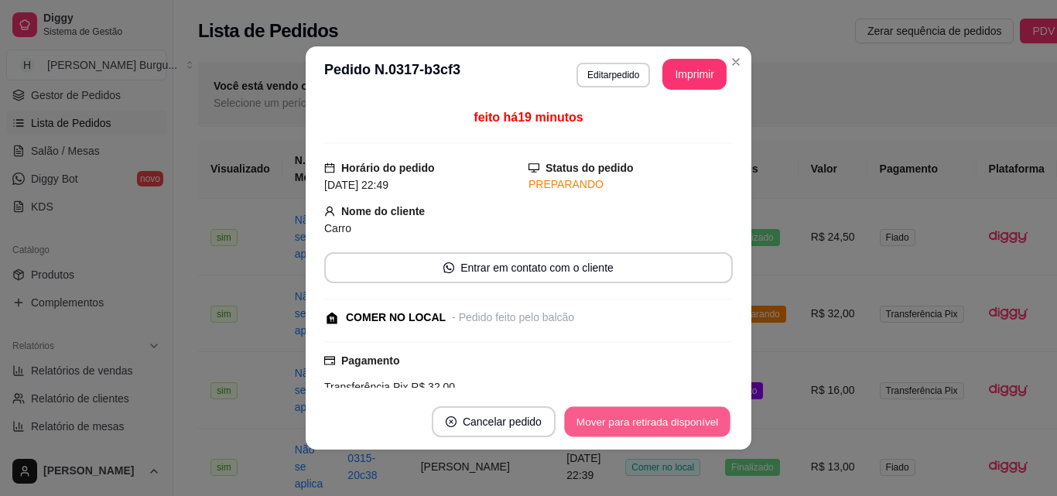
click at [684, 416] on button "Mover para retirada disponível" at bounding box center [647, 422] width 166 height 30
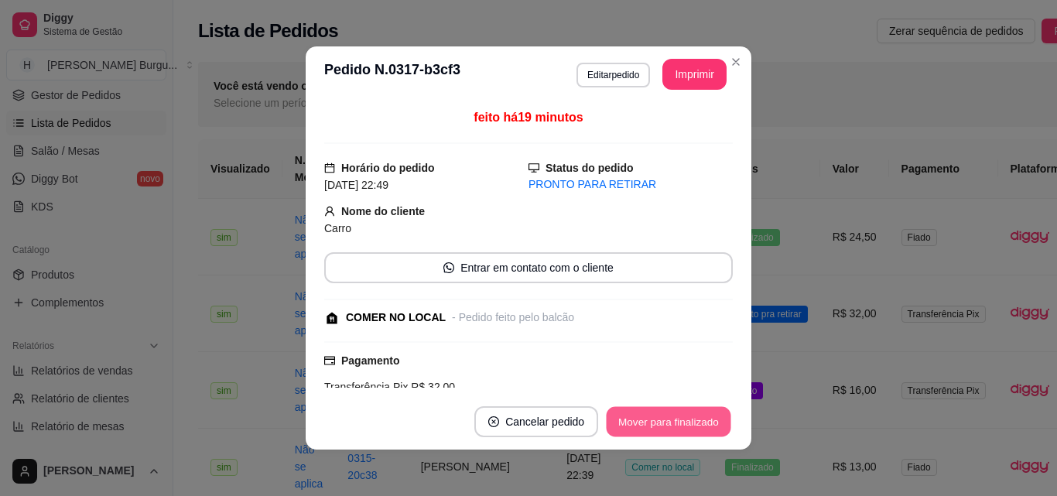
click at [684, 416] on button "Mover para finalizado" at bounding box center [669, 422] width 125 height 30
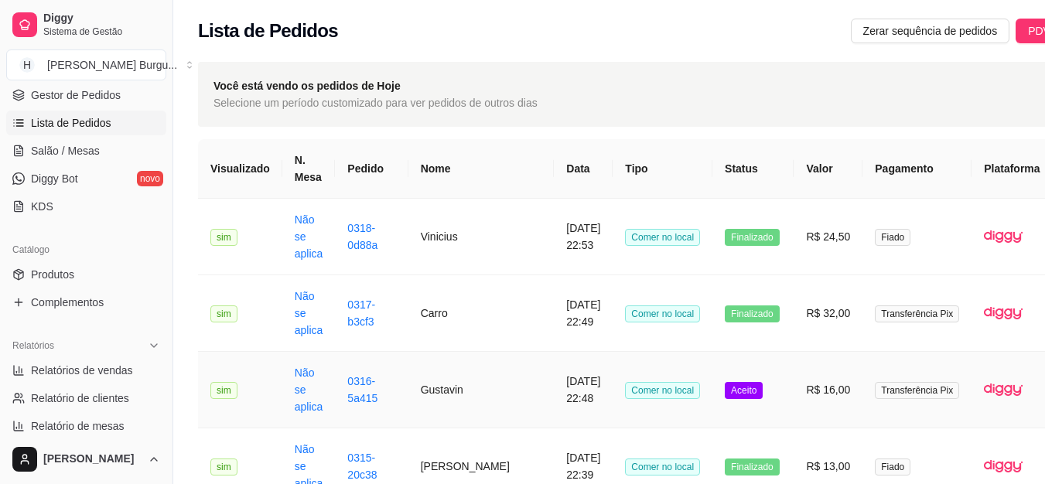
click at [721, 391] on td "Aceito" at bounding box center [753, 390] width 81 height 77
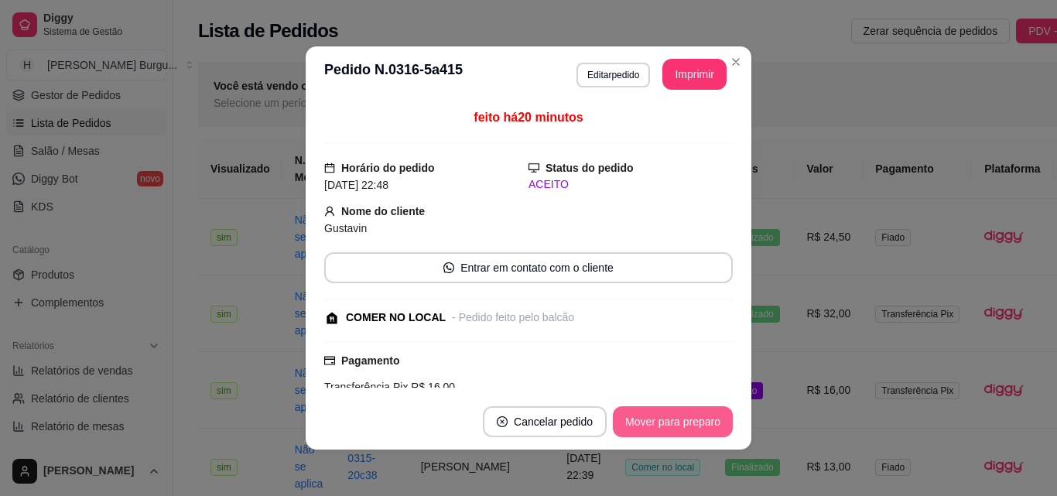
click at [719, 429] on button "Mover para preparo" at bounding box center [673, 421] width 120 height 31
click at [713, 429] on button "Mover para retirada disponível" at bounding box center [647, 422] width 166 height 30
click at [713, 429] on button "Mover para finalizado" at bounding box center [668, 421] width 128 height 31
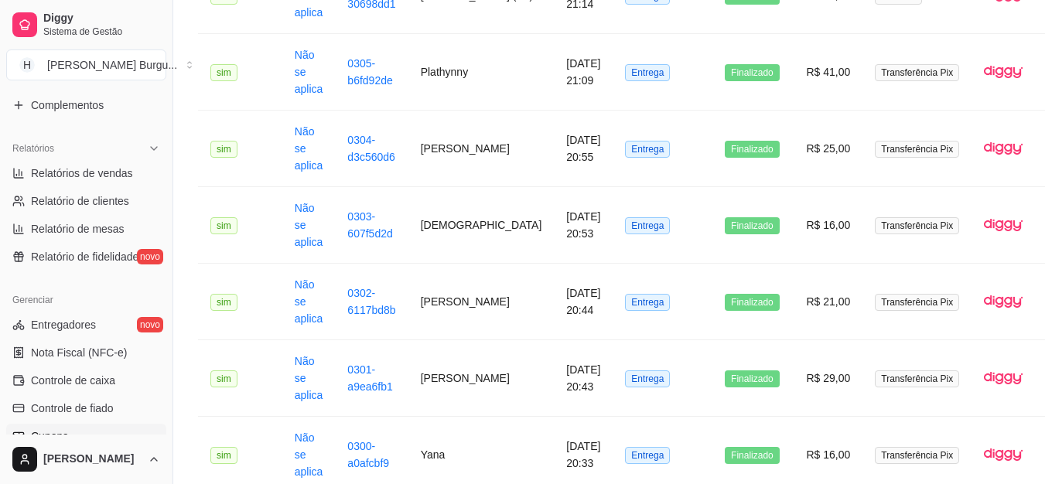
scroll to position [464, 0]
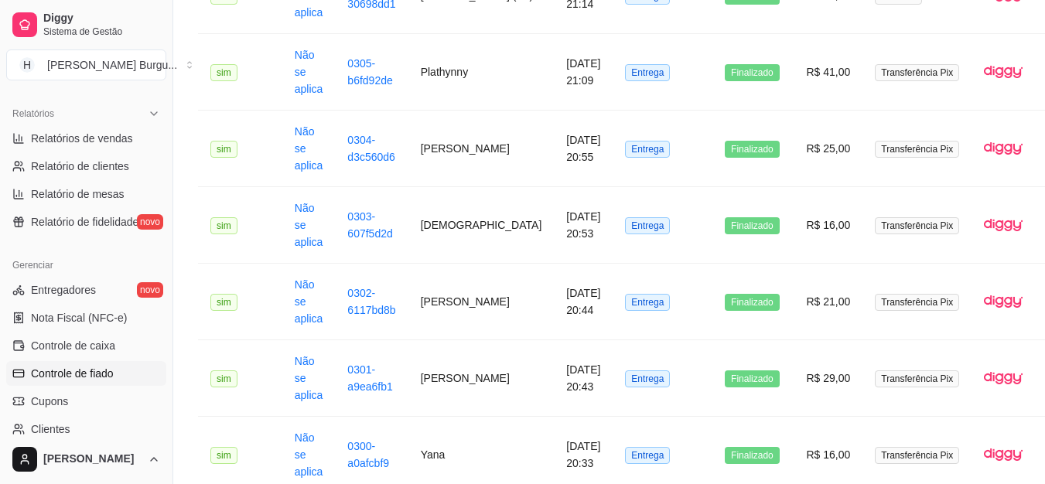
click at [121, 380] on link "Controle de fiado" at bounding box center [86, 373] width 160 height 25
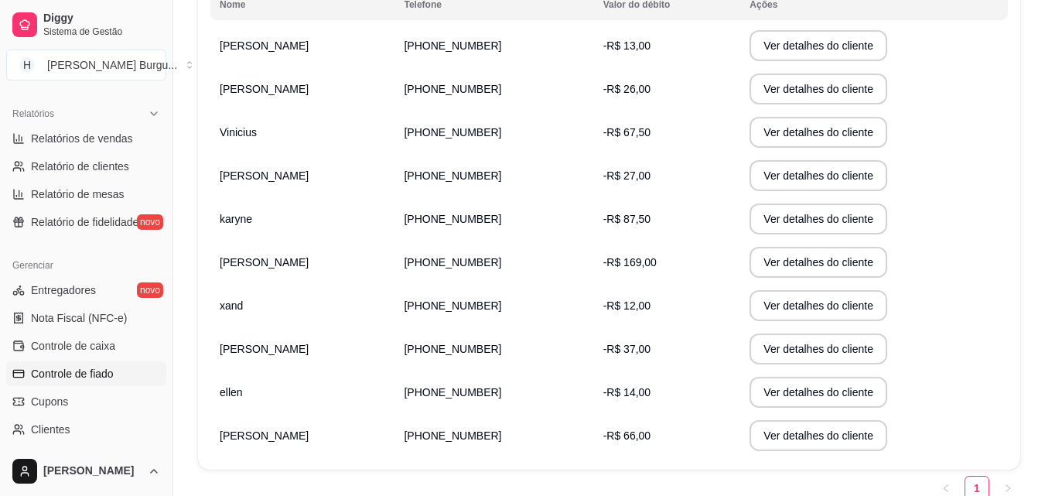
scroll to position [310, 0]
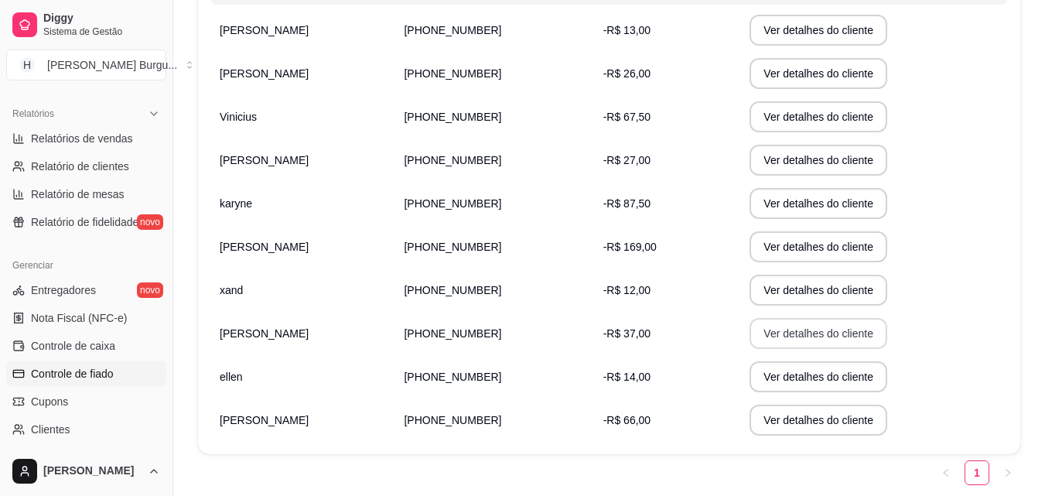
click at [808, 335] on button "Ver detalhes do cliente" at bounding box center [819, 333] width 138 height 31
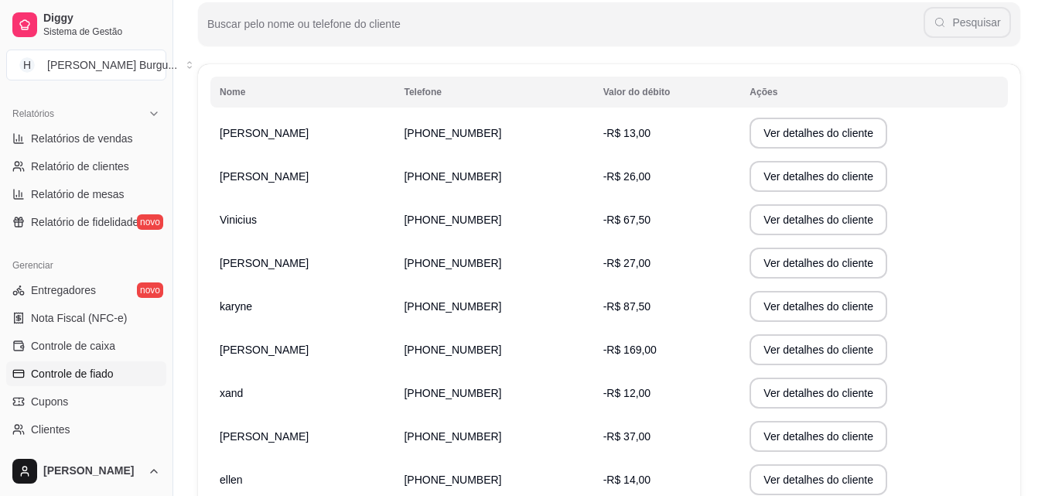
scroll to position [284, 0]
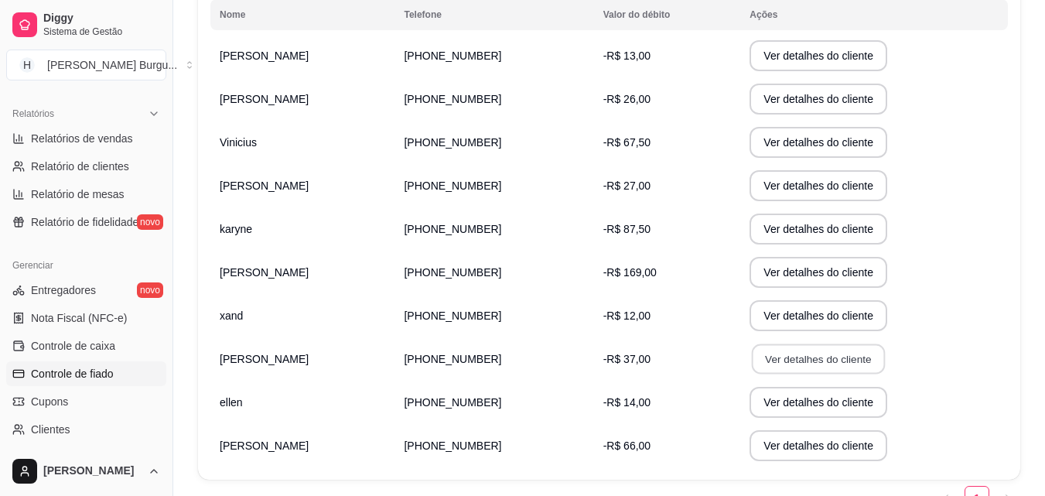
click at [820, 361] on button "Ver detalhes do cliente" at bounding box center [818, 359] width 133 height 30
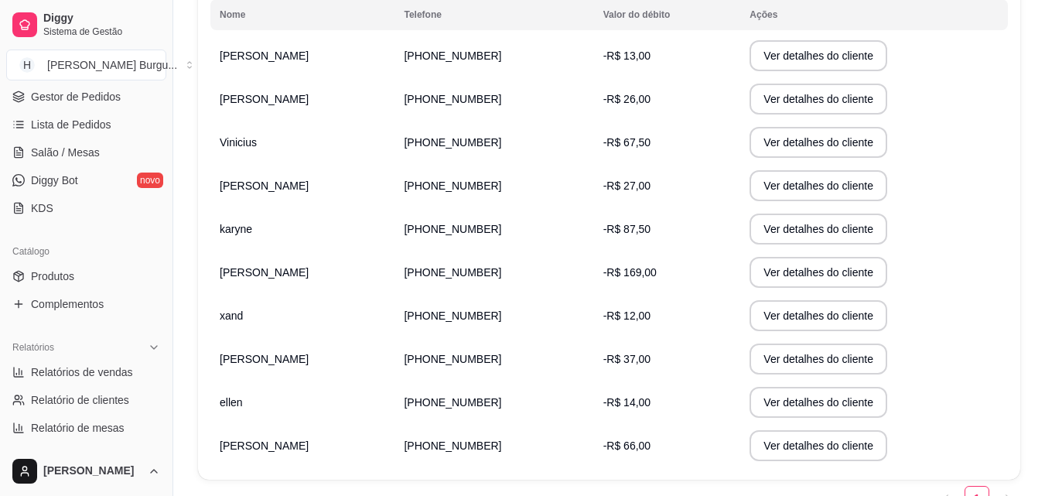
scroll to position [0, 0]
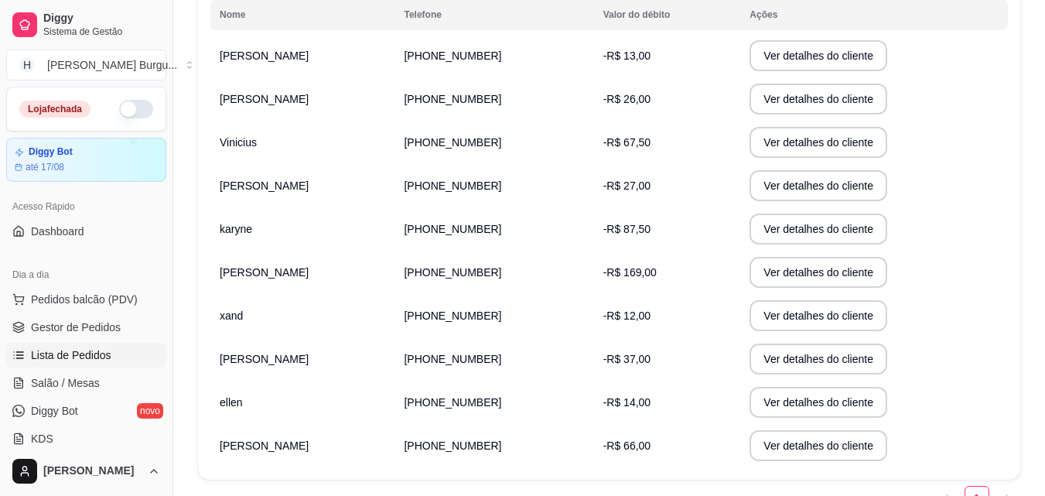
click at [85, 358] on span "Lista de Pedidos" at bounding box center [71, 354] width 80 height 15
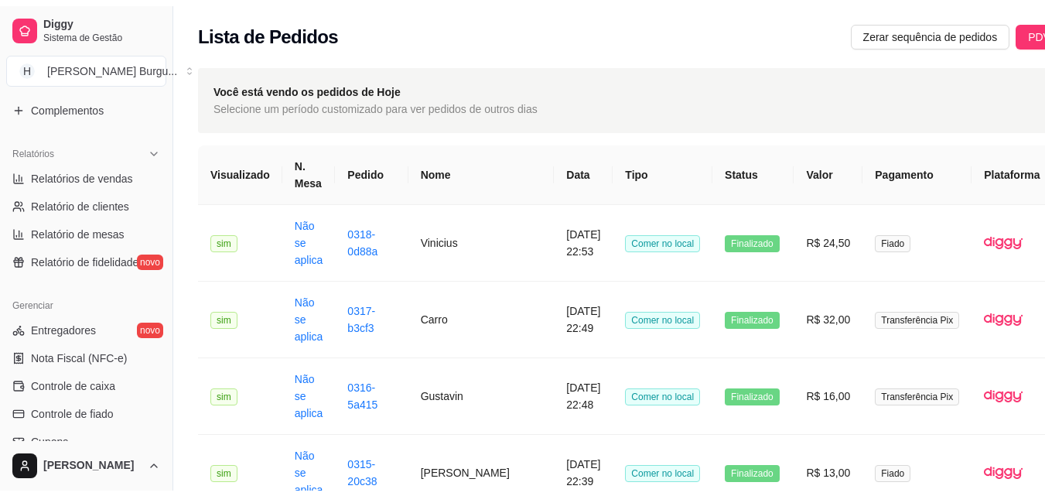
scroll to position [464, 0]
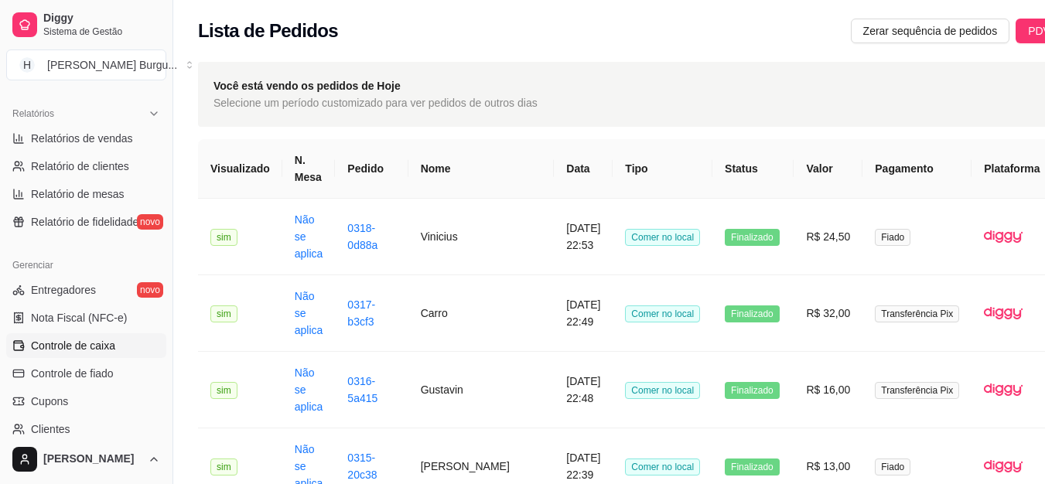
click at [125, 345] on link "Controle de caixa" at bounding box center [86, 345] width 160 height 25
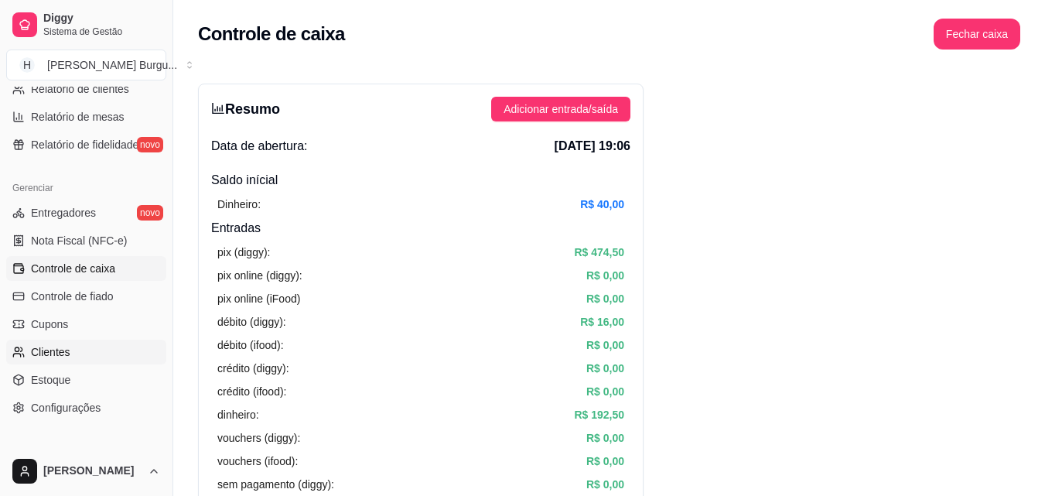
scroll to position [617, 0]
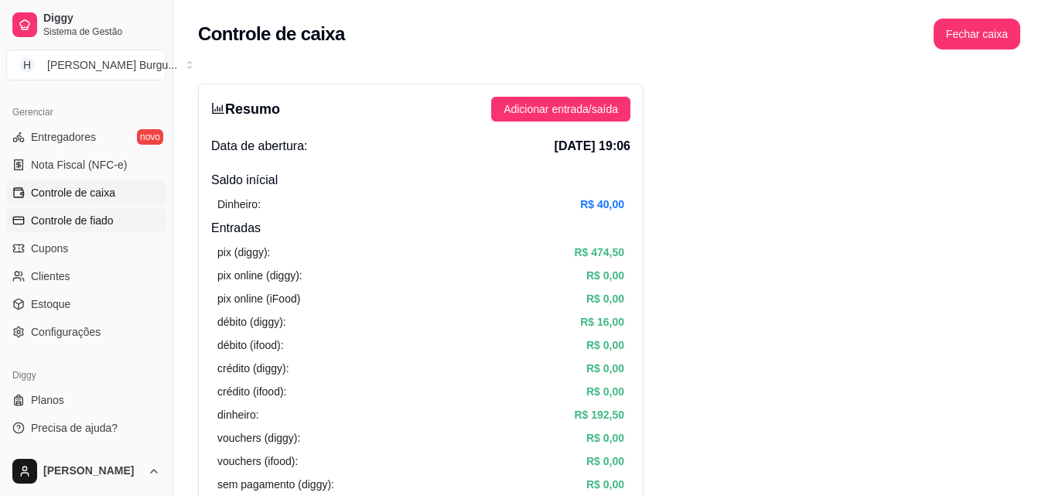
click at [100, 224] on span "Controle de fiado" at bounding box center [72, 220] width 83 height 15
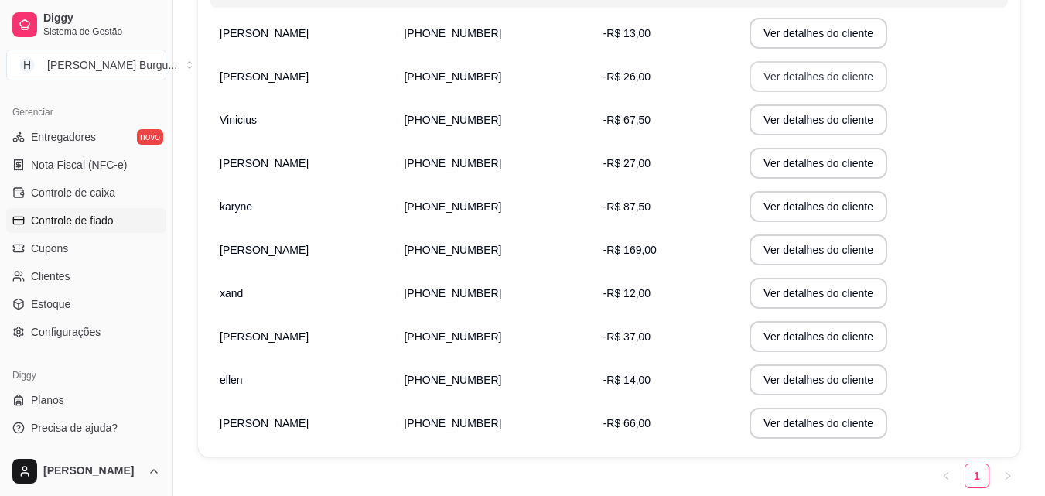
scroll to position [310, 0]
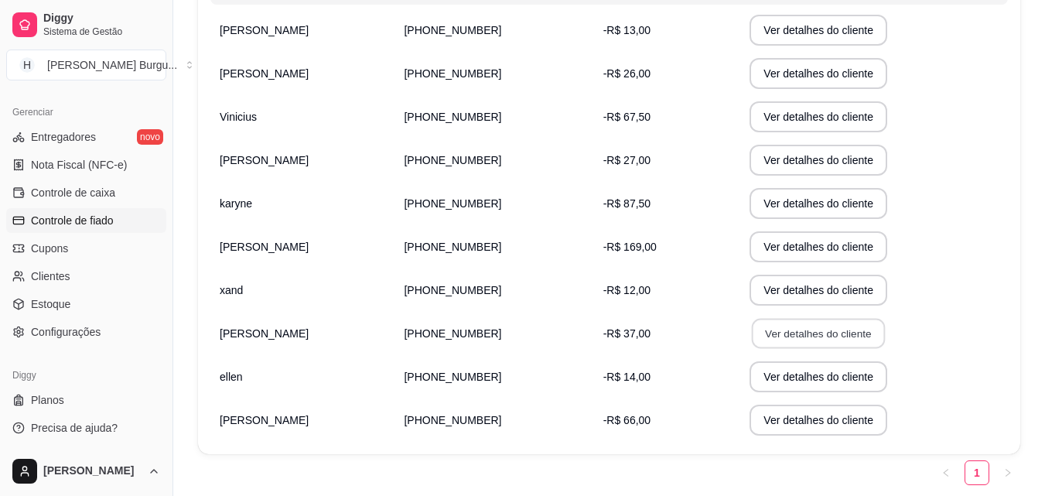
click at [770, 340] on button "Ver detalhes do cliente" at bounding box center [818, 334] width 133 height 30
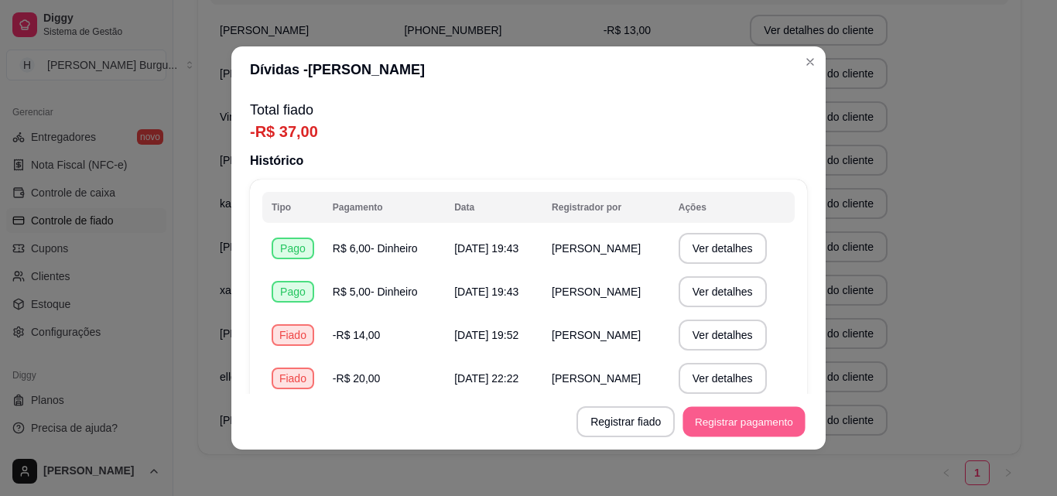
click at [729, 431] on button "Registrar pagamento" at bounding box center [744, 422] width 122 height 30
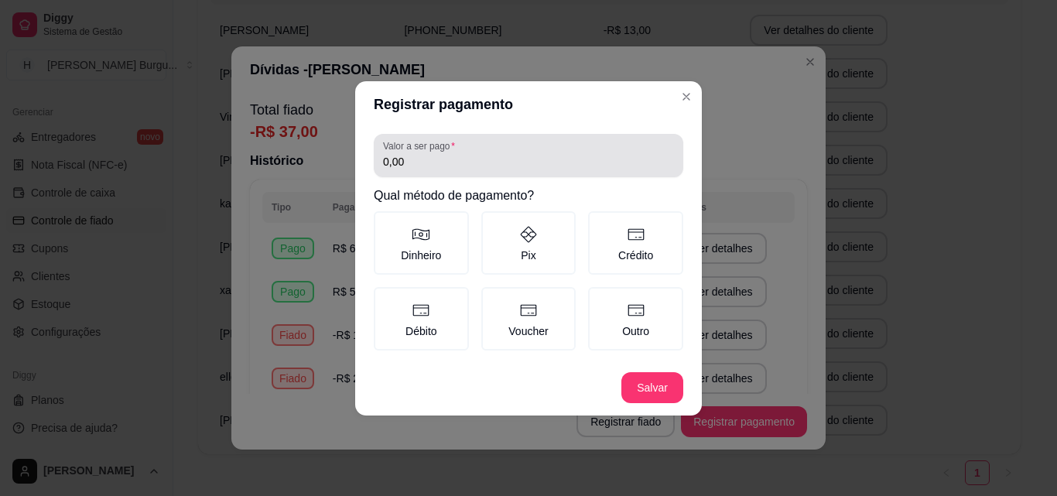
click at [467, 155] on input "0,00" at bounding box center [528, 161] width 291 height 15
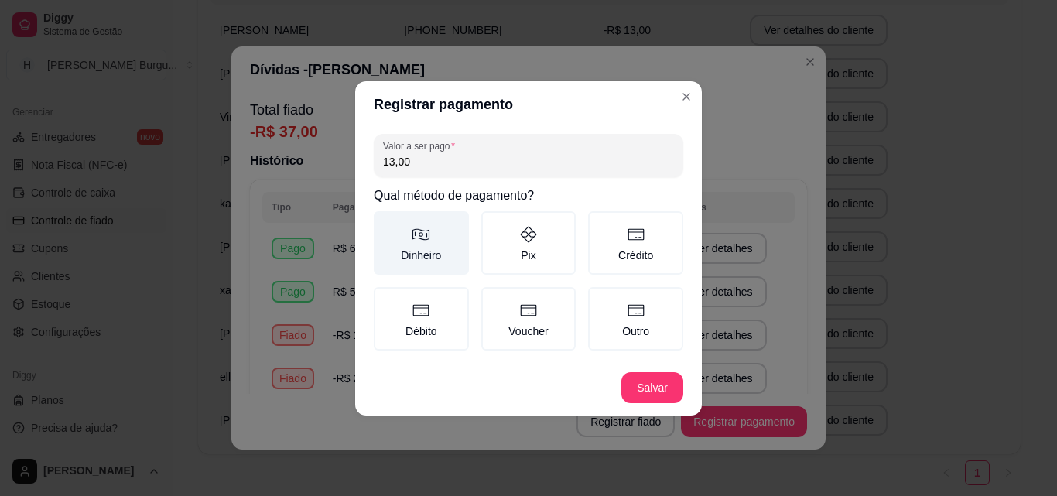
type input "13,00"
drag, startPoint x: 417, startPoint y: 241, endPoint x: 418, endPoint y: 231, distance: 10.1
click at [417, 241] on icon at bounding box center [421, 234] width 19 height 19
click at [385, 223] on button "Dinheiro" at bounding box center [379, 216] width 12 height 12
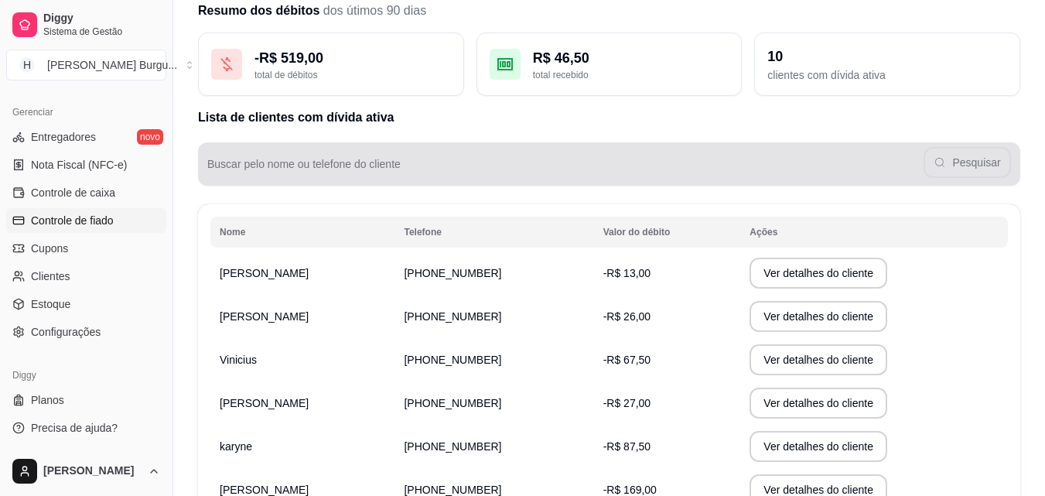
scroll to position [0, 0]
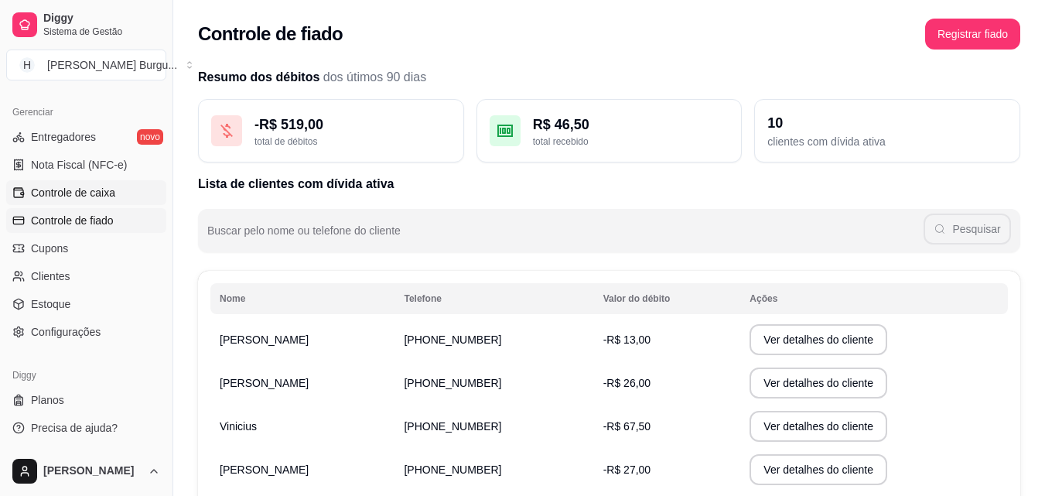
click at [91, 181] on link "Controle de caixa" at bounding box center [86, 192] width 160 height 25
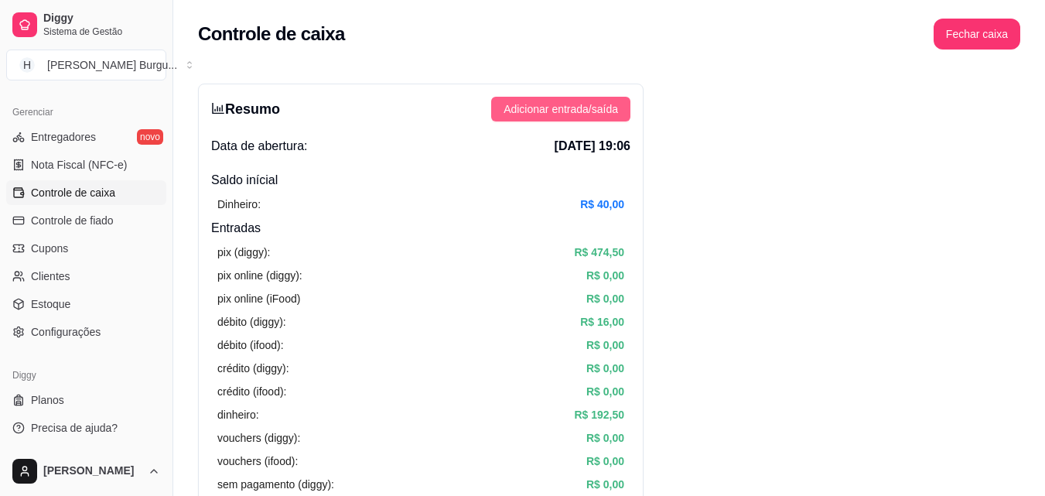
click at [593, 108] on span "Adicionar entrada/saída" at bounding box center [561, 109] width 115 height 17
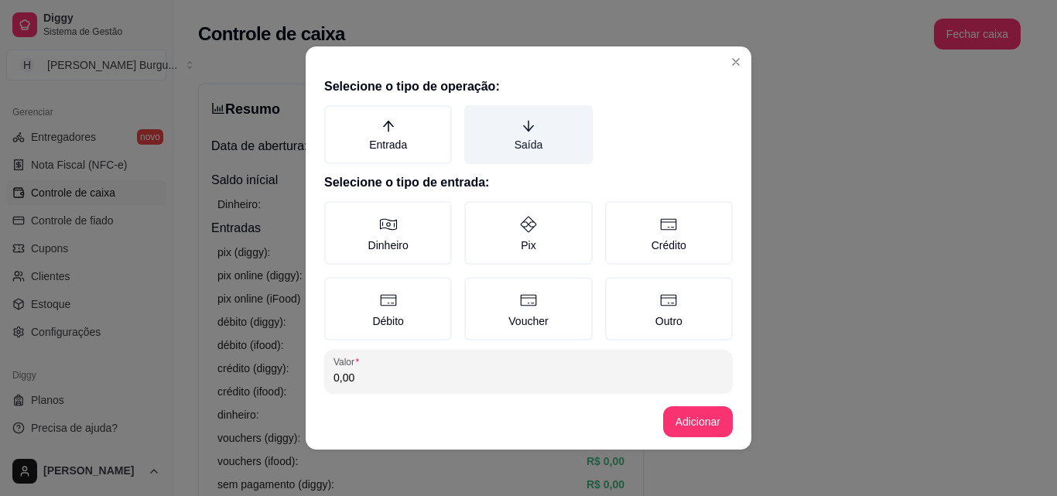
click at [500, 128] on label "Saída" at bounding box center [528, 134] width 128 height 59
click at [476, 117] on button "Saída" at bounding box center [469, 110] width 12 height 12
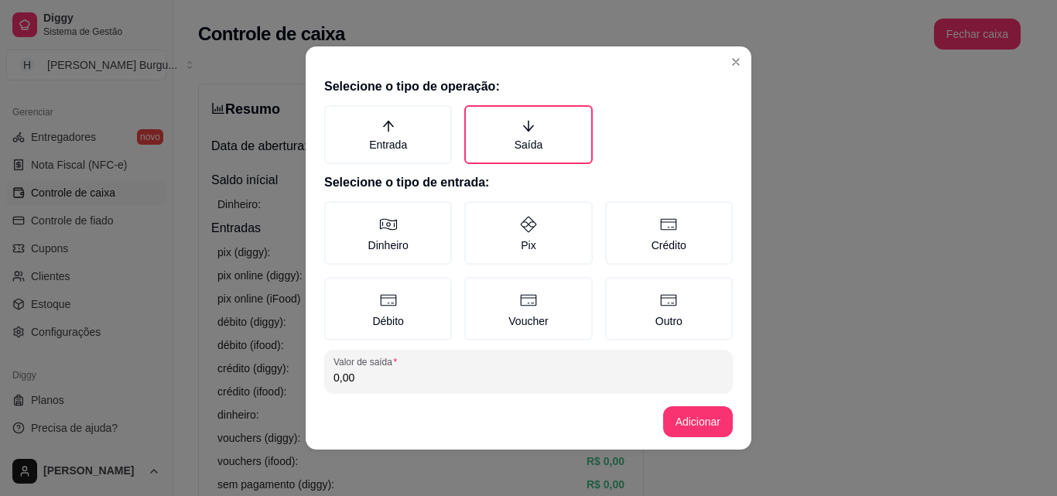
click at [391, 371] on input "0,00" at bounding box center [528, 377] width 390 height 15
type input "20,00"
click at [388, 214] on label "Dinheiro" at bounding box center [388, 232] width 128 height 63
click at [336, 213] on button "Dinheiro" at bounding box center [329, 206] width 12 height 12
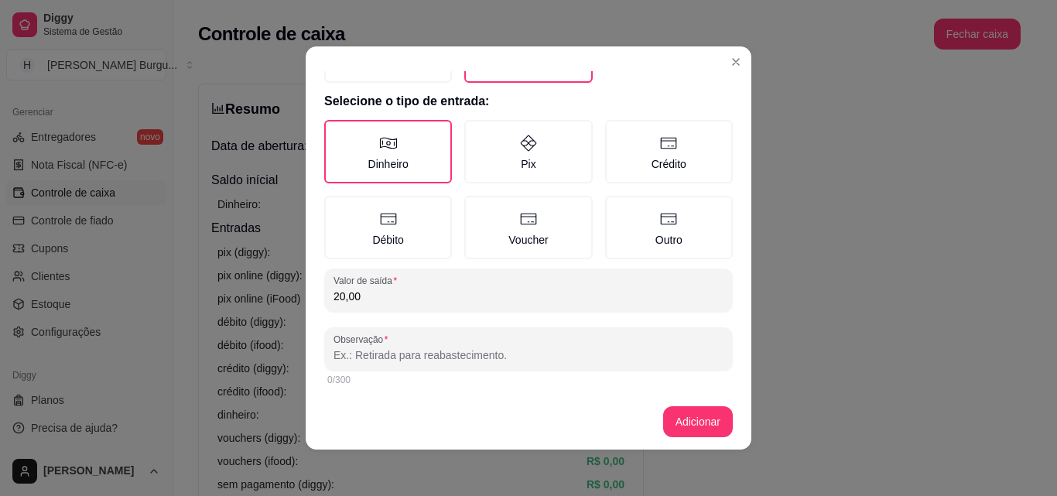
scroll to position [83, 0]
drag, startPoint x: 440, startPoint y: 351, endPoint x: 409, endPoint y: 344, distance: 31.0
click at [413, 345] on div at bounding box center [528, 347] width 390 height 31
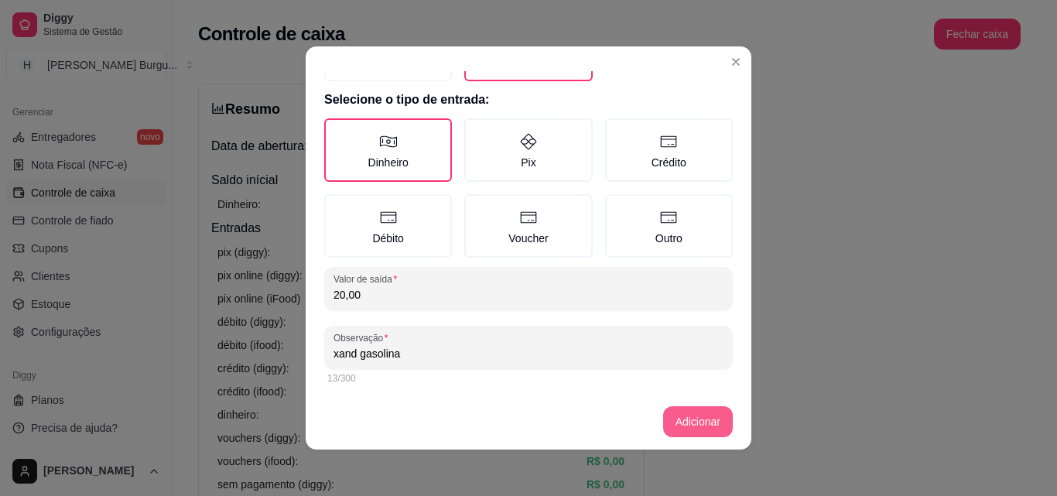
type input "xand gasolina"
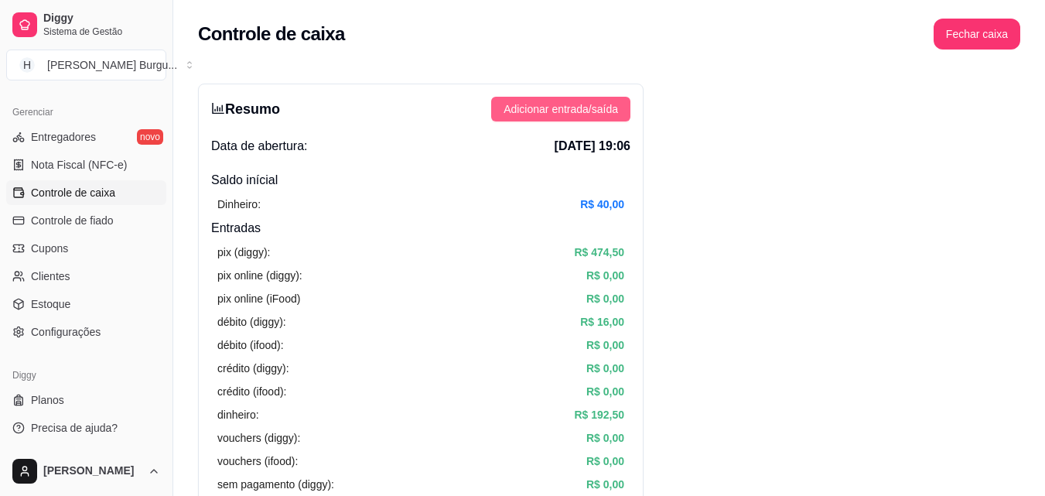
click at [602, 115] on span "Adicionar entrada/saída" at bounding box center [561, 109] width 115 height 17
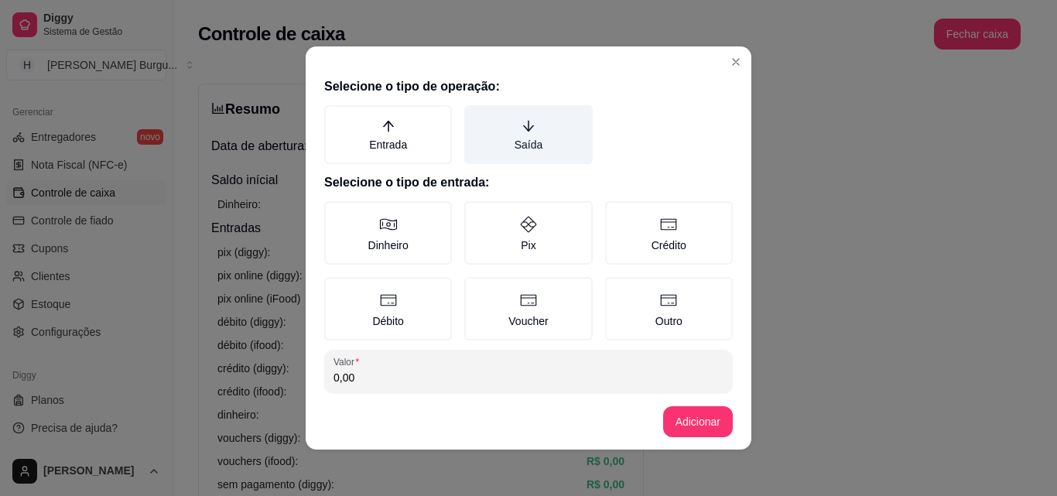
click at [515, 135] on label "Saída" at bounding box center [528, 134] width 128 height 59
click at [476, 117] on button "Saída" at bounding box center [469, 110] width 12 height 12
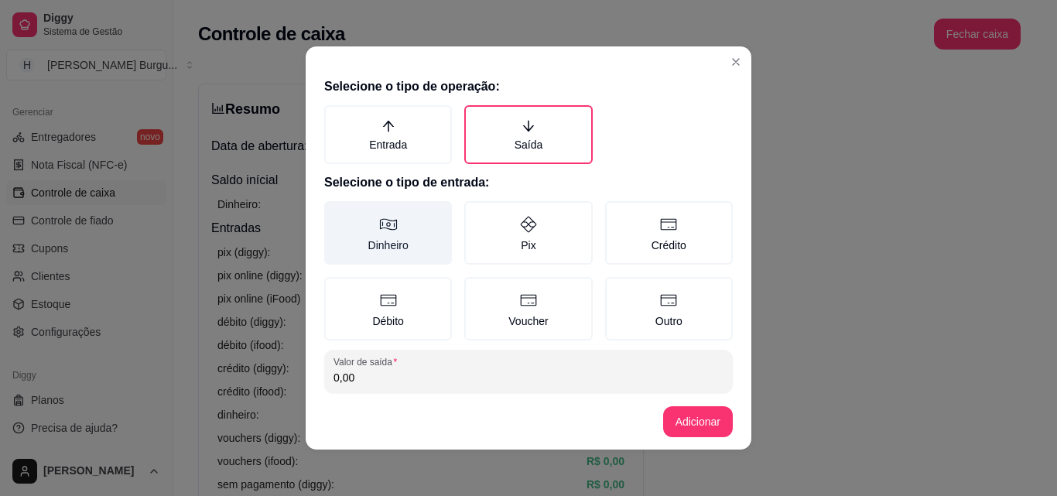
click at [403, 223] on label "Dinheiro" at bounding box center [388, 232] width 128 height 63
click at [336, 213] on button "Dinheiro" at bounding box center [329, 206] width 12 height 12
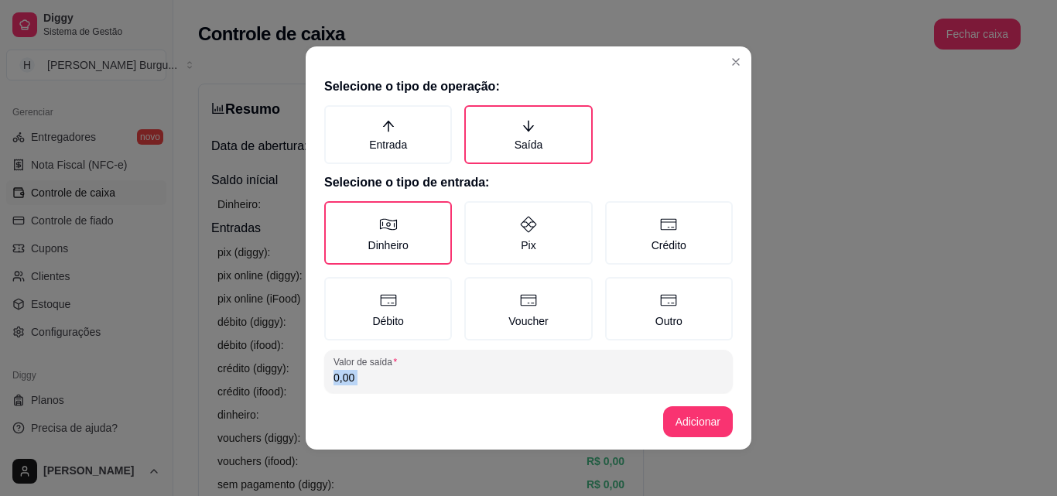
scroll to position [22, 0]
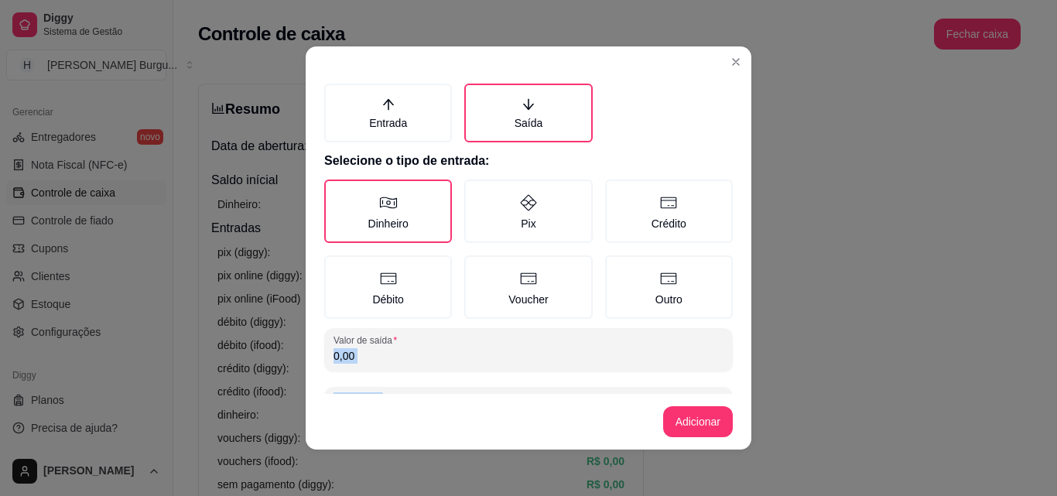
drag, startPoint x: 395, startPoint y: 395, endPoint x: 398, endPoint y: 377, distance: 18.1
click at [398, 377] on section "Selecione o tipo de operação: Entrada Saída Selecione o tipo de entrada: Dinhei…" at bounding box center [529, 247] width 446 height 403
click at [398, 377] on div "Selecione o tipo de operação: Entrada Saída Selecione o tipo de entrada: Dinhei…" at bounding box center [529, 232] width 446 height 323
click at [395, 363] on input "0,00" at bounding box center [528, 355] width 390 height 15
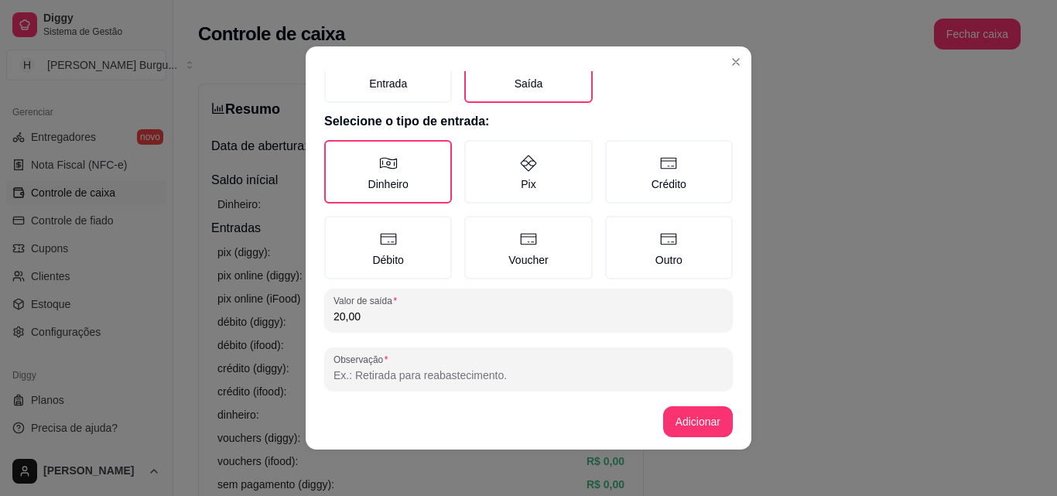
scroll to position [83, 0]
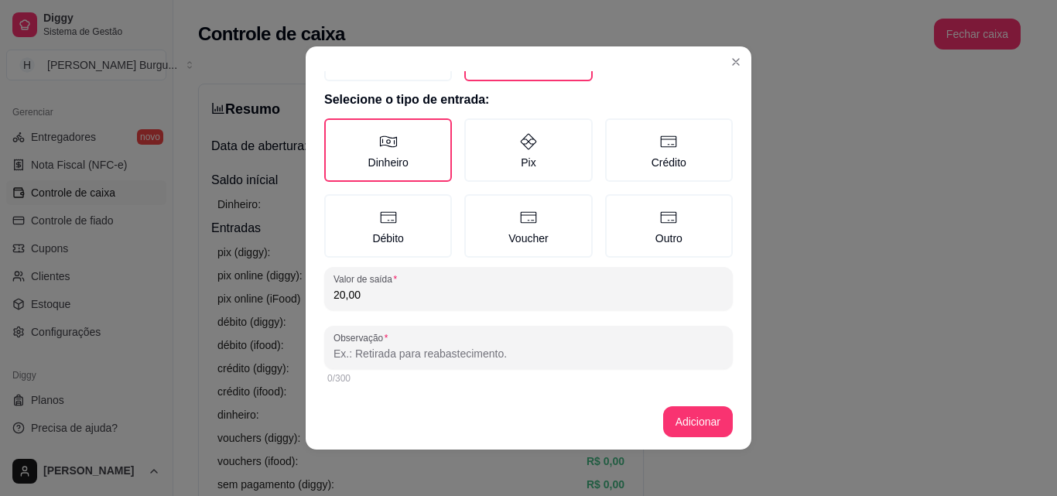
type input "20,00"
click at [412, 352] on input "Observação" at bounding box center [528, 353] width 390 height 15
type input "[PERSON_NAME]"
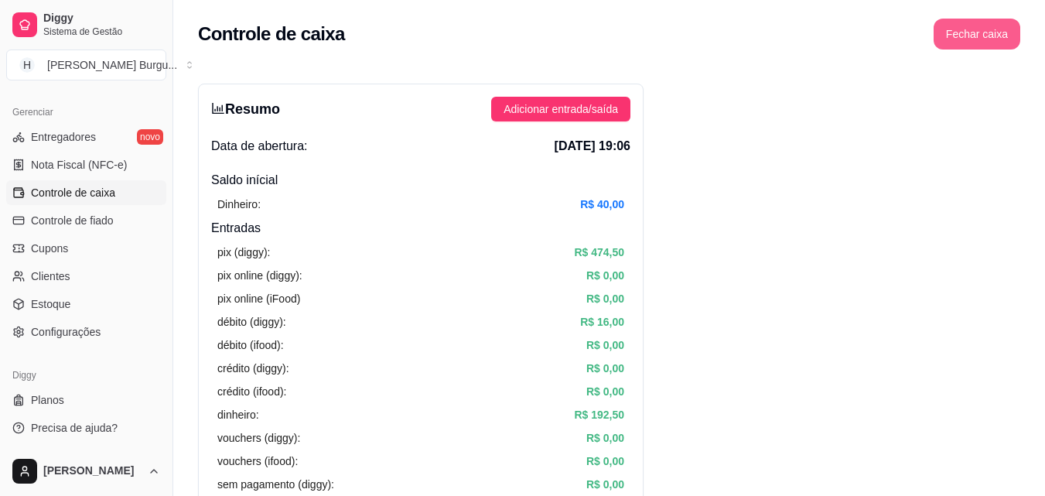
click at [978, 43] on button "Fechar caixa" at bounding box center [977, 34] width 87 height 31
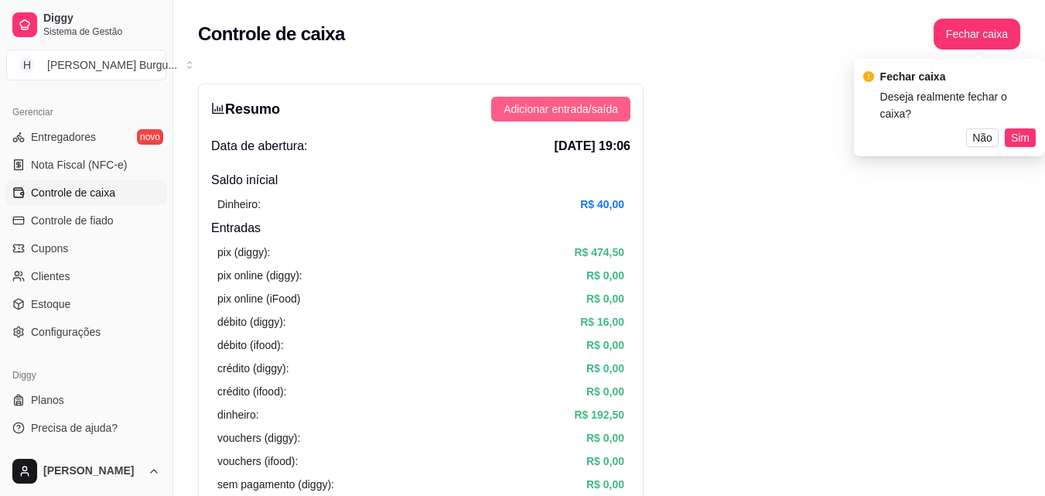
click at [576, 104] on span "Adicionar entrada/saída" at bounding box center [561, 109] width 115 height 17
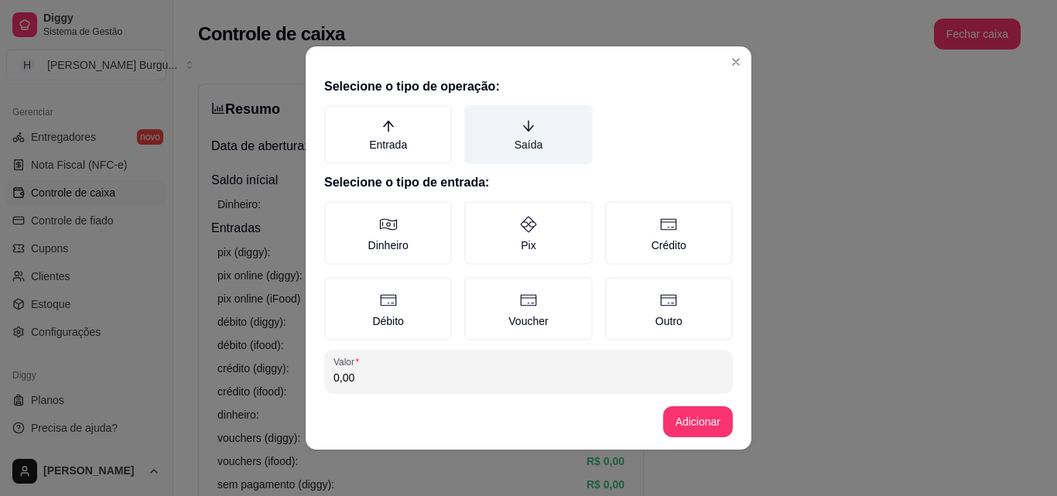
click at [522, 123] on icon "arrow-down" at bounding box center [529, 126] width 14 height 14
click at [476, 117] on button "Saída" at bounding box center [469, 110] width 12 height 12
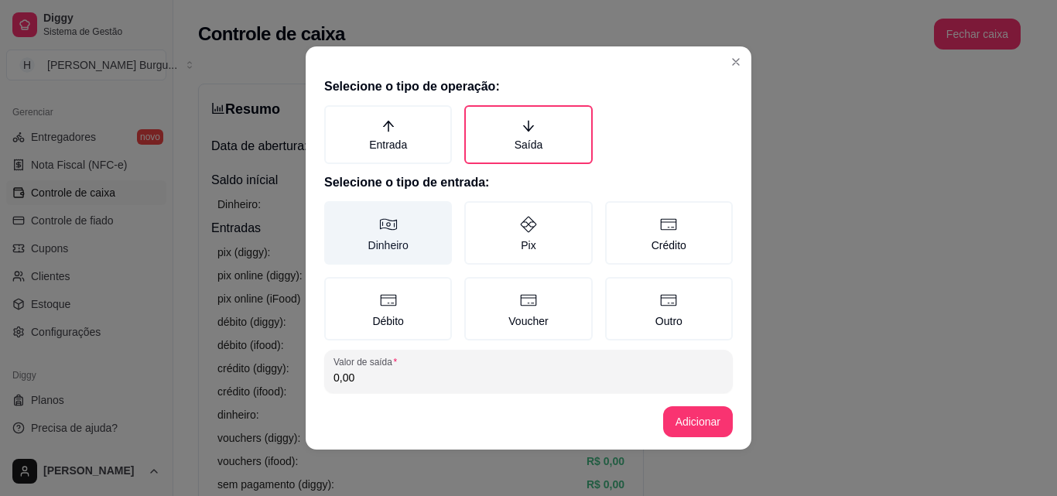
click at [404, 222] on label "Dinheiro" at bounding box center [388, 232] width 128 height 63
click at [336, 213] on button "Dinheiro" at bounding box center [329, 206] width 12 height 12
type button "MONEY"
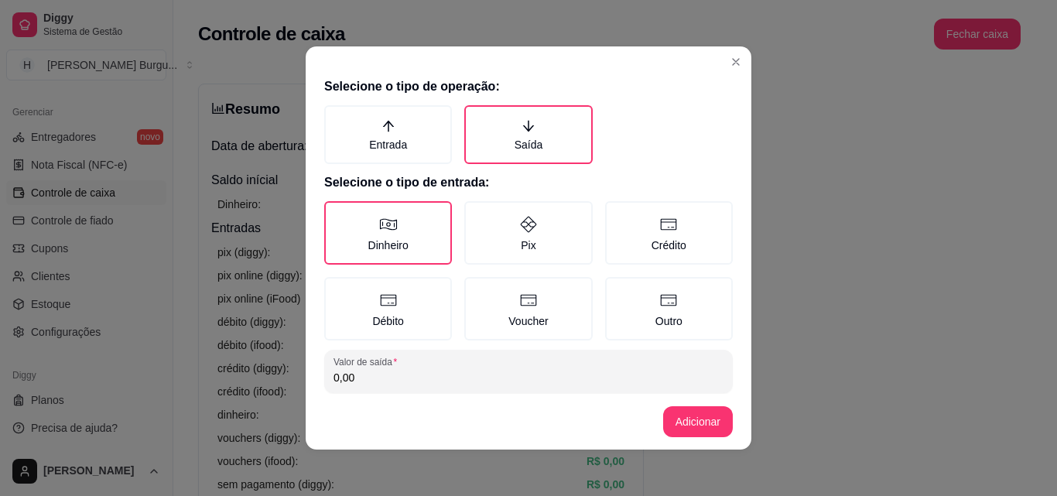
click at [415, 375] on input "0,00" at bounding box center [528, 377] width 390 height 15
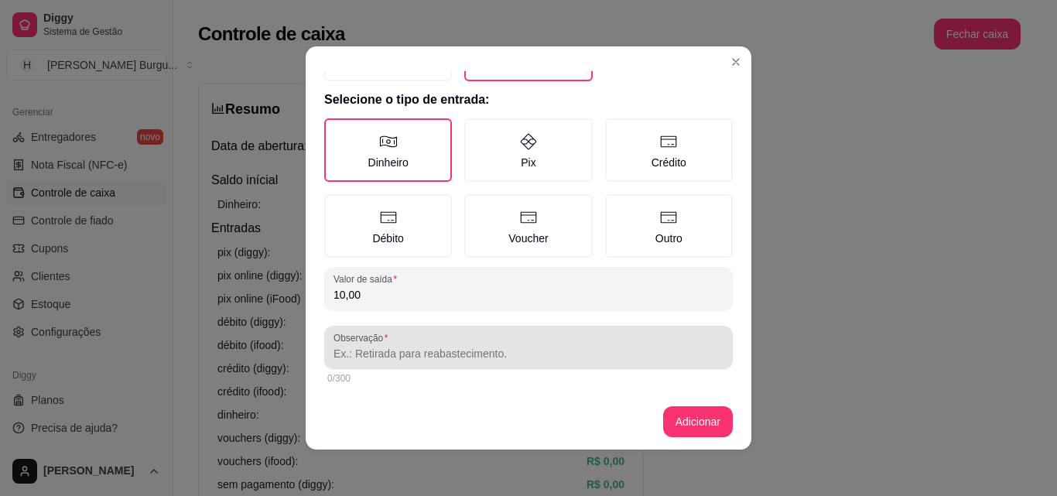
type input "10,00"
click at [412, 358] on input "Observação" at bounding box center [528, 353] width 390 height 15
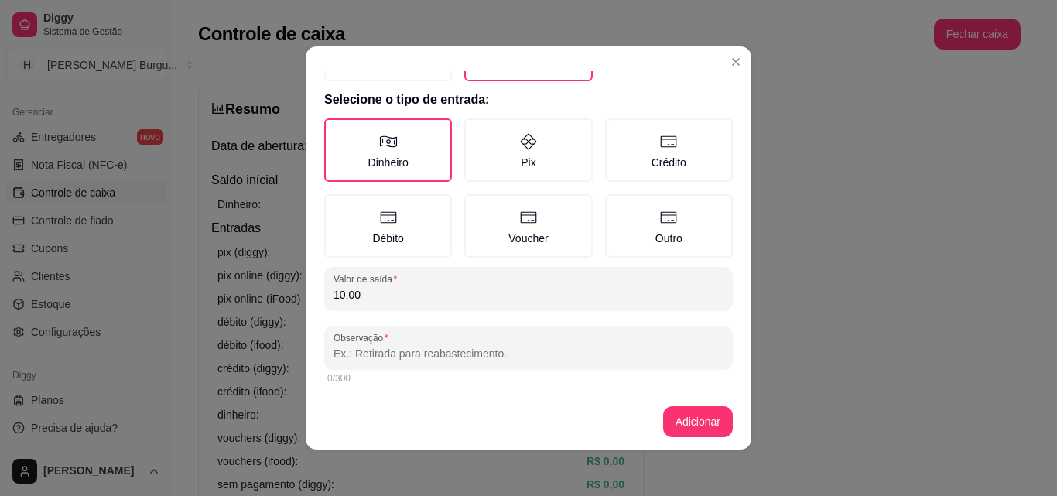
type input "D"
type input "[PERSON_NAME]"
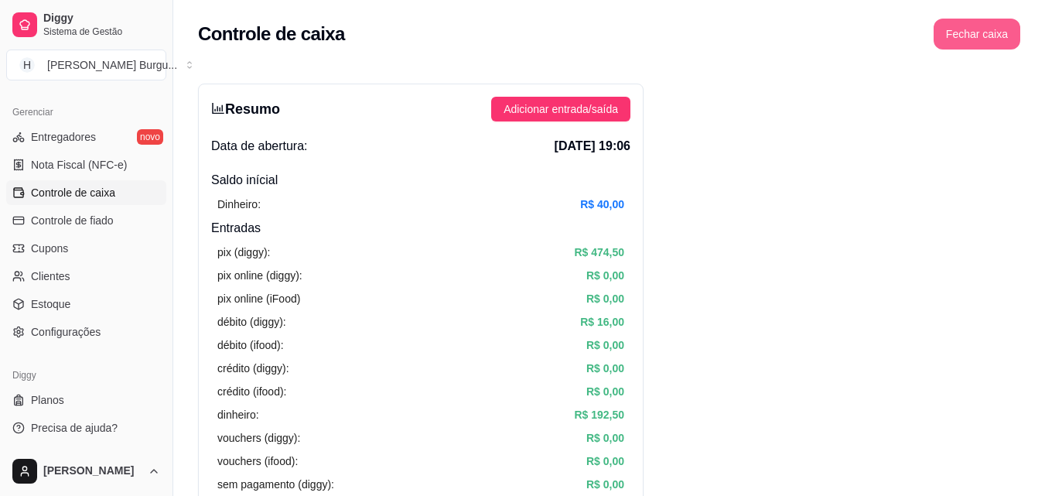
click at [967, 36] on button "Fechar caixa" at bounding box center [977, 34] width 87 height 31
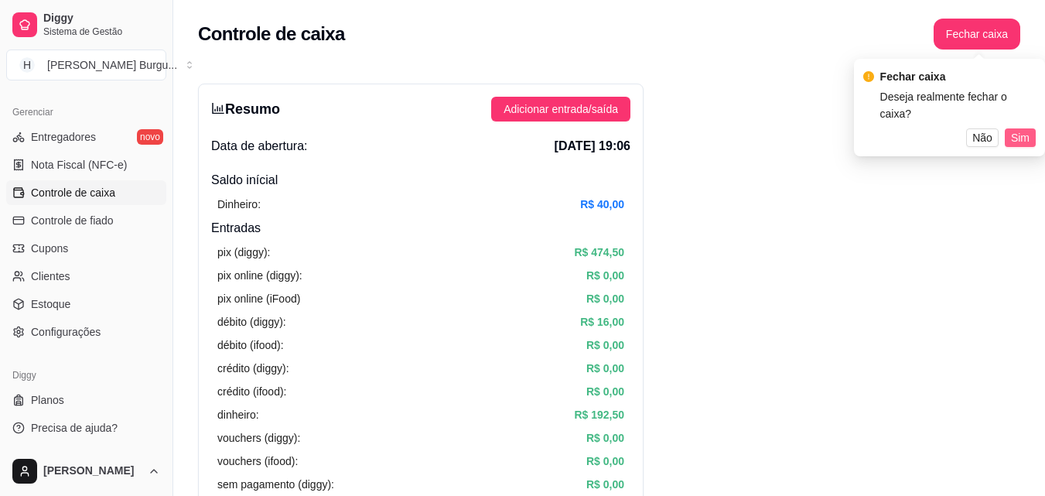
click at [1017, 129] on span "Sim" at bounding box center [1020, 137] width 19 height 17
